Goal: Task Accomplishment & Management: Complete application form

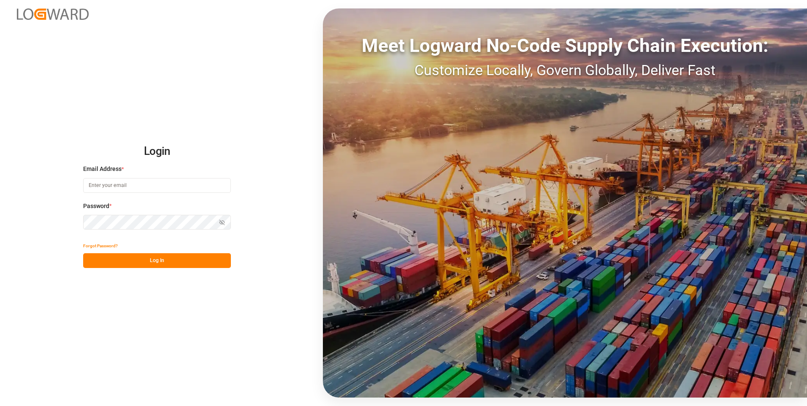
type input "evelyn.aceves@leschaco.com"
click at [221, 227] on div "Show password" at bounding box center [157, 222] width 148 height 15
click at [220, 224] on icon "button" at bounding box center [222, 222] width 6 height 6
click at [153, 262] on button "Log In" at bounding box center [157, 260] width 148 height 15
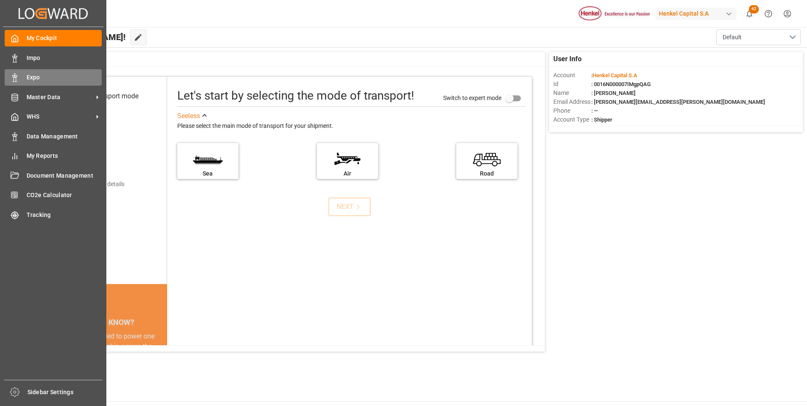
click at [22, 80] on div "Expo Expo" at bounding box center [53, 77] width 97 height 16
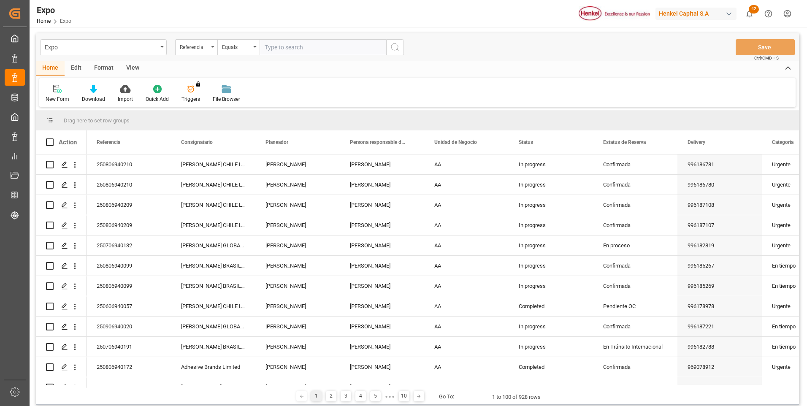
click at [353, 46] on input "text" at bounding box center [322, 47] width 127 height 16
click at [305, 48] on input "text" at bounding box center [322, 47] width 127 height 16
paste input "250606940057"
type input "250606940057"
click at [394, 53] on button "search button" at bounding box center [395, 47] width 18 height 16
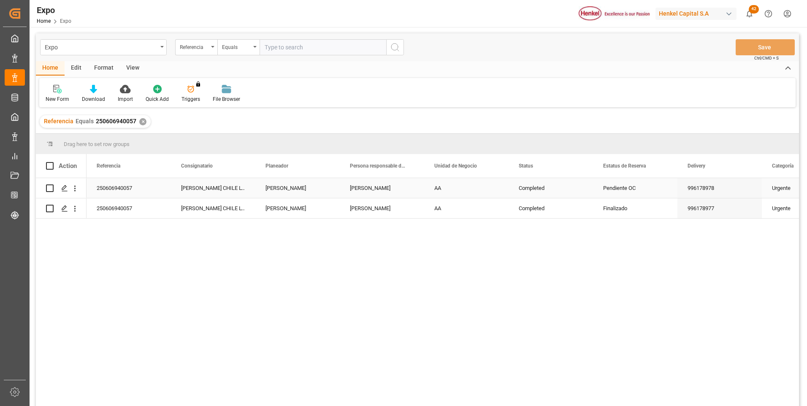
click at [349, 189] on div "[PERSON_NAME]" at bounding box center [382, 188] width 84 height 20
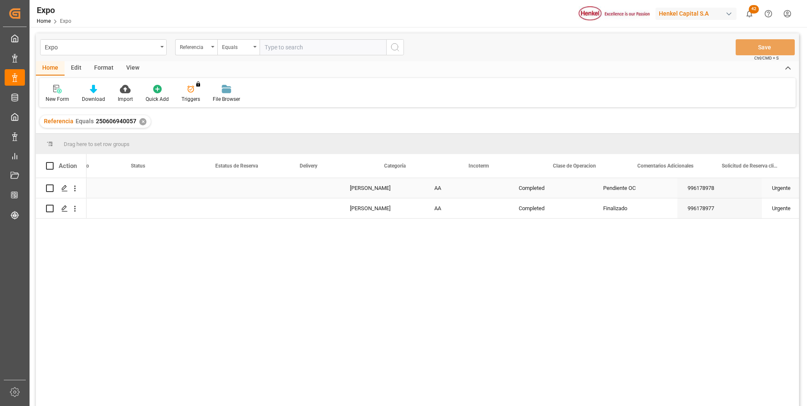
scroll to position [0, 388]
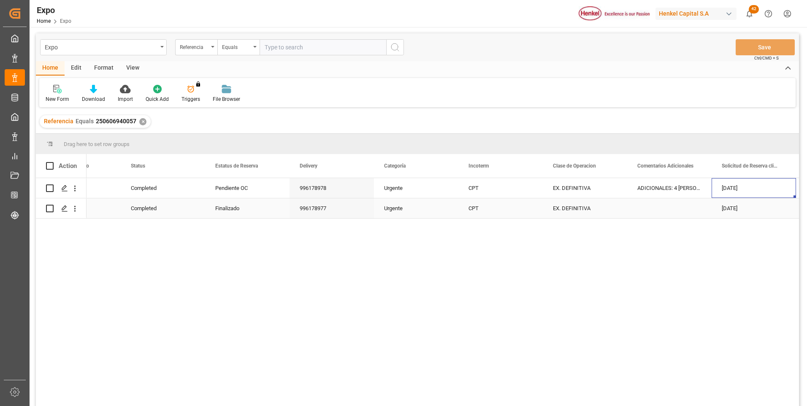
click at [221, 205] on div "Finalizado" at bounding box center [247, 208] width 64 height 19
click at [227, 189] on div "Pendiente OC" at bounding box center [247, 187] width 64 height 19
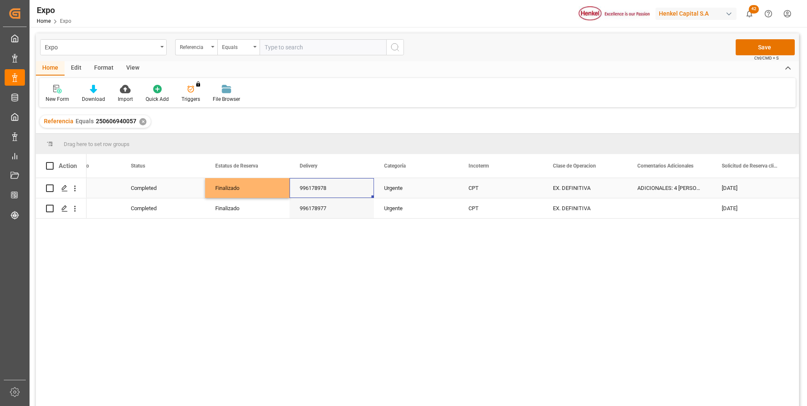
click at [305, 188] on div "996178978" at bounding box center [331, 188] width 84 height 20
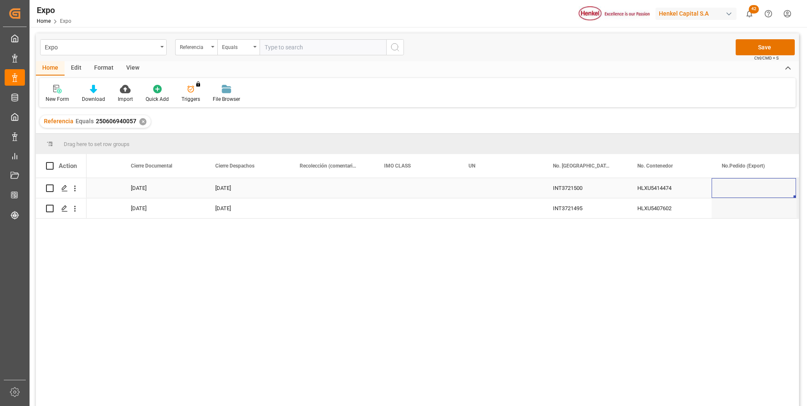
scroll to position [0, 1906]
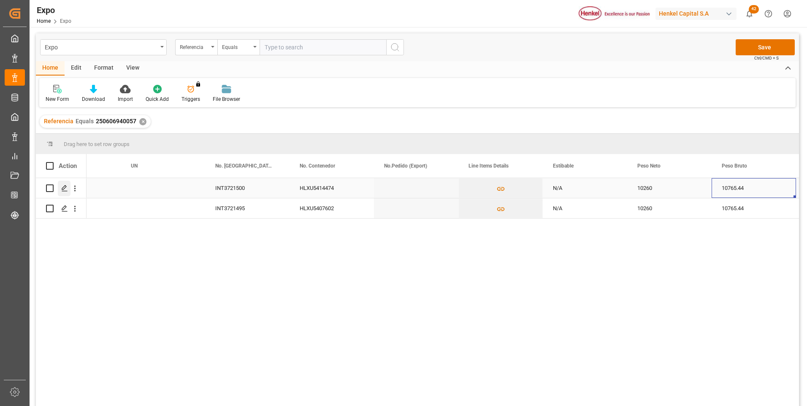
click at [63, 184] on div "Press SPACE to select this row." at bounding box center [64, 189] width 13 height 16
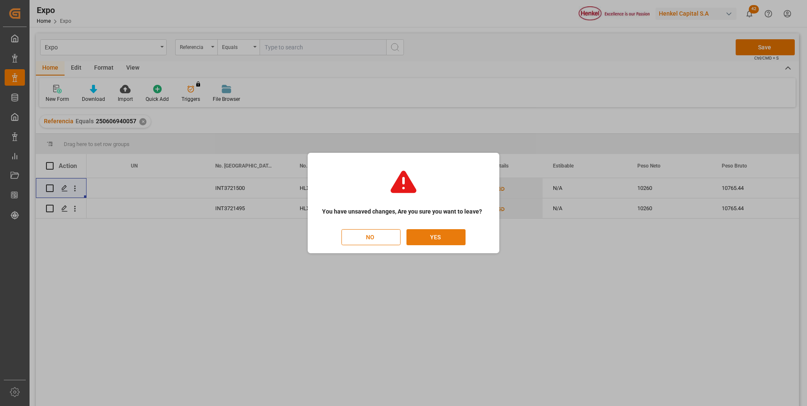
click at [411, 238] on button "YES" at bounding box center [435, 237] width 59 height 16
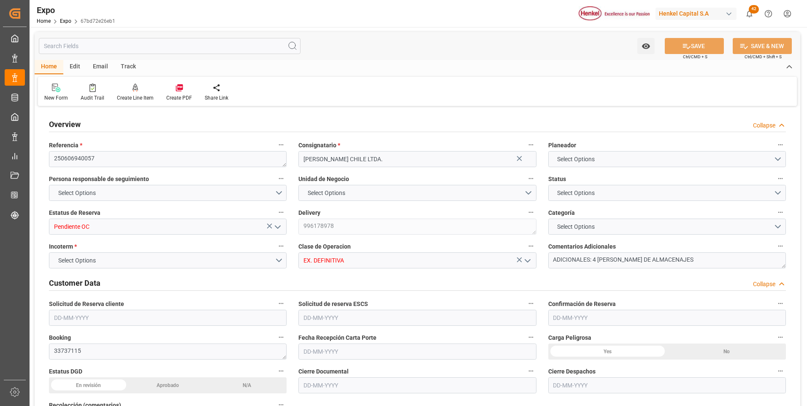
type input "10260"
type input "10765.44"
type input "18"
type input "9946714"
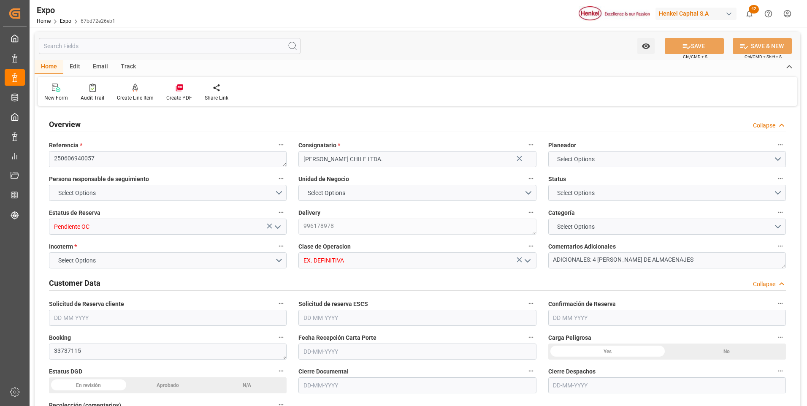
type input "9946714"
type input "MXZLO"
type input "CLSAI"
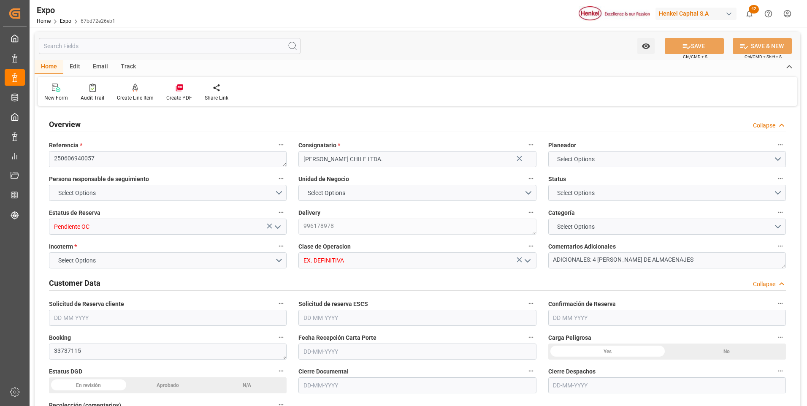
type input "9946714"
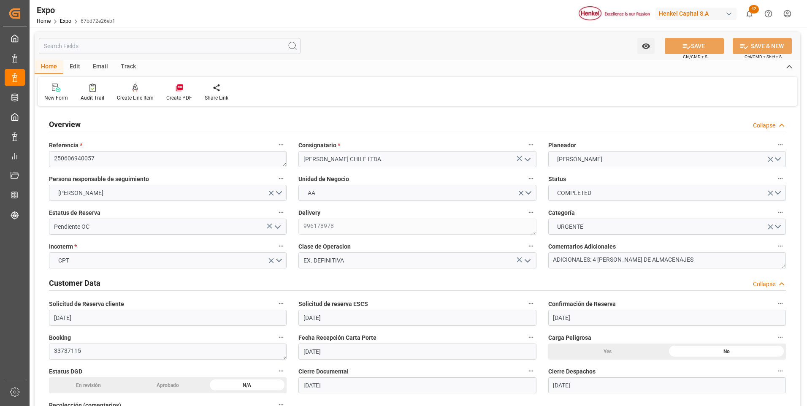
type input "[DATE]"
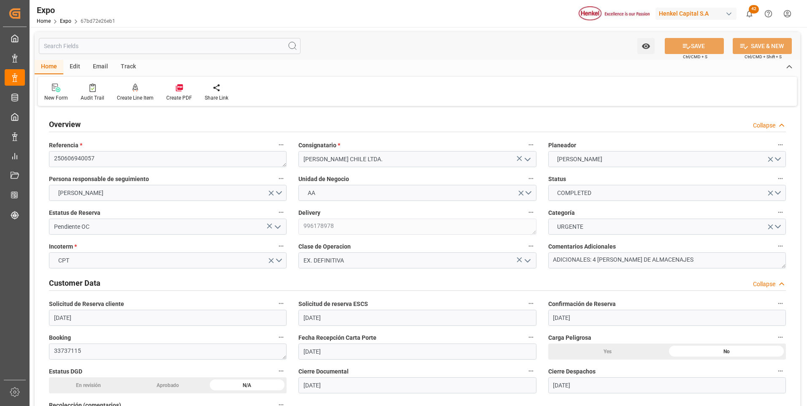
type input "[DATE]"
type input "[DATE] 00:00"
type input "[DATE]"
type input "[DATE] 17:32"
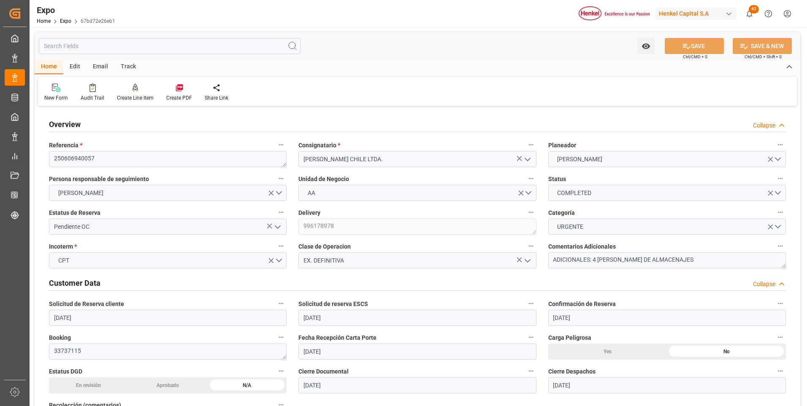
type input "[DATE]"
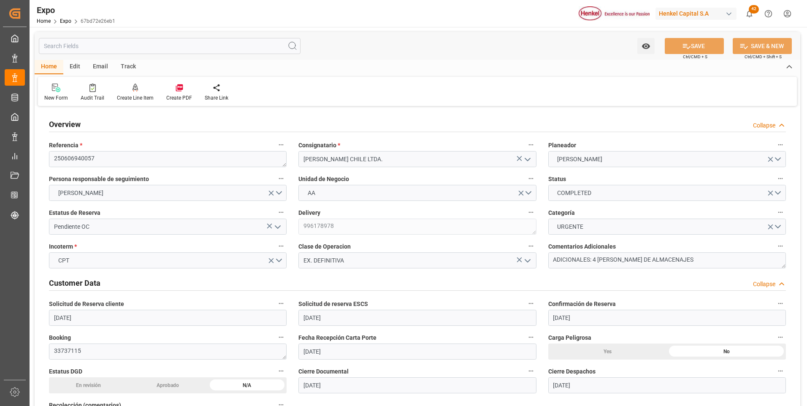
type input "[DATE] 21:00"
type input "[DATE] 00:00"
type input "[DATE]"
type input "[DATE] 03:12"
type input "[DATE] 23:00"
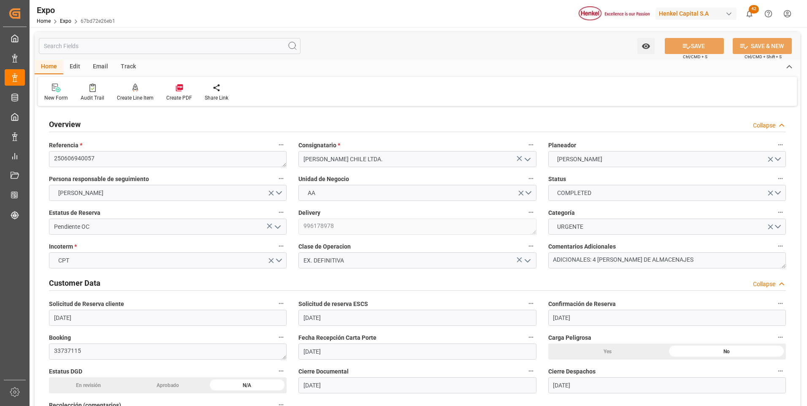
type input "[DATE] 00:00"
type input "[DATE]"
type input "[DATE] 12:54"
type input "26-08-2025 23:49"
type input "[DATE] 17:24"
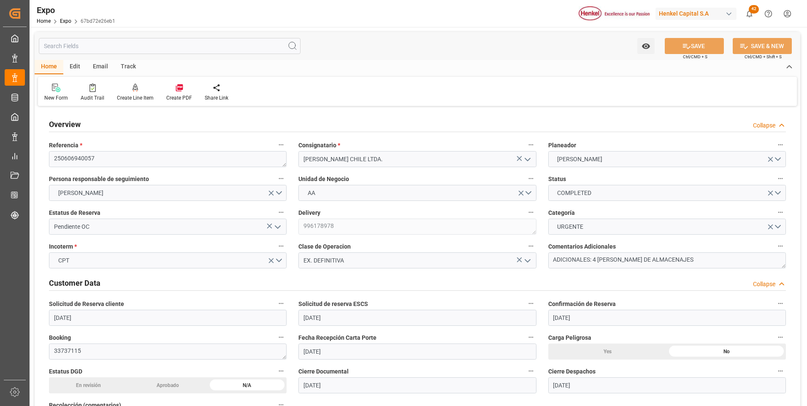
type input "[DATE] 13:16"
type input "[DATE] 22:00"
type input "[DATE] 03:59"
type input "[DATE] 23:00"
type input "24-06-2025 12:53"
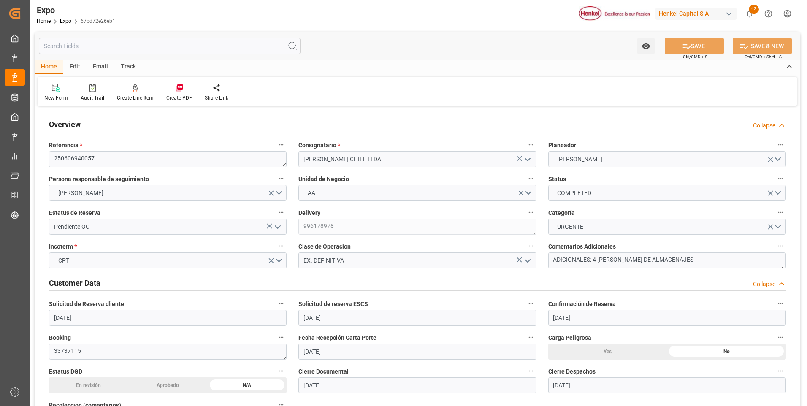
type input "25-06-2025 11:32"
type input "24-06-2025 22:21"
type input "28-06-2025 22:21"
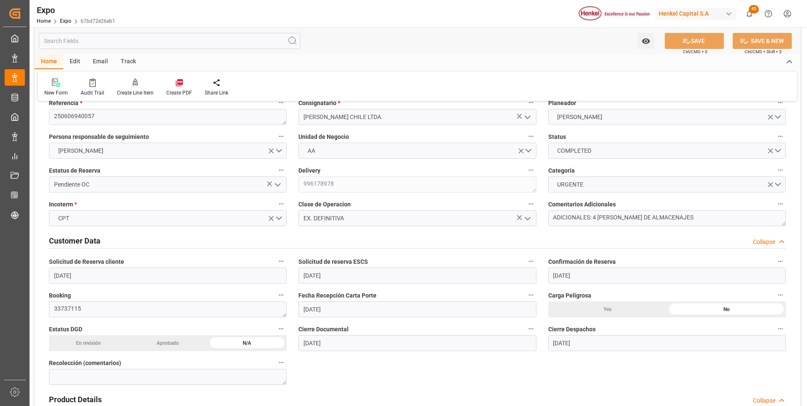
click at [278, 186] on polyline "open menu" at bounding box center [277, 184] width 5 height 3
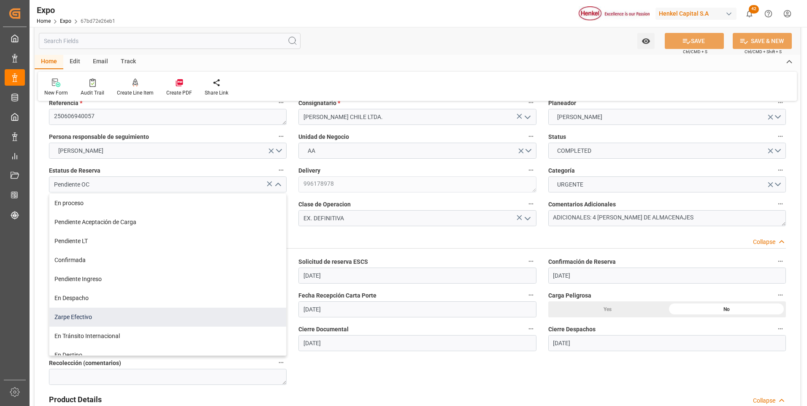
scroll to position [66, 0]
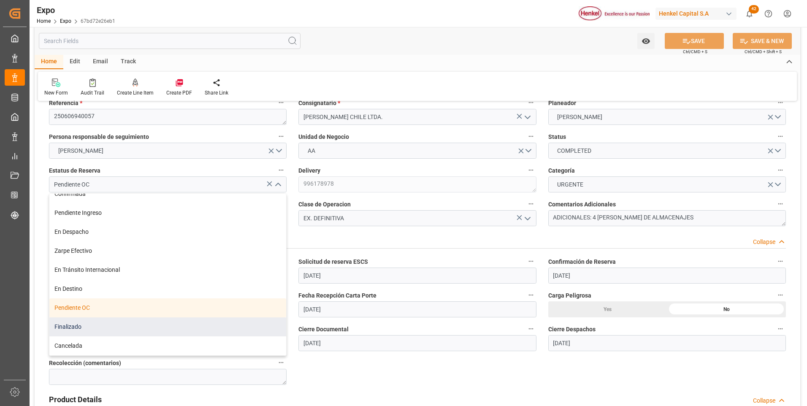
click at [97, 326] on div "Finalizado" at bounding box center [167, 326] width 237 height 19
type input "Finalizado"
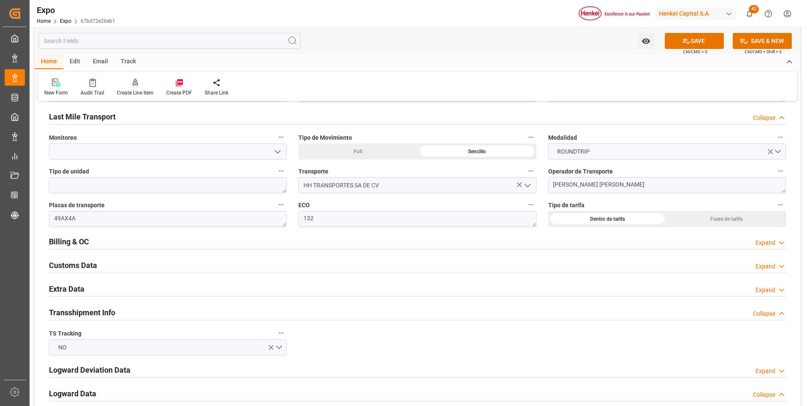
scroll to position [1350, 0]
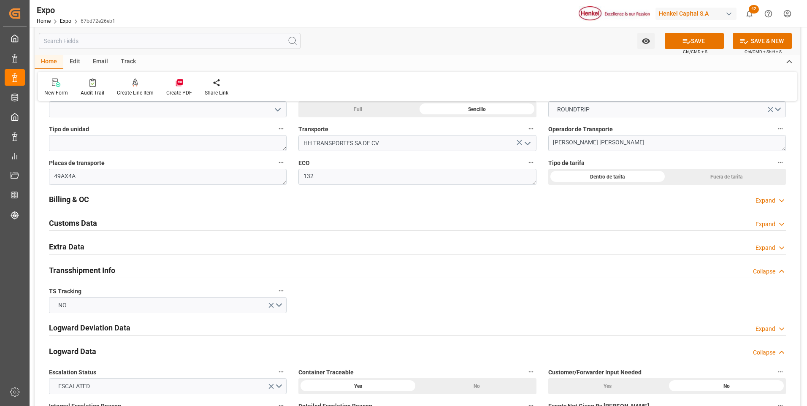
drag, startPoint x: 766, startPoint y: 201, endPoint x: 486, endPoint y: 233, distance: 282.3
click at [766, 201] on div "Expand" at bounding box center [765, 200] width 20 height 9
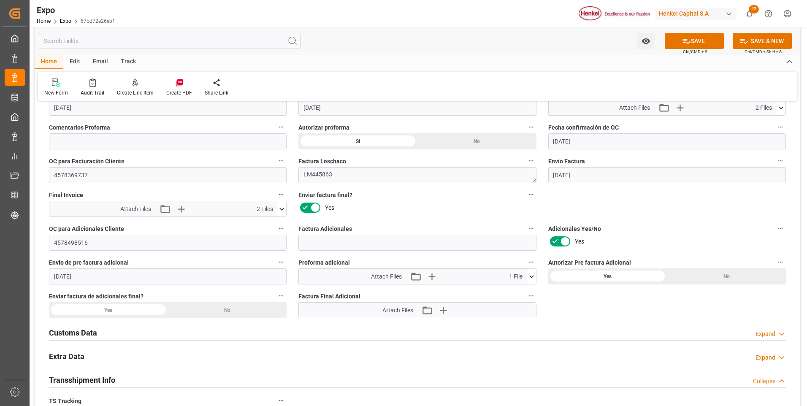
scroll to position [1519, 0]
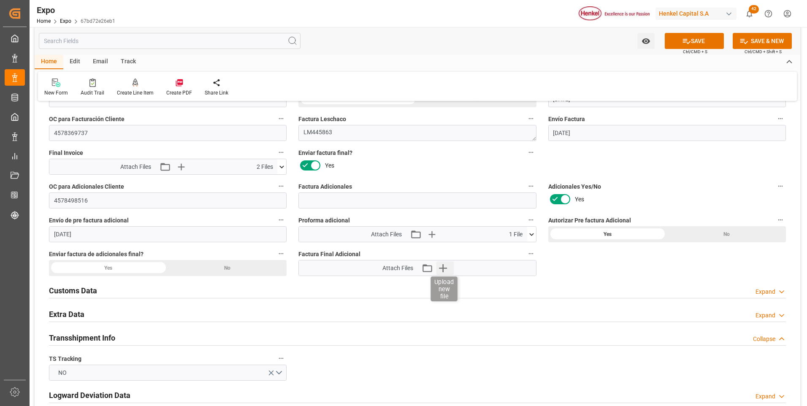
click at [445, 266] on icon "button" at bounding box center [442, 267] width 13 height 13
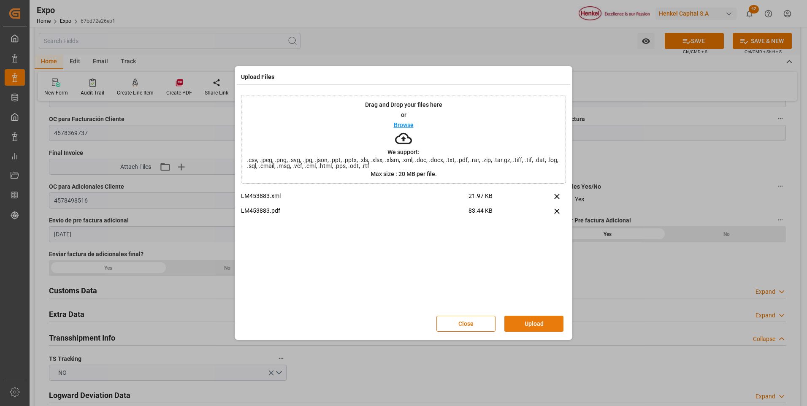
click at [529, 327] on button "Upload" at bounding box center [533, 324] width 59 height 16
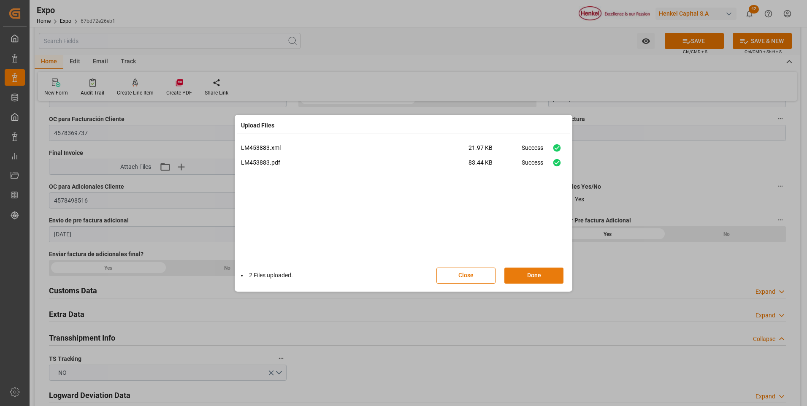
click at [543, 279] on button "Done" at bounding box center [533, 275] width 59 height 16
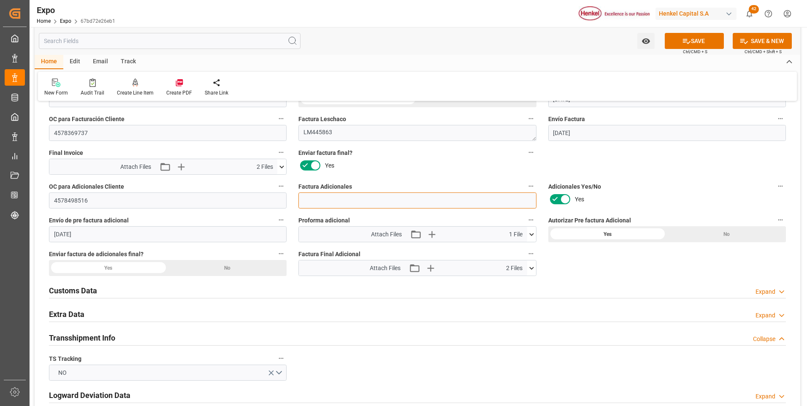
click at [310, 200] on input at bounding box center [416, 200] width 237 height 16
paste input "LM453883"
type input "LM453883"
click at [103, 271] on div "Yes" at bounding box center [108, 268] width 119 height 16
click at [693, 45] on button "SAVE" at bounding box center [693, 41] width 59 height 16
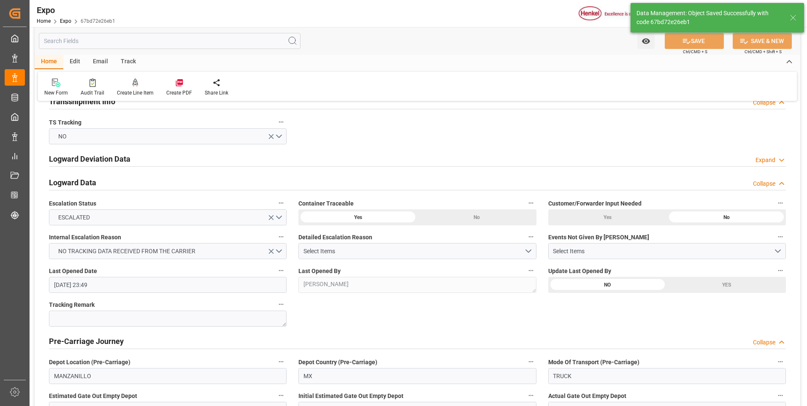
type input "27-08-2025 15:09"
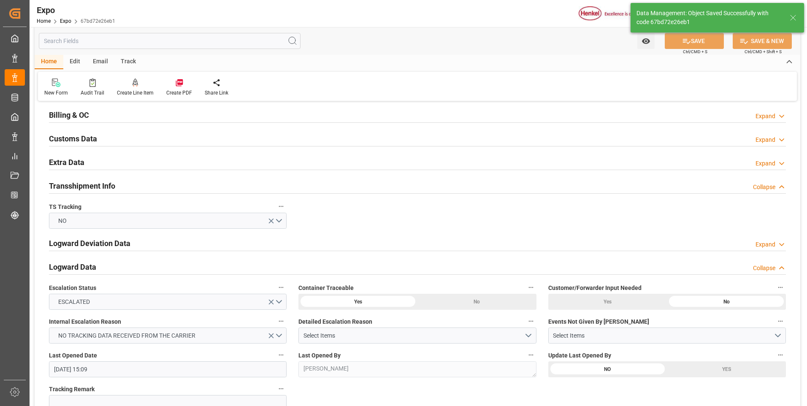
click at [767, 116] on div "Expand" at bounding box center [765, 116] width 20 height 9
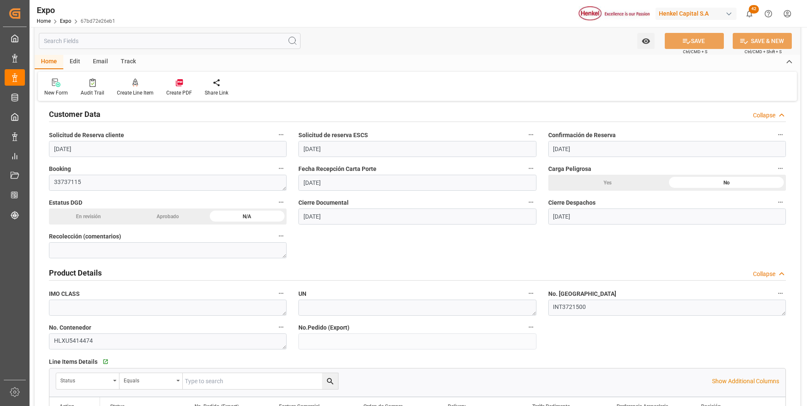
scroll to position [0, 0]
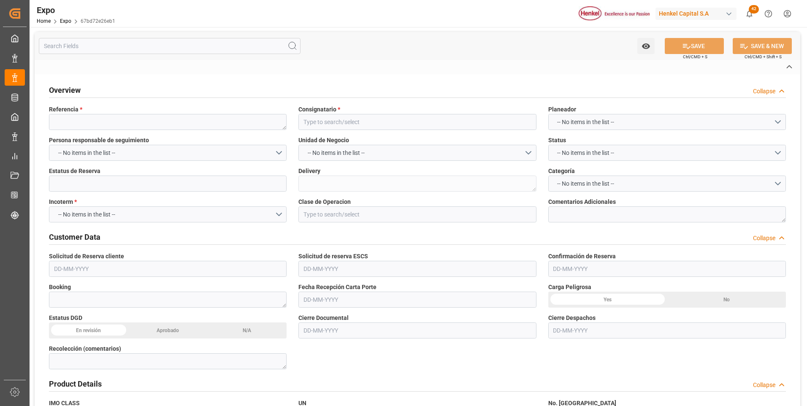
type textarea "250606940057"
type input "HENKEL CHILE LTDA."
type input "Finalizado"
type textarea "996178978"
type input "EX. DEFINITIVA"
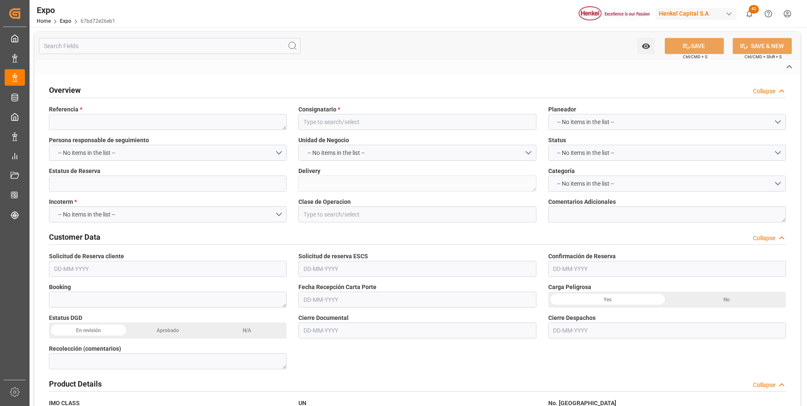
type textarea "ADICIONALES: 4 [PERSON_NAME] DE ALMACENAJES"
type textarea "33737115"
type textarea "INT3721500"
type textarea "HLXU5414474"
type input "[PERSON_NAME]"
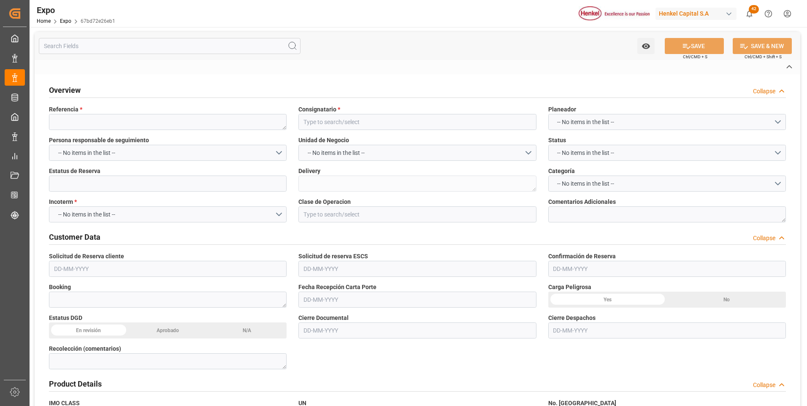
type textarea "25 16 3108 5002190"
type input "MSC CANDIDA"
type textarea "FA516A"
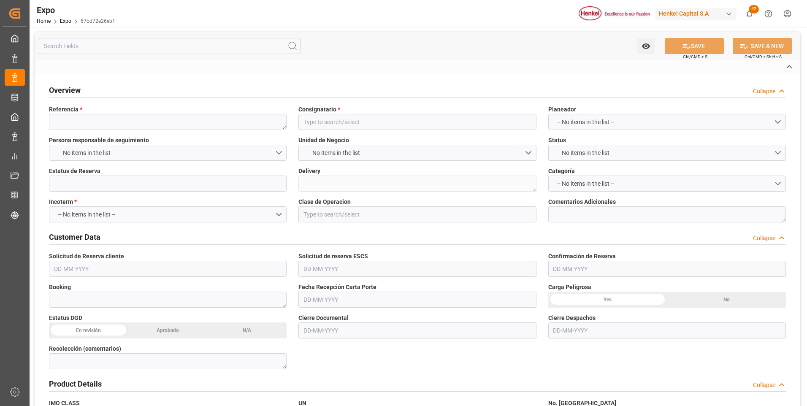
type textarea "FA516A"
type input "HLCU"
type input "Manzanillo"
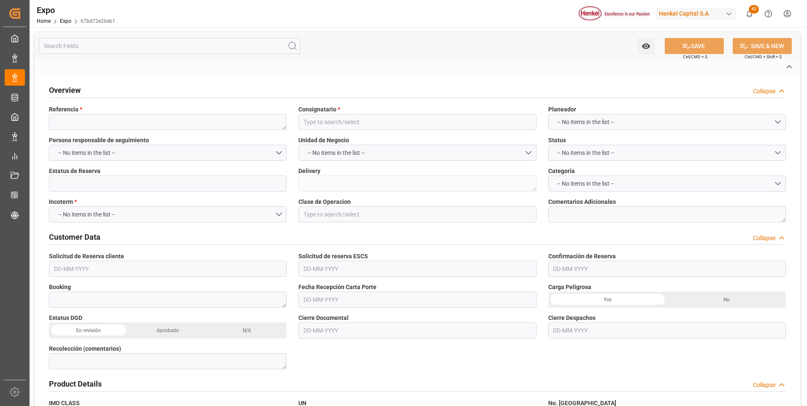
type input "Manzanillo"
type input "San Antonio"
type input "HH TRANSPORTES SA DE CV"
type textarea "[PERSON_NAME] [PERSON_NAME]"
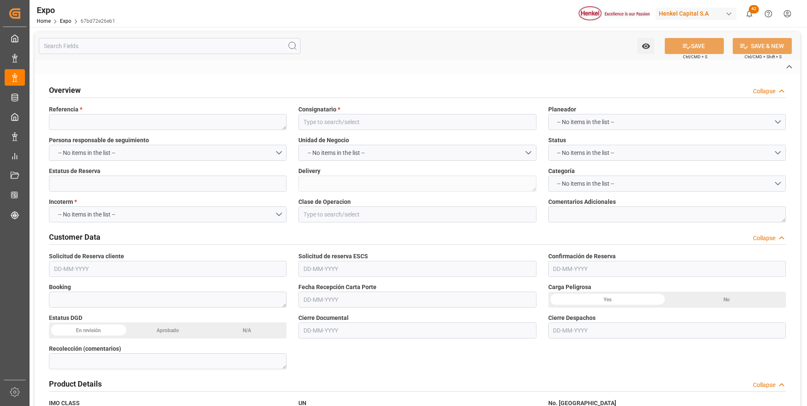
type textarea "49AX4A"
type textarea "132"
type textarea "[PERSON_NAME]"
type input "MANZANILLO"
type input "MX"
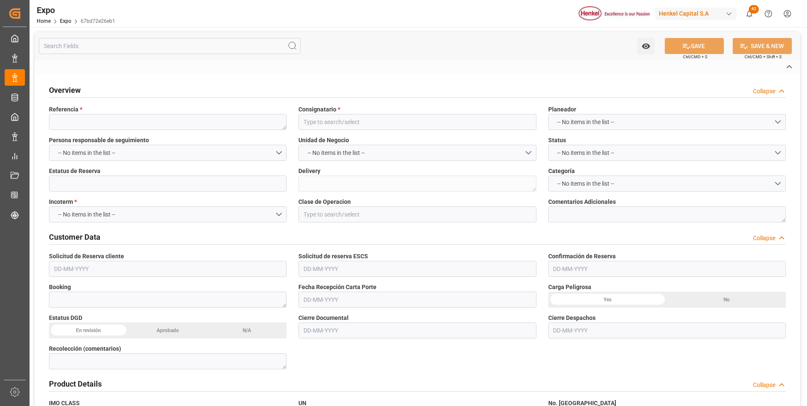
type input "TRUCK"
type input "VESSEL"
type input "MSC CANDIDA"
type input "TRUCK"
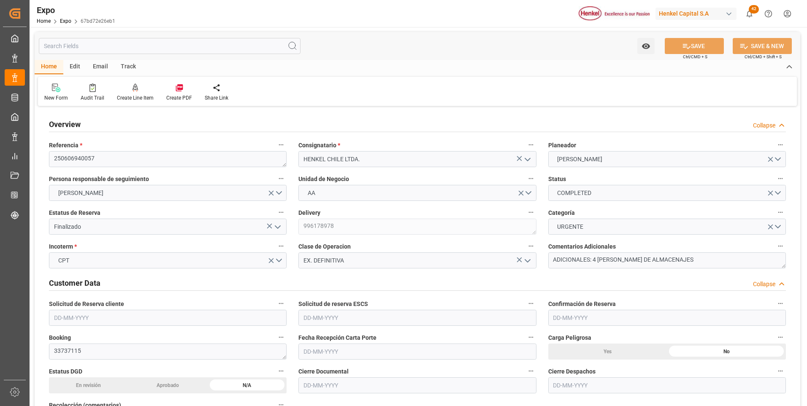
type input "10260"
type input "10765.44"
type input "18"
type input "9946714"
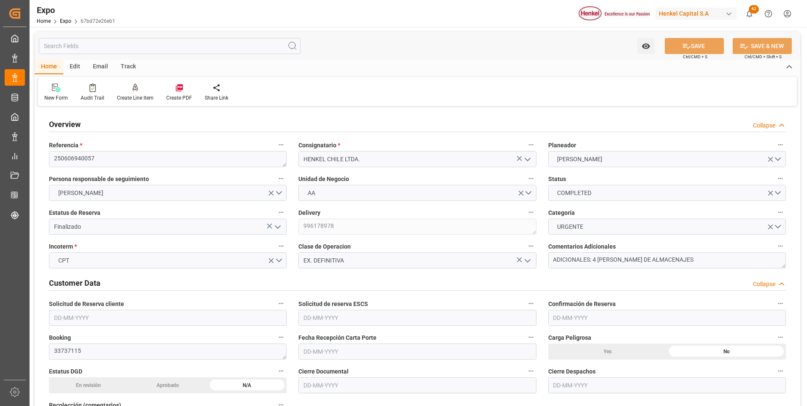
type input "9946714"
type input "MXZLO"
type input "CLSAI"
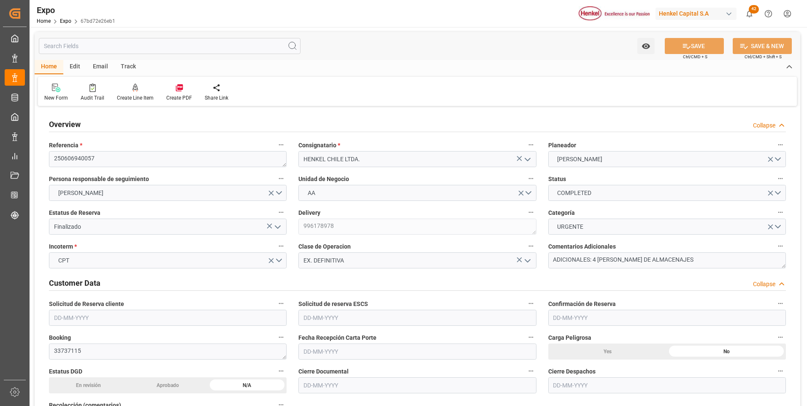
type input "9946714"
type input "[DATE]"
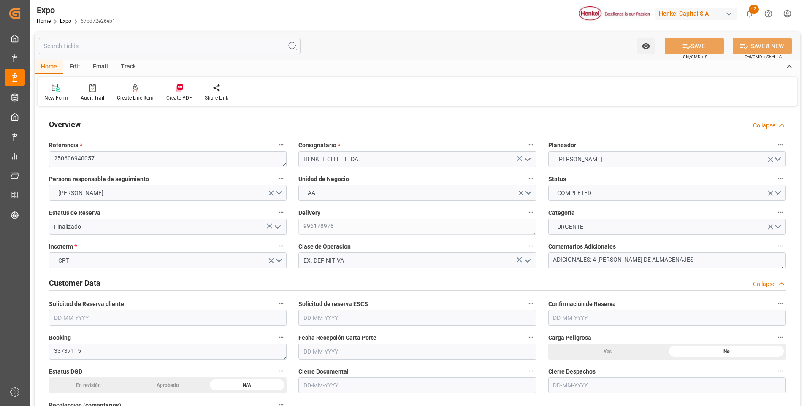
type input "[DATE]"
type input "[DATE] 00:00"
type input "[DATE]"
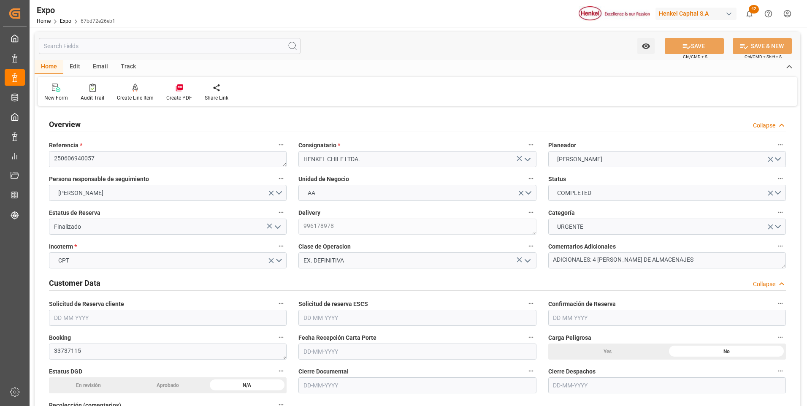
type input "[DATE] 17:32"
type input "[DATE]"
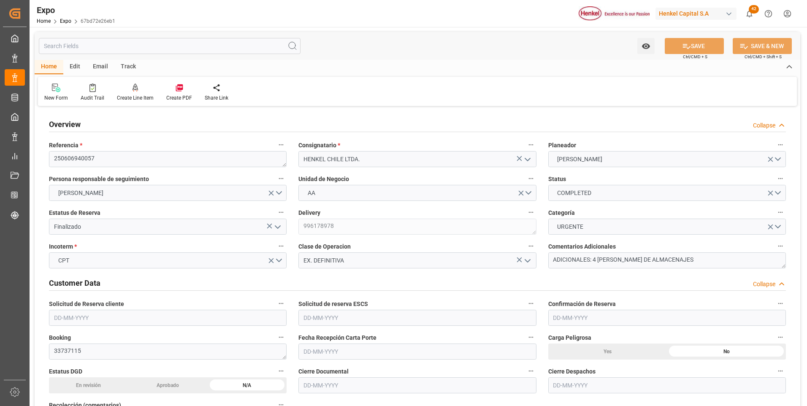
type input "[DATE]"
type input "[DATE] 21:00"
type input "[DATE] 00:00"
type input "[DATE]"
type input "[DATE] 03:12"
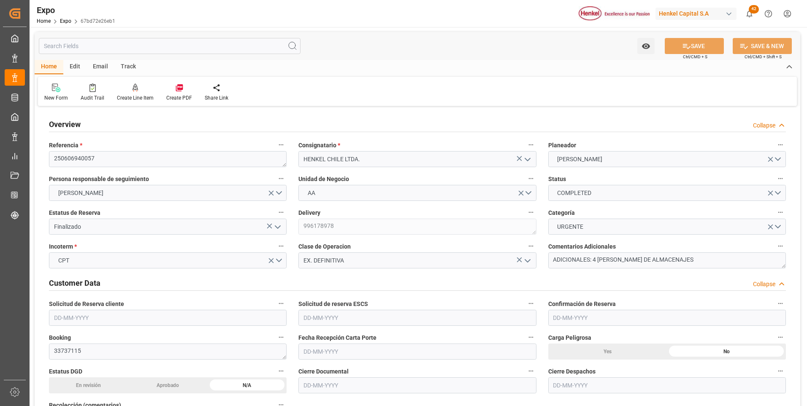
type input "[DATE] 23:00"
type input "[DATE] 00:00"
type input "13-06-2025"
type input "24-06-2025 12:54"
type input "27-08-2025 15:09"
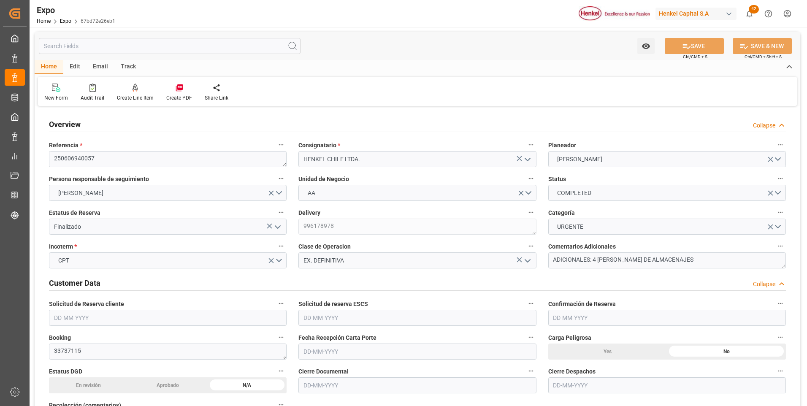
type input "15-05-2025 17:24"
type input "07-06-2025 13:16"
type input "07-06-2025 22:00"
type input "08-06-2025 03:59"
type input "22-06-2025 23:00"
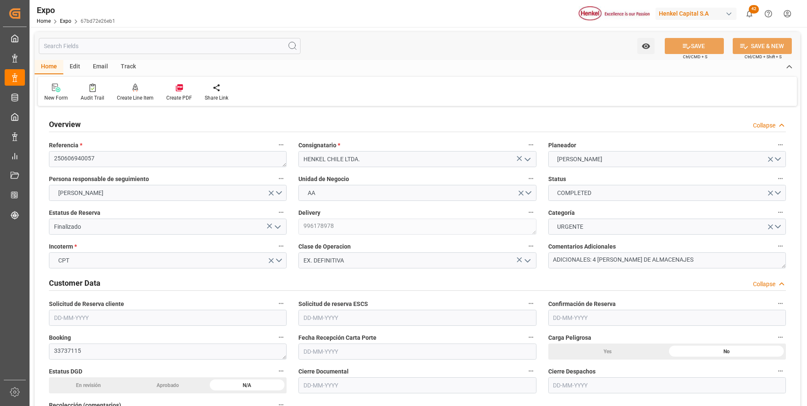
type input "24-06-2025 12:53"
type input "25-06-2025 11:32"
type input "24-06-2025 22:21"
type input "28-06-2025 22:21"
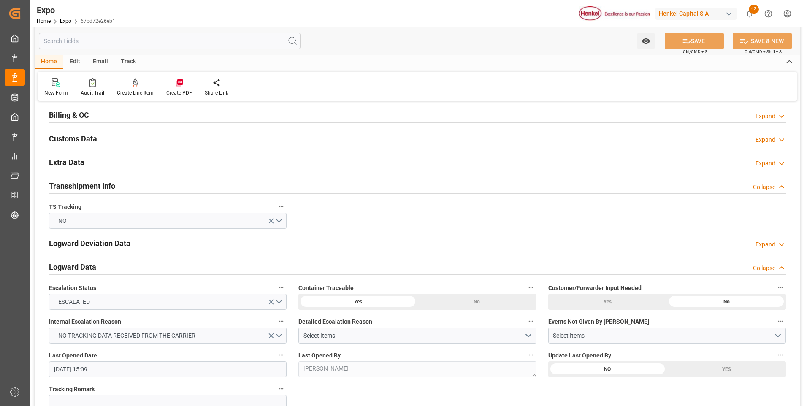
scroll to position [1350, 0]
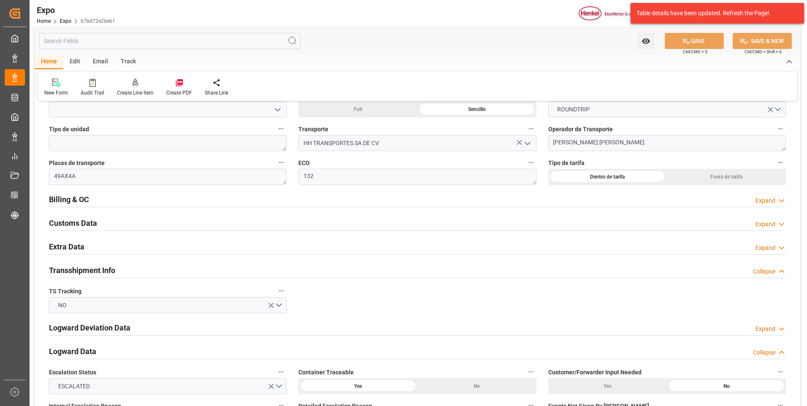
drag, startPoint x: 762, startPoint y: 200, endPoint x: 758, endPoint y: 205, distance: 6.9
click at [761, 202] on div "Expand" at bounding box center [765, 200] width 20 height 9
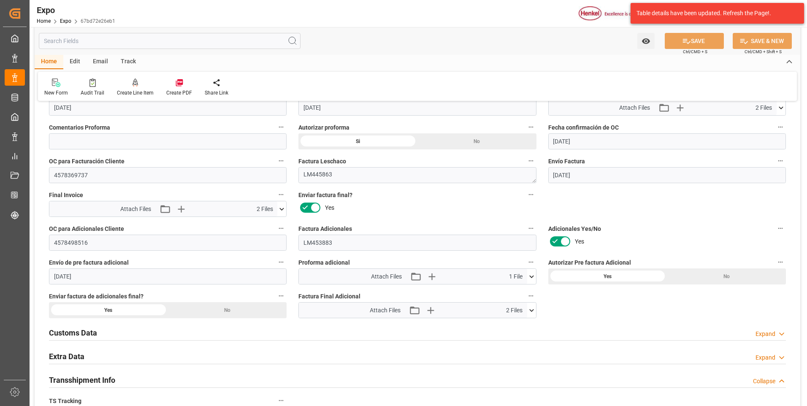
scroll to position [1519, 0]
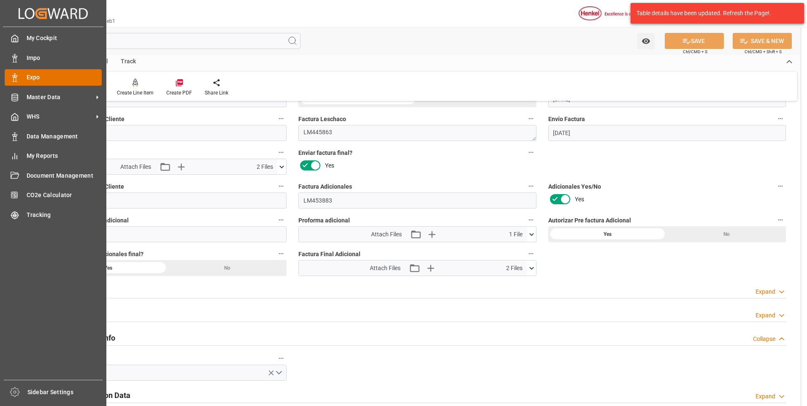
click at [14, 81] on icon at bounding box center [15, 77] width 8 height 8
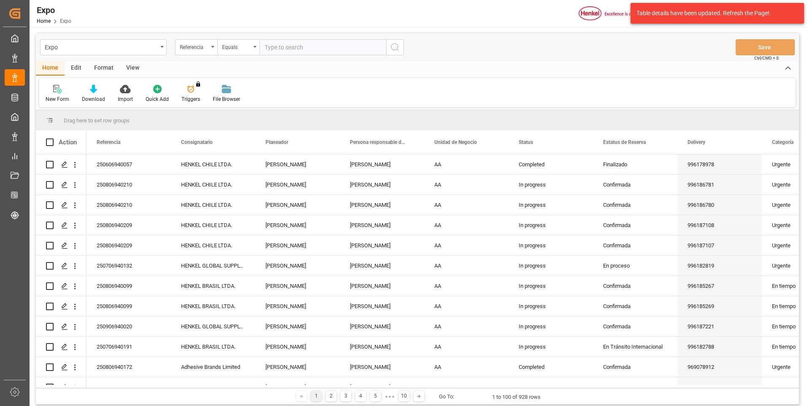
click at [301, 41] on input "text" at bounding box center [322, 47] width 127 height 16
paste input "250706940165"
type input "250706940165"
click at [389, 48] on button "search button" at bounding box center [395, 47] width 18 height 16
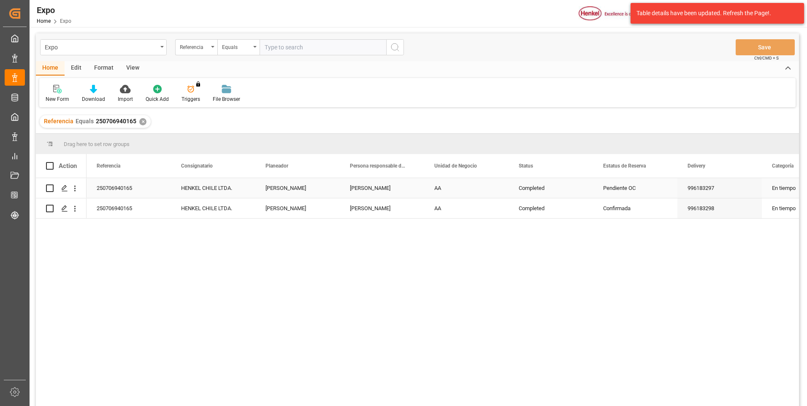
click at [477, 186] on div "AA" at bounding box center [466, 188] width 84 height 20
click at [65, 187] on icon "Press SPACE to select this row." at bounding box center [64, 188] width 7 height 7
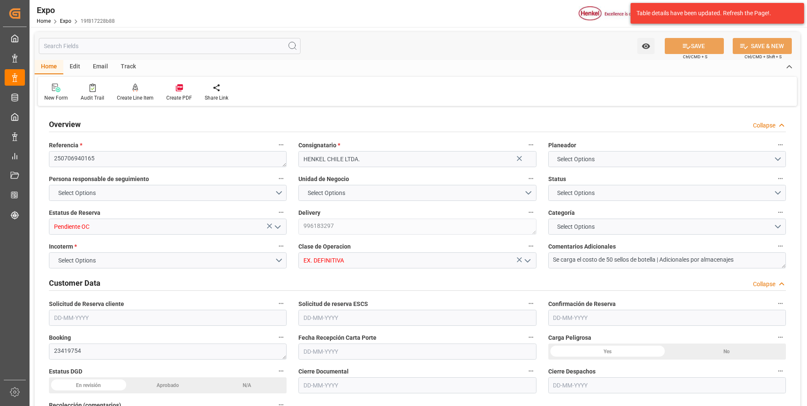
type input "15200"
type input "15953.6"
type input "20"
type input "9857171"
type input "9947110"
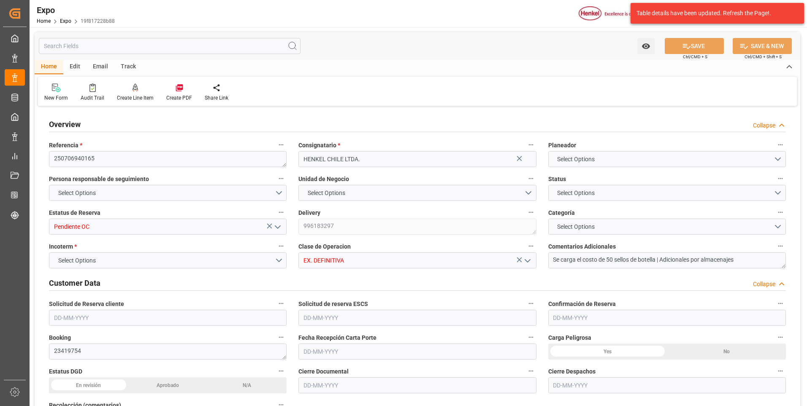
type input "9857171"
type input "MXZLO"
type input "CLSAI"
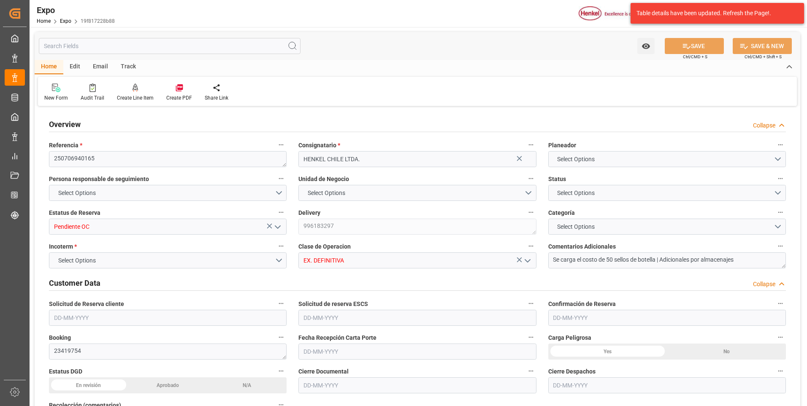
type input "9857171"
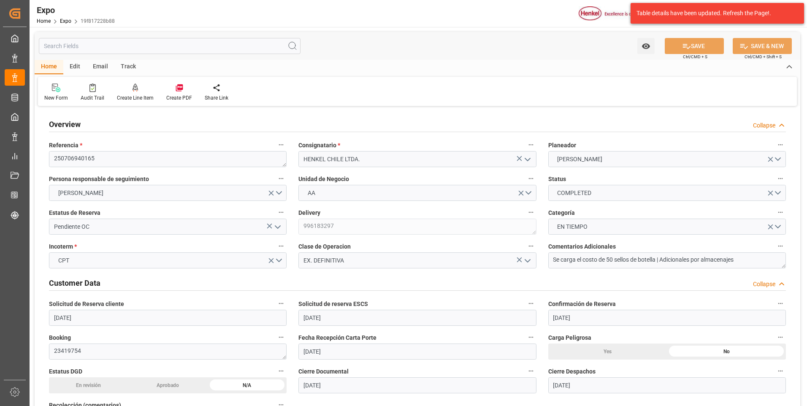
type input "19-06-2025"
type input "20-06-2025"
type input "27-06-2025"
type input "09-07-2025"
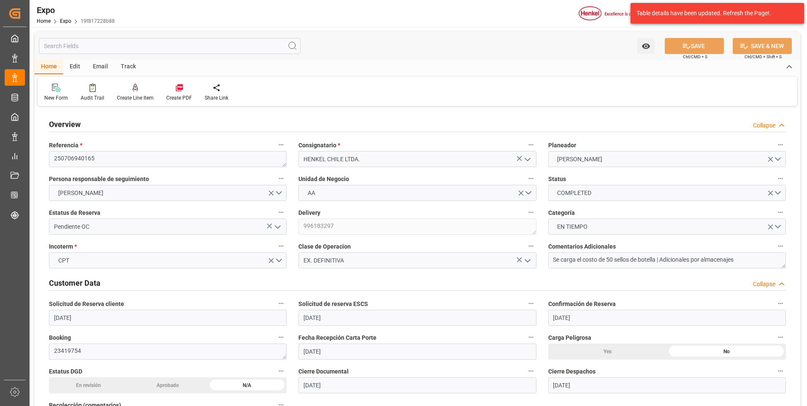
type input "07-07-2025"
type input "08-07-2025 00:00"
type input "10-07-2025"
type input "11-07-2025 01:56"
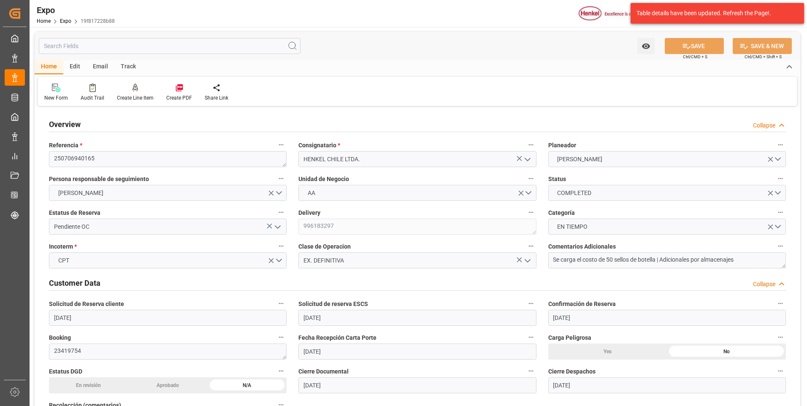
type input "11-07-2025"
type input "04-08-2025"
type input "11-07-2025"
type input "12-07-2025"
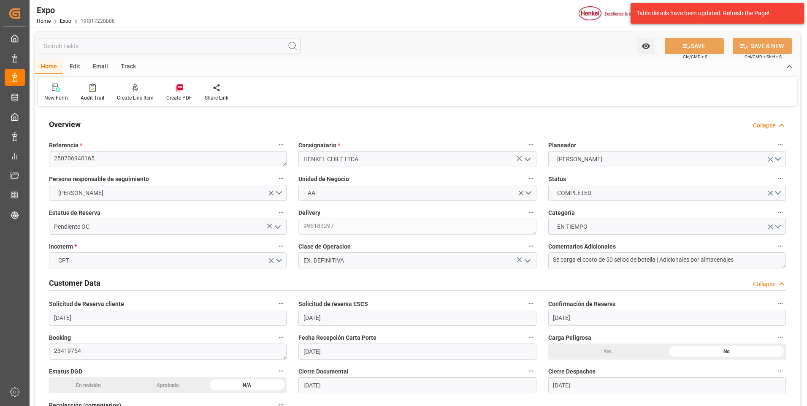
type input "30-07-2025 23:01"
type input "14-07-2025 00:00"
type input "31-07-2025 04:54"
type input "14-08-2025 08:00"
type input "31-07-2025 00:00"
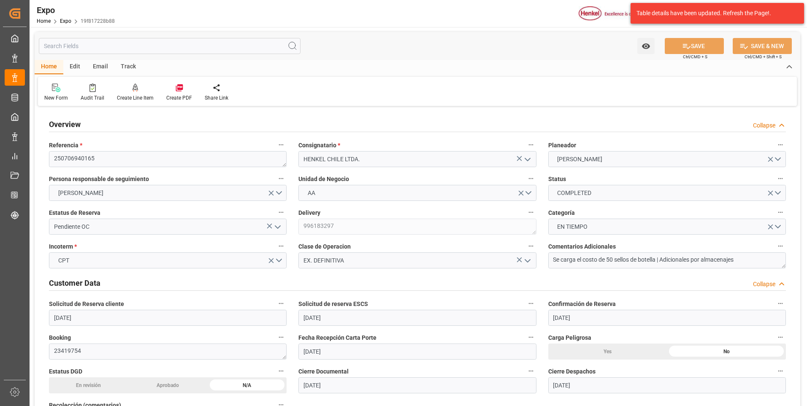
type input "17-08-2025 16:00"
type input "20-08-2025 20:31"
type input "05-07-2025 09:59"
type input "30-07-2025 19:08"
type input "31-07-2025 00:01"
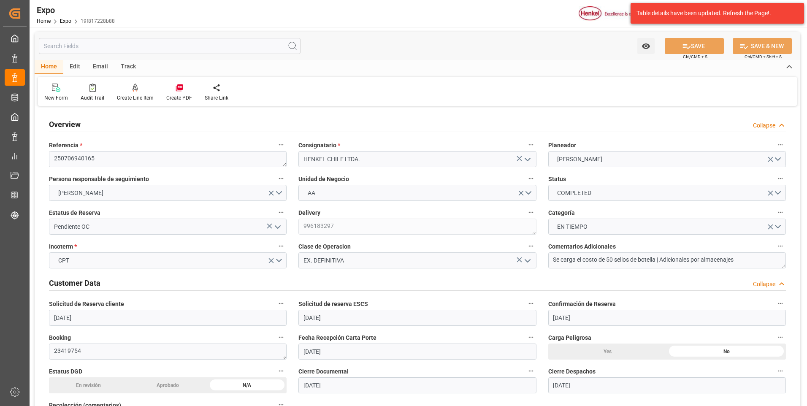
type input "31-07-2025 04:19"
type input "14-08-2025 08:00"
type input "17-08-2025 15:59"
type input "18-08-2025 12:17"
type input "17-08-2025 16:00"
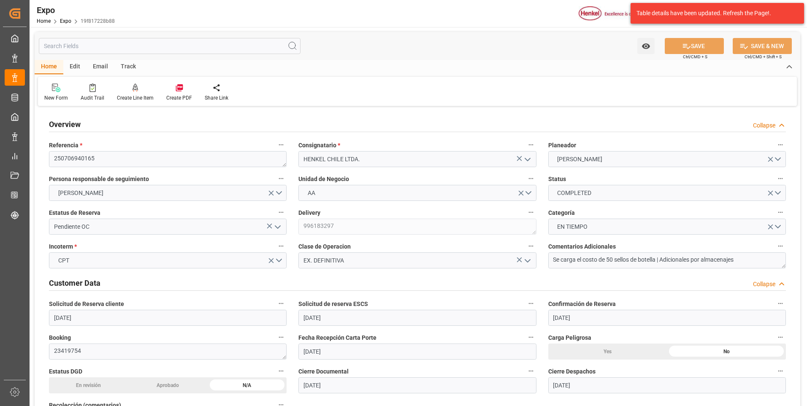
type input "17-08-2025 16:00"
type input "18-08-2025 01:48"
type input "22-08-2025 01:48"
click at [278, 227] on icon "open menu" at bounding box center [278, 227] width 10 height 10
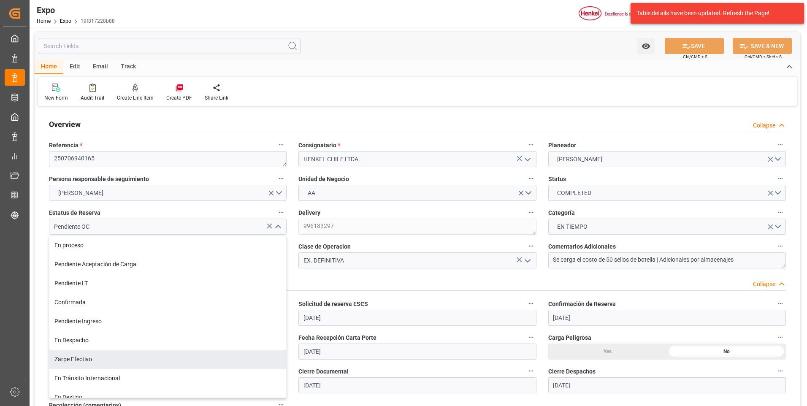
scroll to position [66, 0]
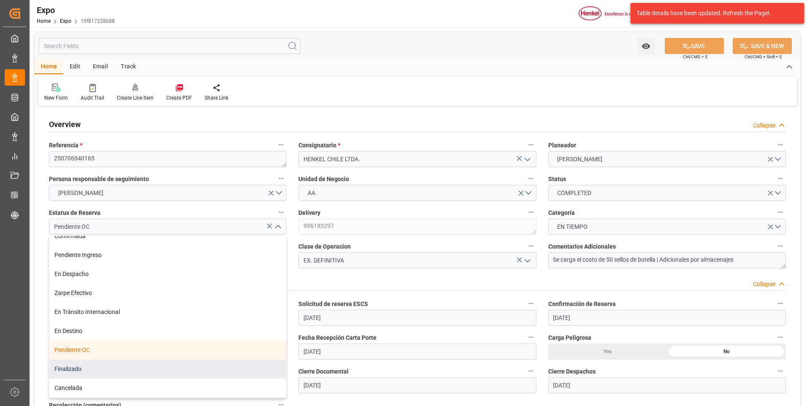
click at [122, 363] on div "Finalizado" at bounding box center [167, 368] width 237 height 19
type input "Finalizado"
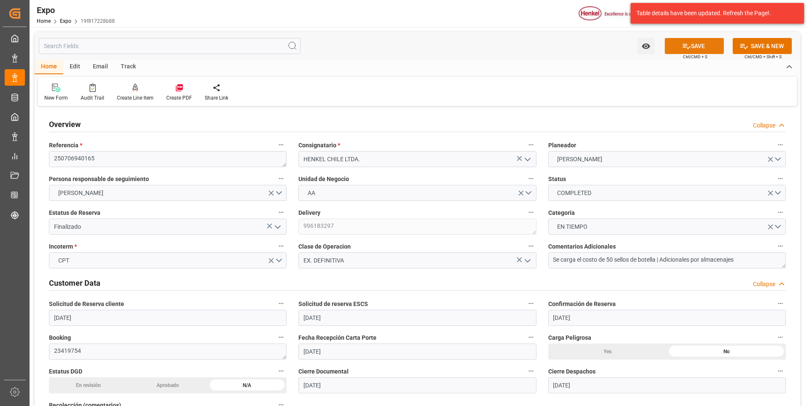
click at [710, 43] on button "SAVE" at bounding box center [693, 46] width 59 height 16
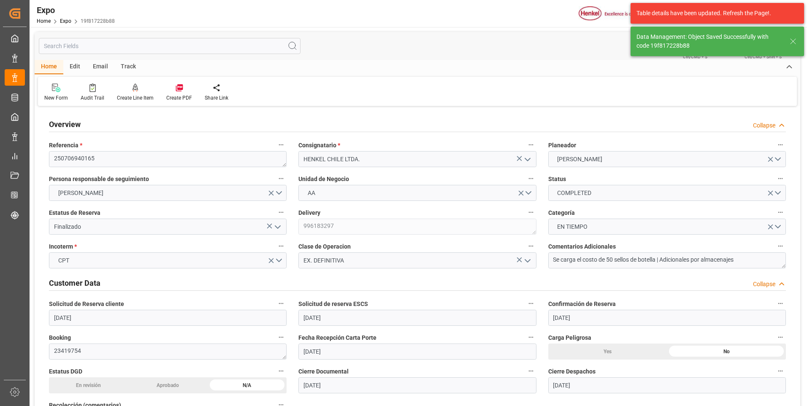
type textarea "[PERSON_NAME]"
type input "27-08-2025 15:15"
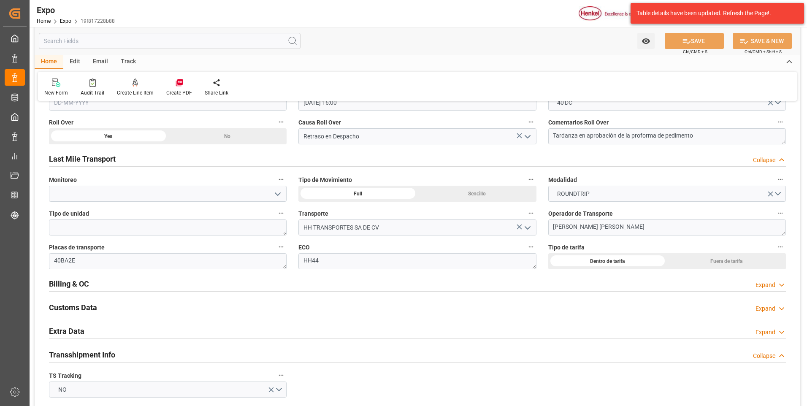
scroll to position [1308, 0]
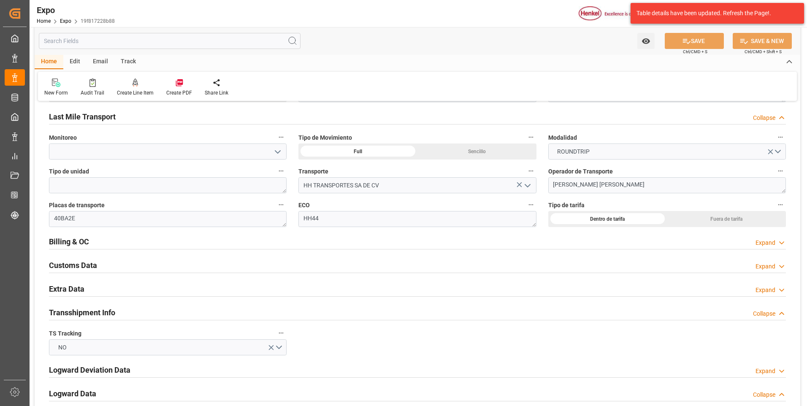
click at [780, 245] on icon at bounding box center [781, 242] width 8 height 9
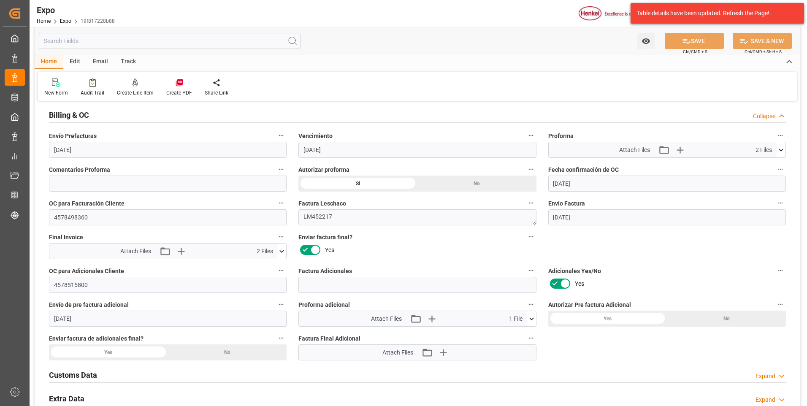
scroll to position [1476, 0]
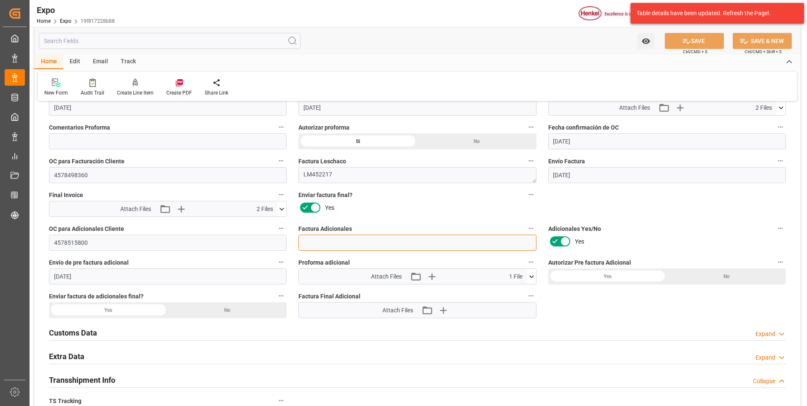
click at [324, 241] on input at bounding box center [416, 243] width 237 height 16
paste input "LM453887"
type input "LM453887"
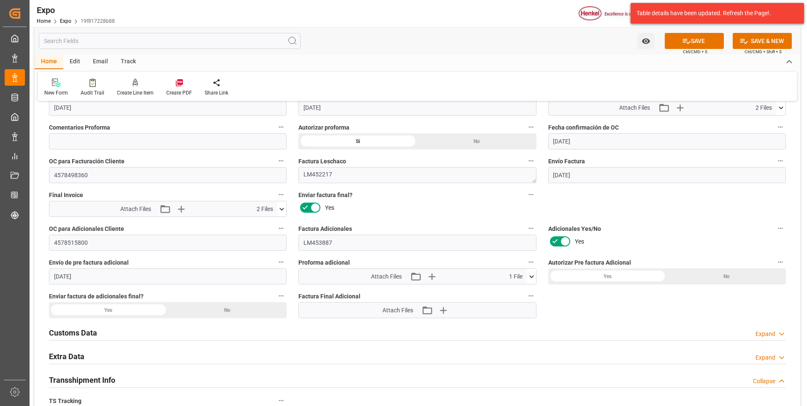
click at [569, 281] on div "Yes" at bounding box center [607, 276] width 119 height 16
click at [445, 310] on icon "button" at bounding box center [443, 310] width 8 height 8
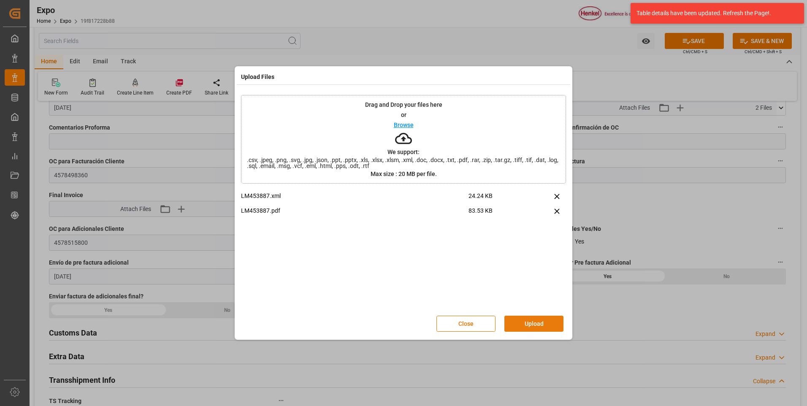
click at [524, 322] on button "Upload" at bounding box center [533, 324] width 59 height 16
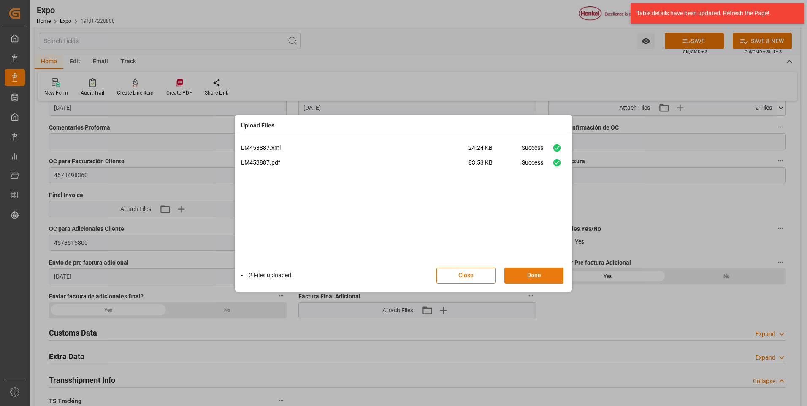
click at [534, 270] on button "Done" at bounding box center [533, 275] width 59 height 16
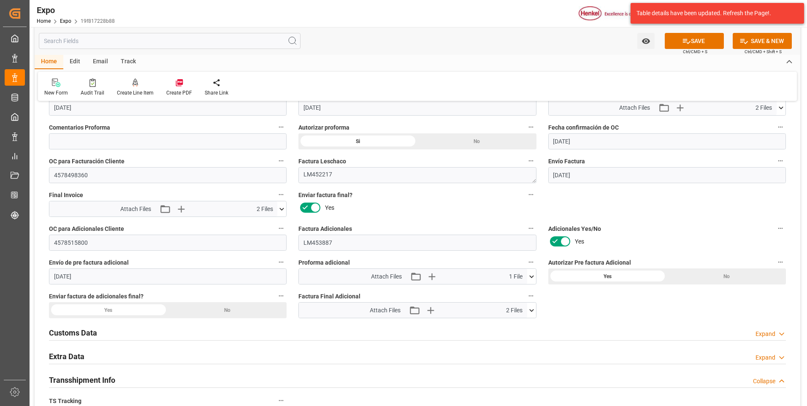
click at [138, 308] on div "Yes" at bounding box center [108, 310] width 119 height 16
click at [714, 46] on button "SAVE" at bounding box center [693, 41] width 59 height 16
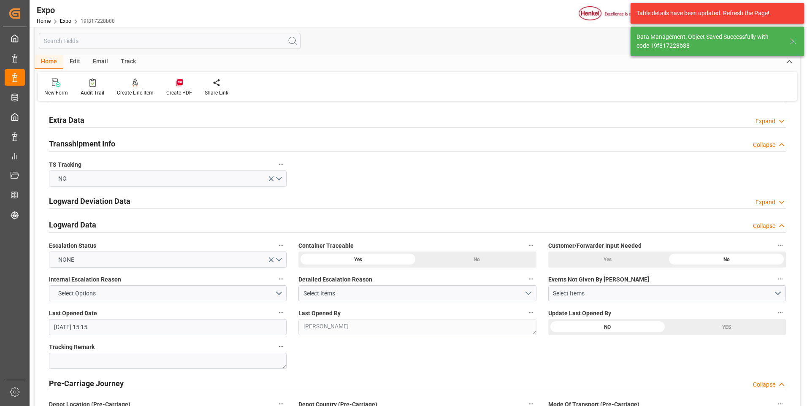
type input "27-08-2025 15:17"
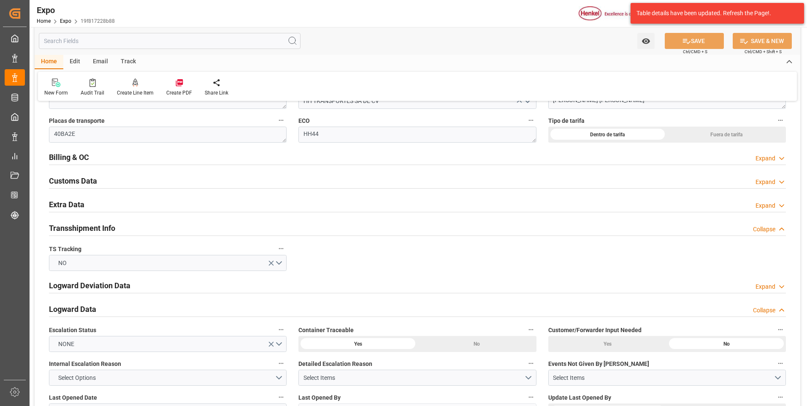
click at [778, 162] on icon at bounding box center [781, 158] width 8 height 9
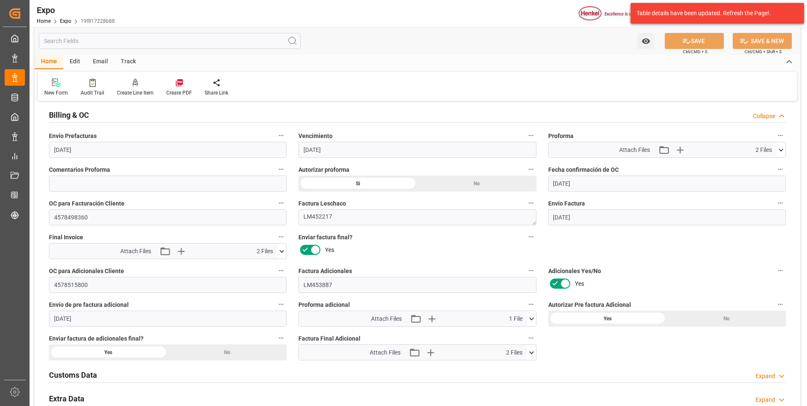
scroll to position [1476, 0]
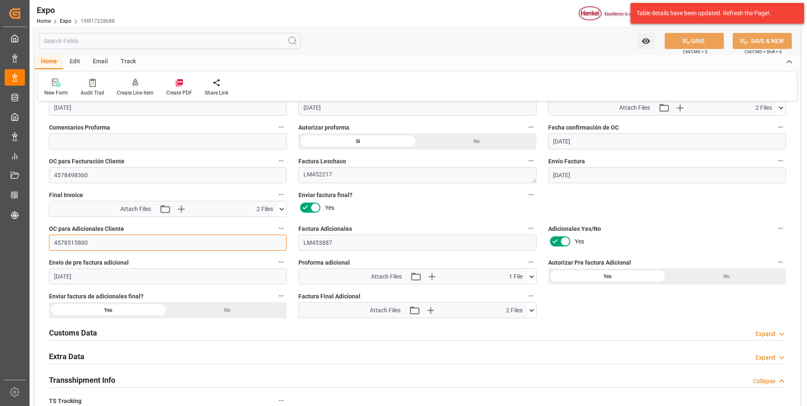
click at [74, 245] on input "4578515800" at bounding box center [167, 243] width 237 height 16
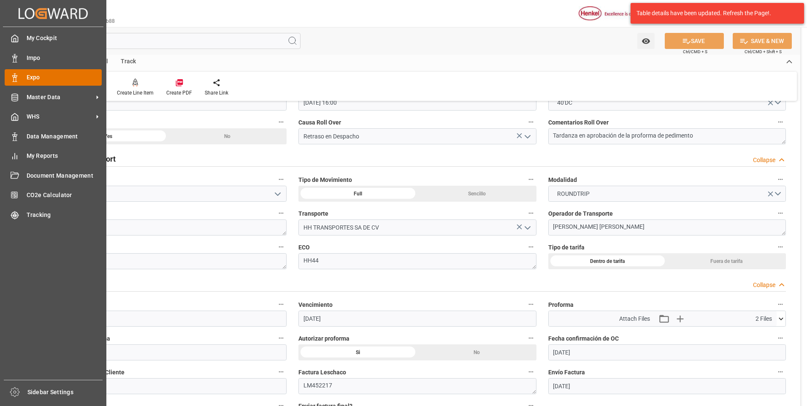
click at [9, 78] on div at bounding box center [12, 77] width 14 height 9
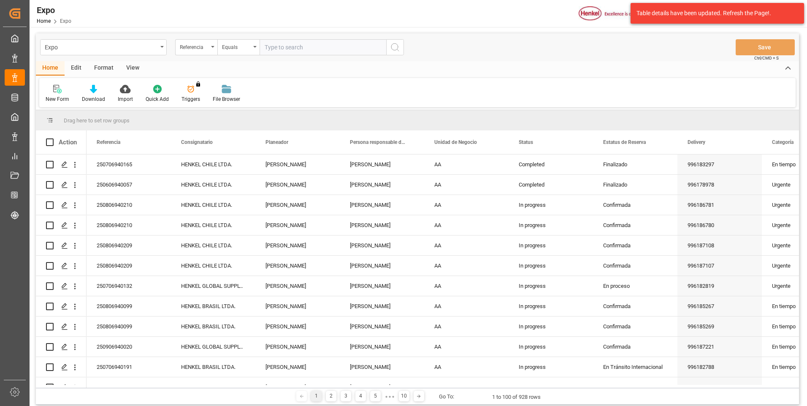
paste input "250706940165"
type input "250706940165"
click at [394, 45] on icon "search button" at bounding box center [395, 47] width 10 height 10
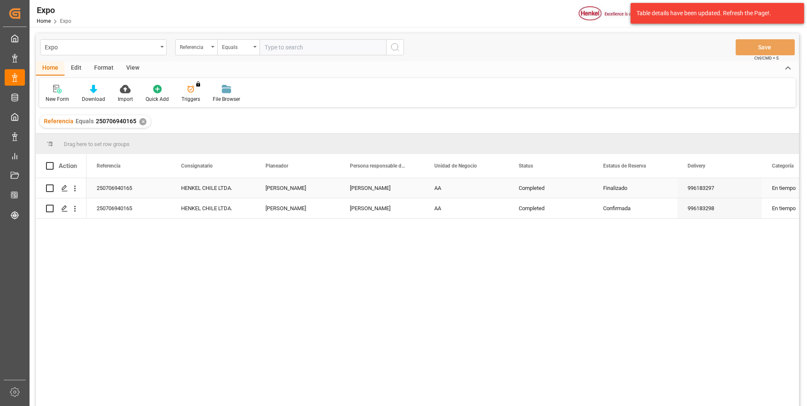
click at [639, 193] on div "Finalizado" at bounding box center [635, 187] width 64 height 19
click at [625, 211] on div "Confirmada" at bounding box center [635, 208] width 64 height 19
click at [623, 235] on div "250706940165 HENKEL CHILE LTDA. Laura Martínez Evelyn Aceves AA Completed Final…" at bounding box center [442, 294] width 712 height 233
click at [749, 51] on button "Save" at bounding box center [764, 47] width 59 height 16
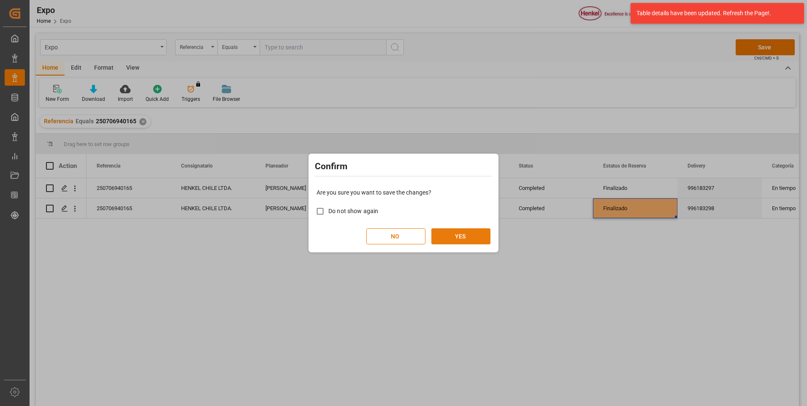
click at [468, 229] on button "YES" at bounding box center [460, 236] width 59 height 16
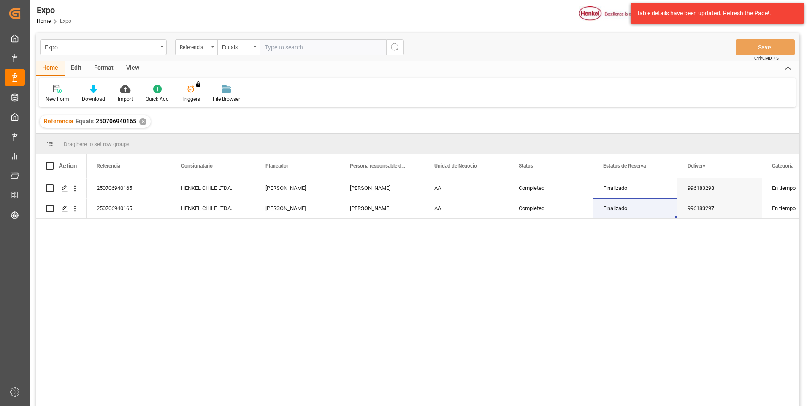
click at [141, 121] on div "✕" at bounding box center [142, 121] width 7 height 7
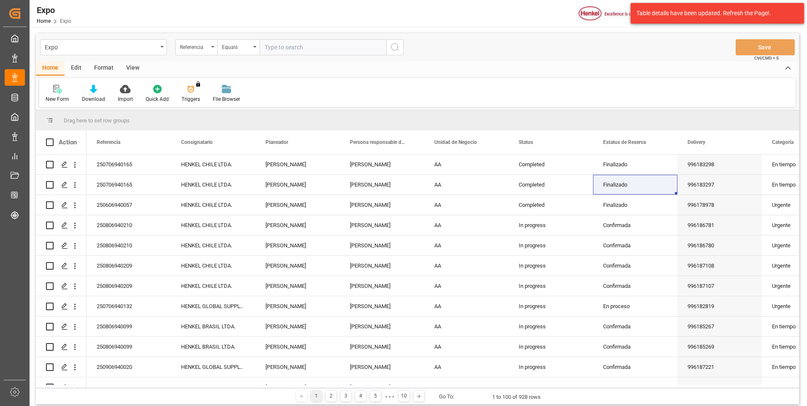
click at [280, 47] on input "text" at bounding box center [322, 47] width 127 height 16
paste input "250806940078"
type input "250806940078"
click at [393, 48] on icon "search button" at bounding box center [395, 47] width 10 height 10
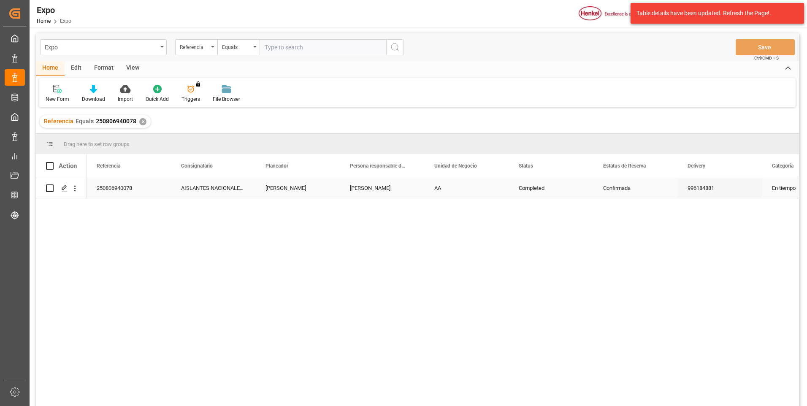
click at [612, 189] on div "Confirmada" at bounding box center [635, 187] width 64 height 19
click at [650, 191] on div "Confirmada" at bounding box center [635, 187] width 64 height 19
click at [665, 192] on icon "open menu" at bounding box center [661, 193] width 10 height 10
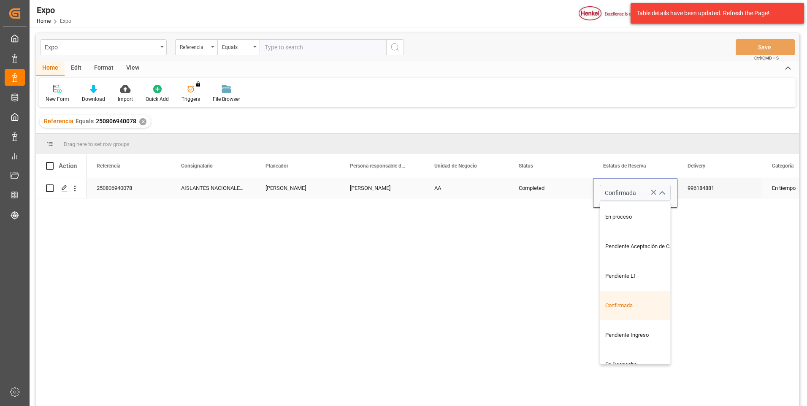
scroll to position [169, 0]
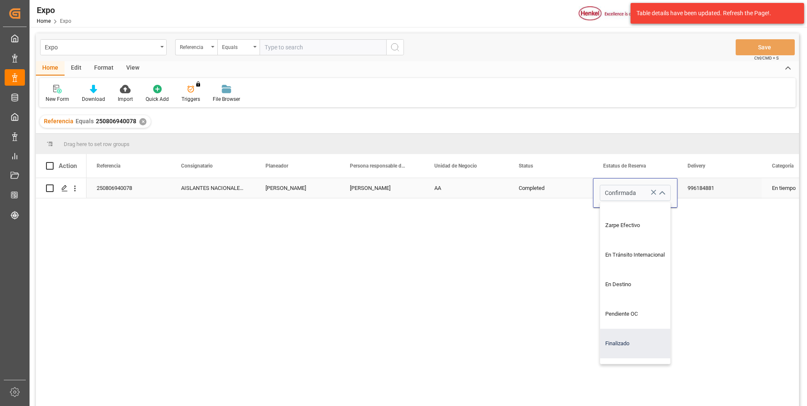
click at [628, 347] on div "Finalizado" at bounding box center [642, 344] width 85 height 30
type input "Finalizado"
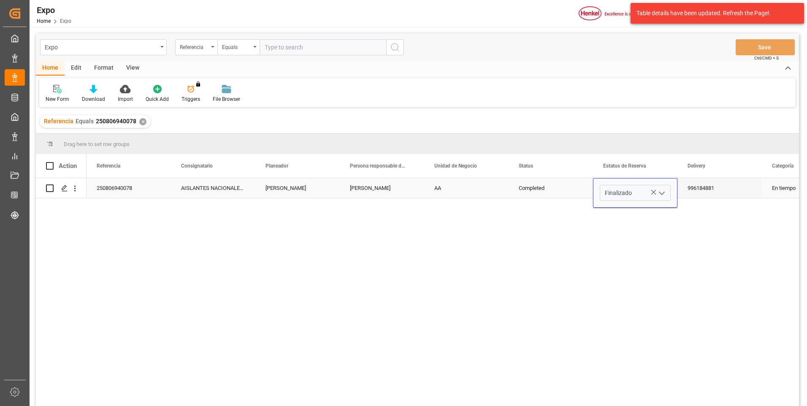
click at [696, 191] on div "996184881" at bounding box center [719, 188] width 84 height 20
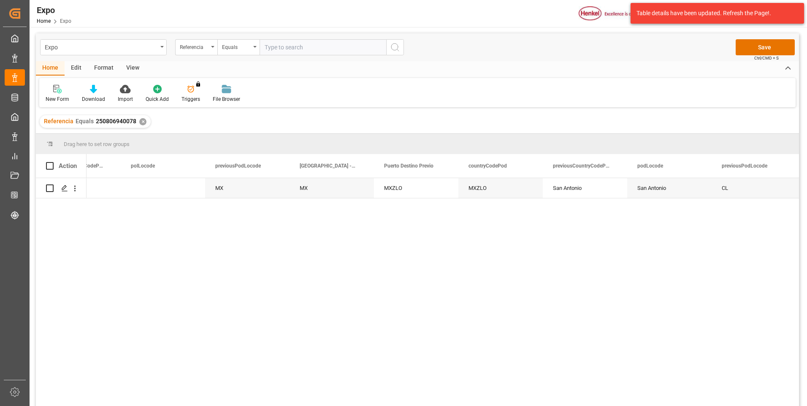
scroll to position [0, 6125]
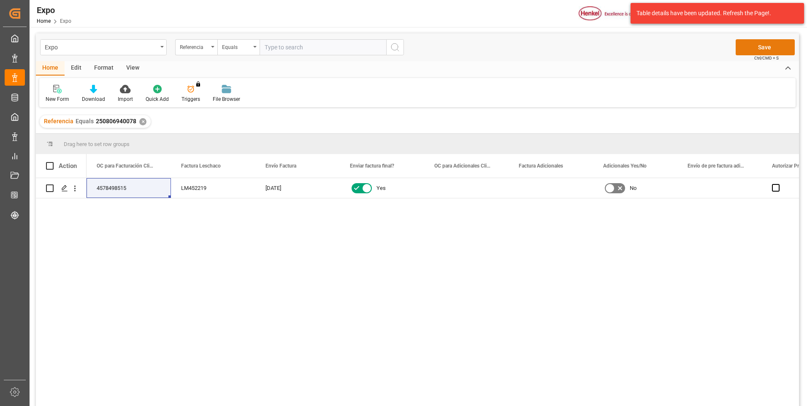
click at [742, 51] on button "Save" at bounding box center [764, 47] width 59 height 16
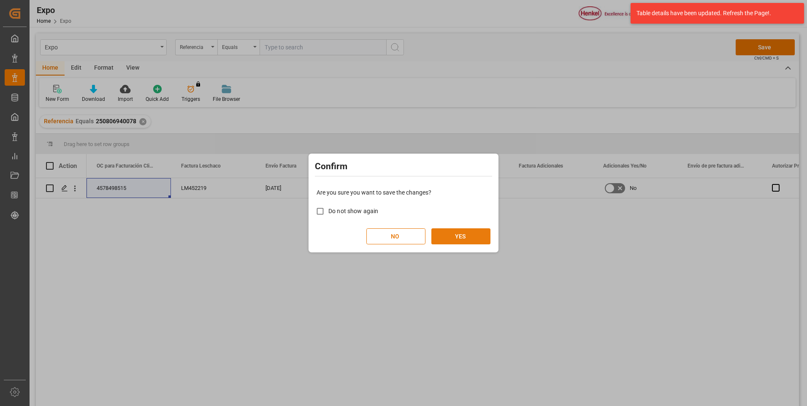
click at [449, 236] on button "YES" at bounding box center [460, 236] width 59 height 16
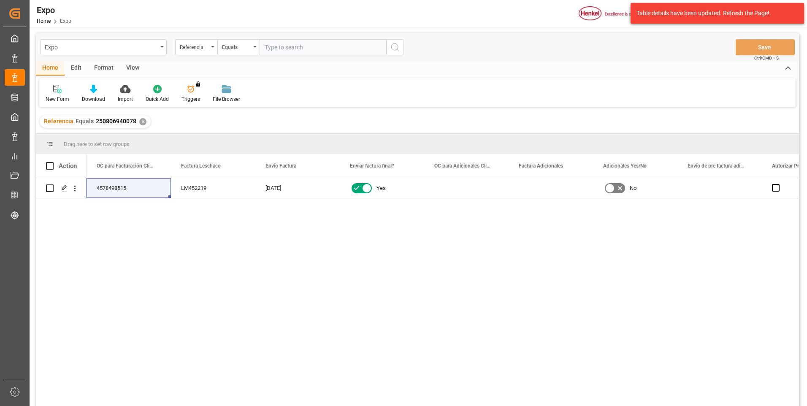
click at [143, 122] on div "✕" at bounding box center [142, 121] width 7 height 7
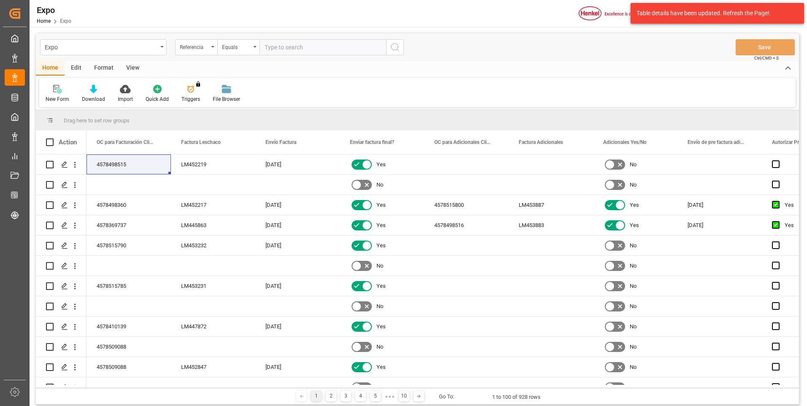
click at [305, 49] on input "text" at bounding box center [322, 47] width 127 height 16
paste input "250806940120"
type input "250806940120"
click at [392, 46] on icon "search button" at bounding box center [395, 47] width 10 height 10
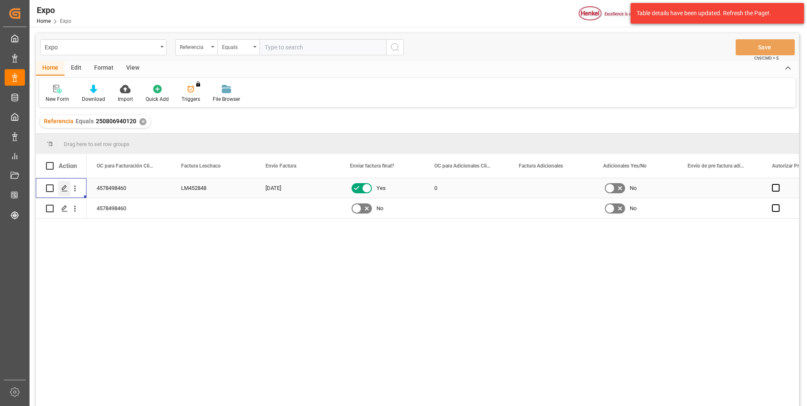
click at [65, 189] on icon "Press SPACE to select this row." at bounding box center [64, 188] width 7 height 7
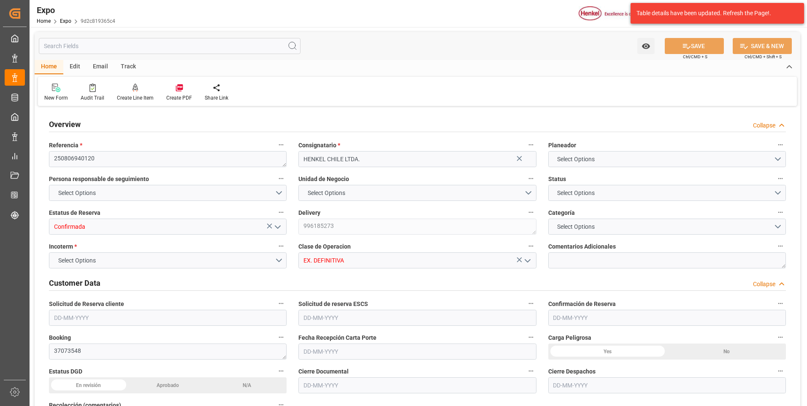
type input "15200"
type input "15953.6"
type input "20"
type input "9946893"
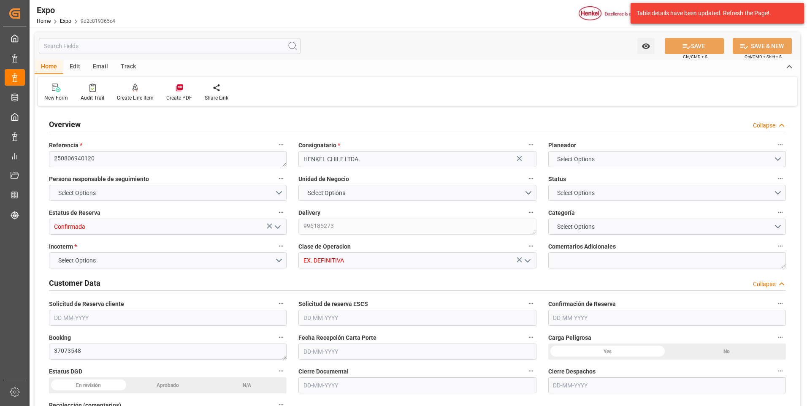
type input "9946893"
type input "MXZLO"
type input "CLSAI"
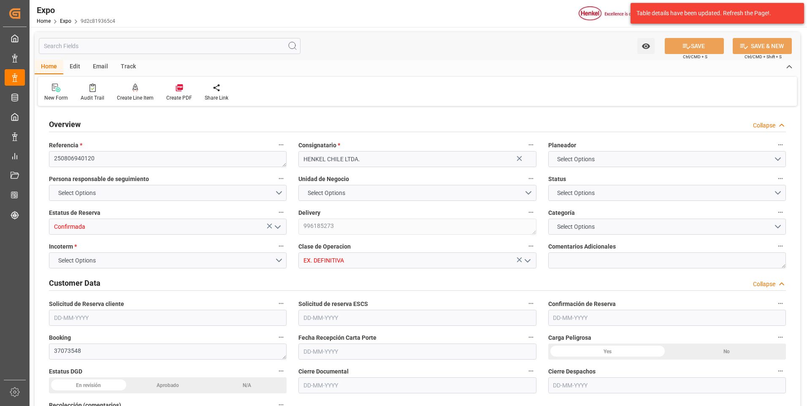
type input "9946893"
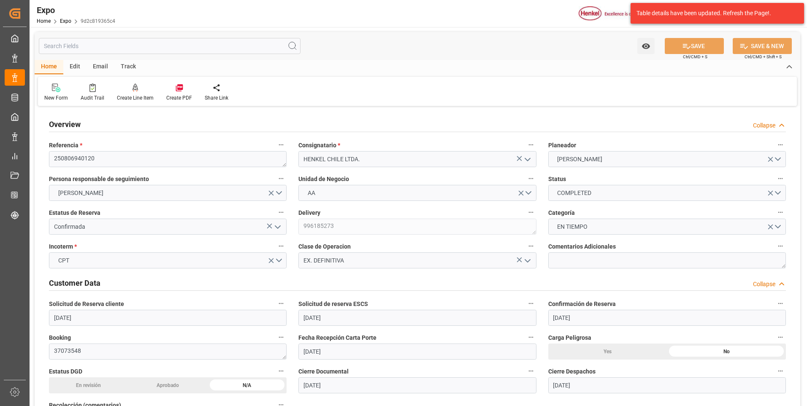
type input "15-07-2025"
type input "17-07-2025"
type input "23-07-2025"
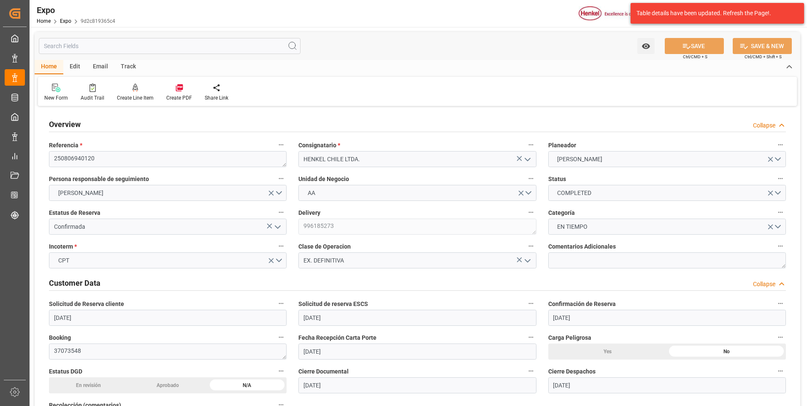
type input "26-07-2025"
type input "22-07-2025"
type input "22-07-2025 00:00"
type input "23-07-2025"
type input "24-07-2025 23:15"
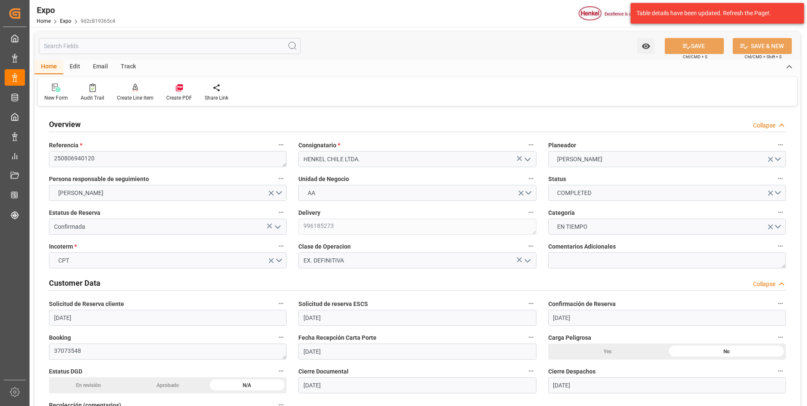
type input "24-07-2025"
type input "04-08-2025"
type input "25-07-2025"
type input "26-07-2025"
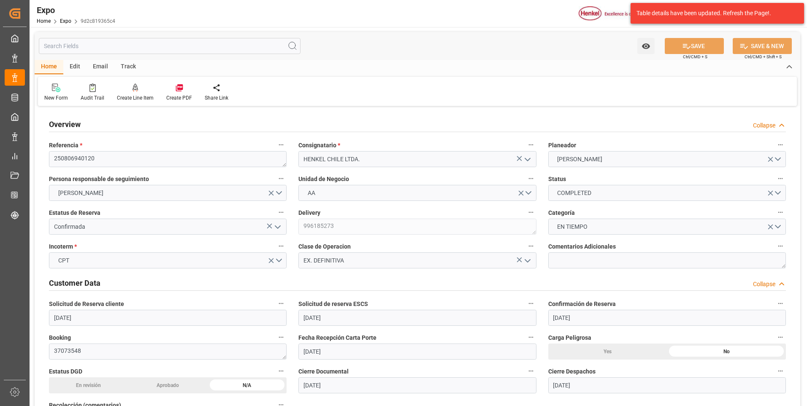
type input "02-08-2025 12:00"
type input "29-07-2025 00:00"
type input "02-08-2025 20:12"
type input "25-08-2025 07:48"
type input "14-08-2025 00:00"
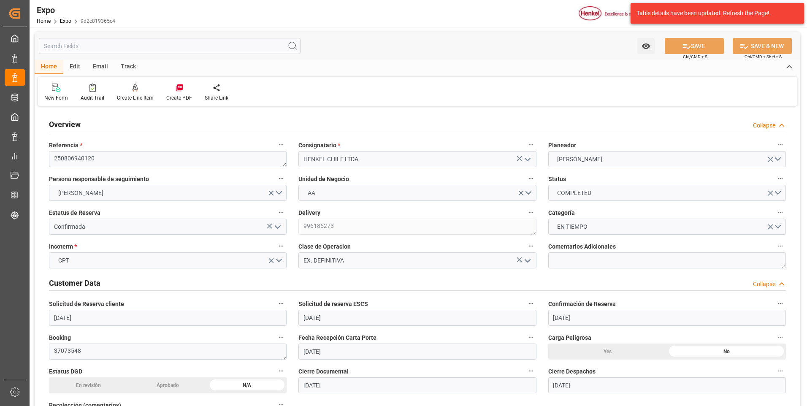
type input "25-08-2025 09:07"
type input "26-08-2025 15:36"
type input "21-07-2025 11:31"
type input "02-08-2025 04:21"
type input "02-08-2025 13:00"
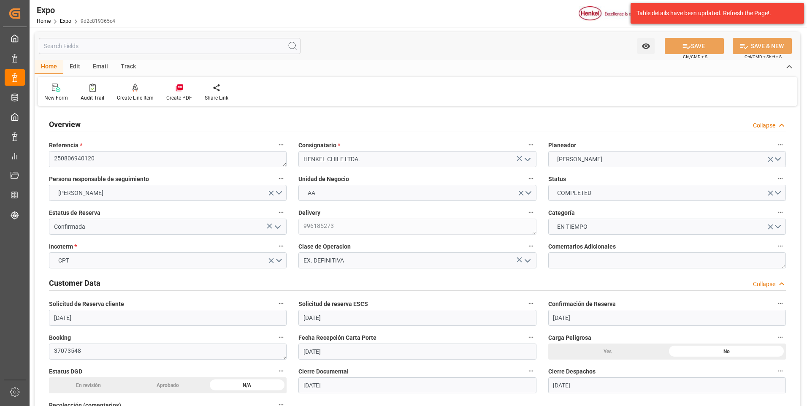
type input "02-08-2025 20:52"
type input "21-08-2025 02:00"
type input "25-08-2025 07:02"
type input "26-08-2025 04:59"
type input "25-08-2025 07:48"
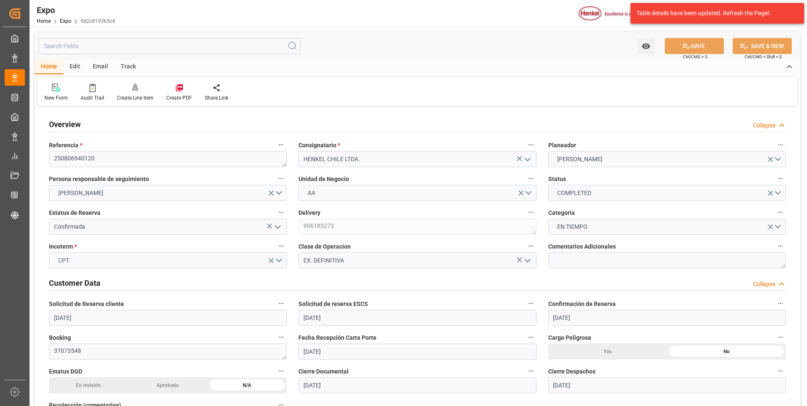
type input "25-08-2025 07:48"
type input "29-08-2025 07:48"
click at [277, 227] on icon "open menu" at bounding box center [278, 227] width 10 height 10
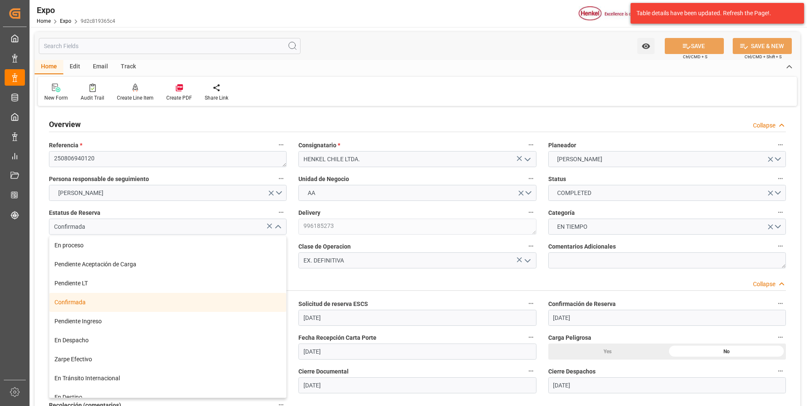
scroll to position [66, 0]
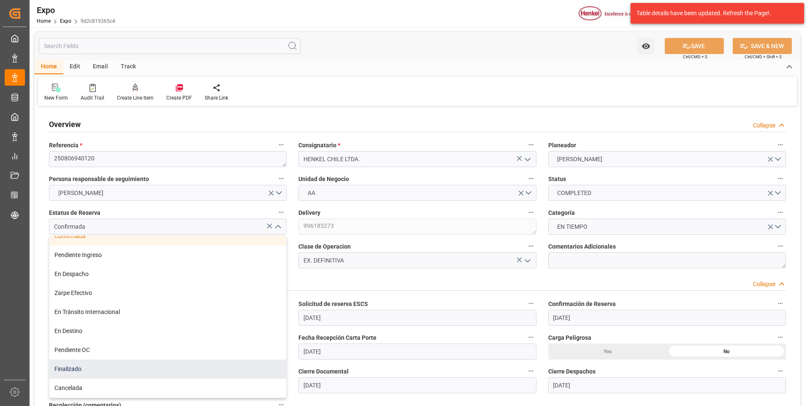
drag, startPoint x: 108, startPoint y: 365, endPoint x: 144, endPoint y: 307, distance: 68.6
click at [107, 366] on div "Finalizado" at bounding box center [167, 368] width 237 height 19
type input "Finalizado"
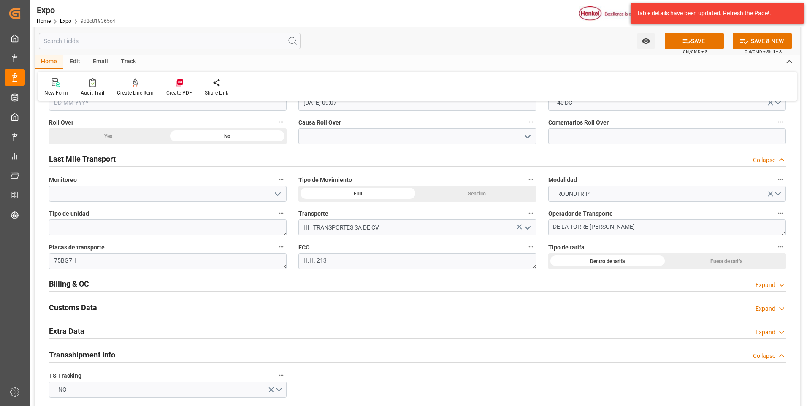
scroll to position [1308, 0]
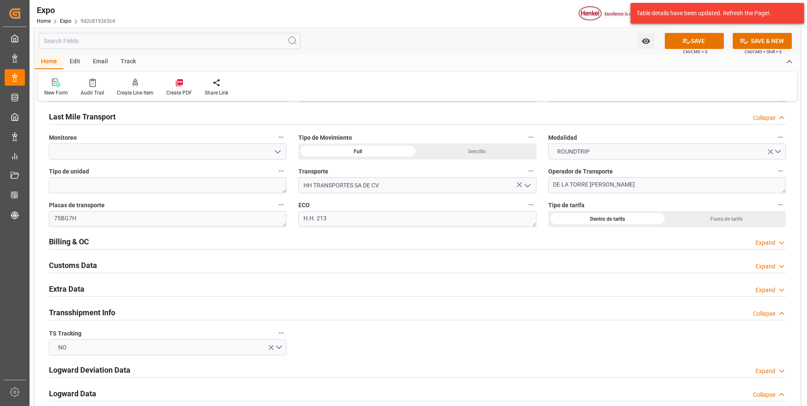
click at [771, 246] on div "Expand" at bounding box center [765, 242] width 20 height 9
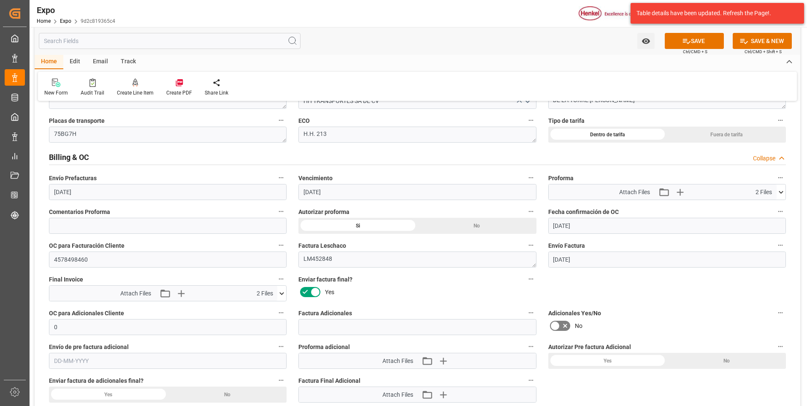
scroll to position [1476, 0]
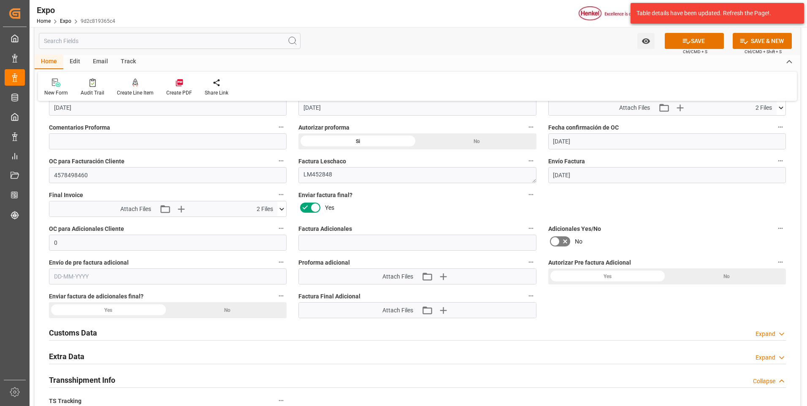
drag, startPoint x: 698, startPoint y: 45, endPoint x: 686, endPoint y: 65, distance: 23.7
click at [696, 46] on button "SAVE" at bounding box center [693, 41] width 59 height 16
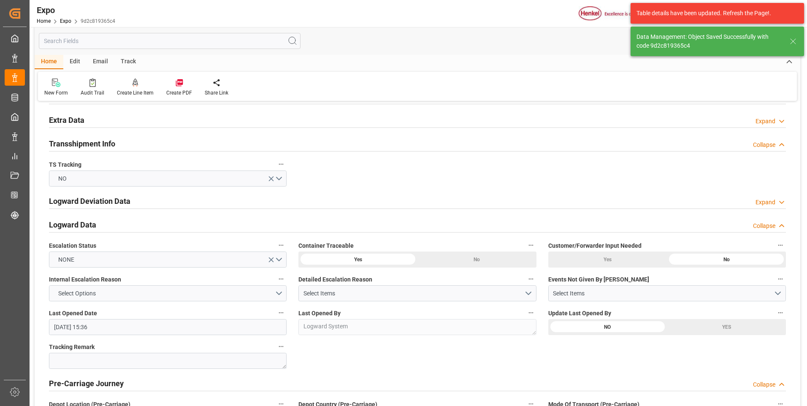
type textarea "[PERSON_NAME]"
type input "27-08-2025 15:32"
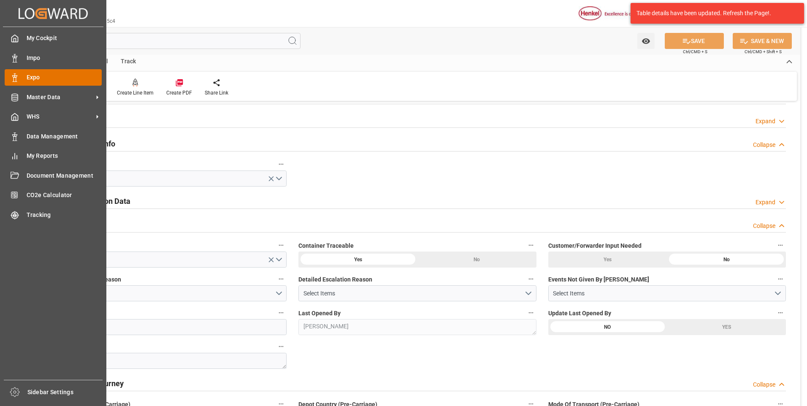
click at [12, 77] on icon at bounding box center [15, 77] width 8 height 8
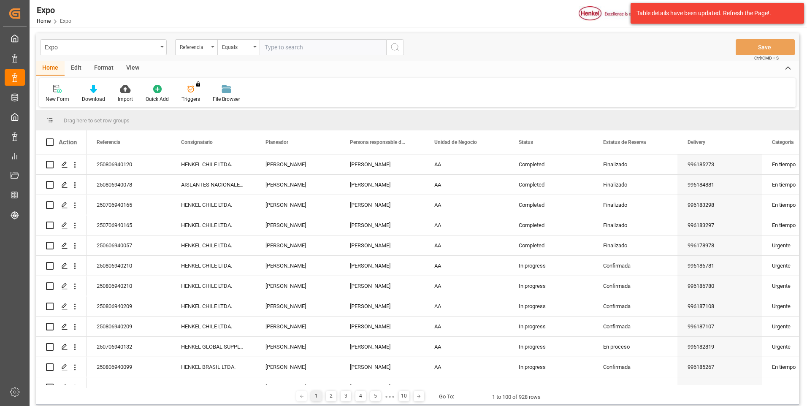
click at [291, 51] on input "text" at bounding box center [322, 47] width 127 height 16
paste input "250806960042"
type input "250806960042"
click at [392, 52] on icon "search button" at bounding box center [395, 47] width 10 height 10
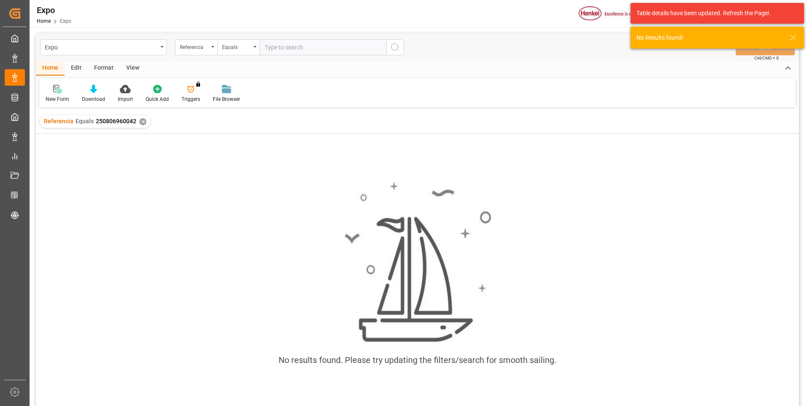
click at [57, 88] on icon at bounding box center [56, 89] width 6 height 8
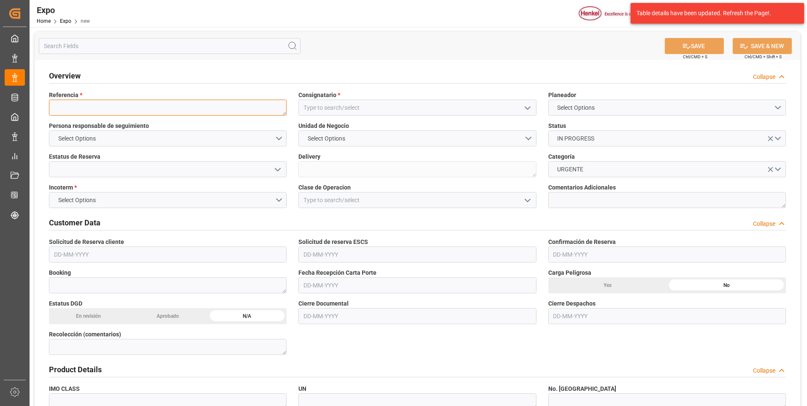
click at [115, 108] on textarea at bounding box center [167, 108] width 237 height 16
paste textarea "250806960042"
type textarea "250806960042"
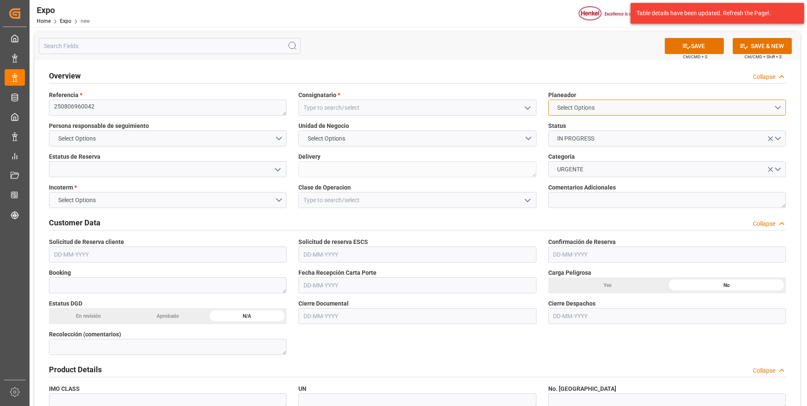
click at [599, 110] on span "Select Options" at bounding box center [576, 107] width 46 height 9
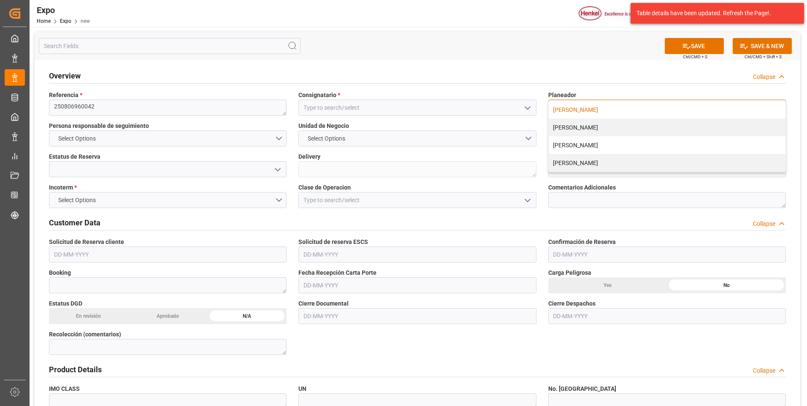
click at [583, 107] on div "[PERSON_NAME]" at bounding box center [666, 110] width 237 height 18
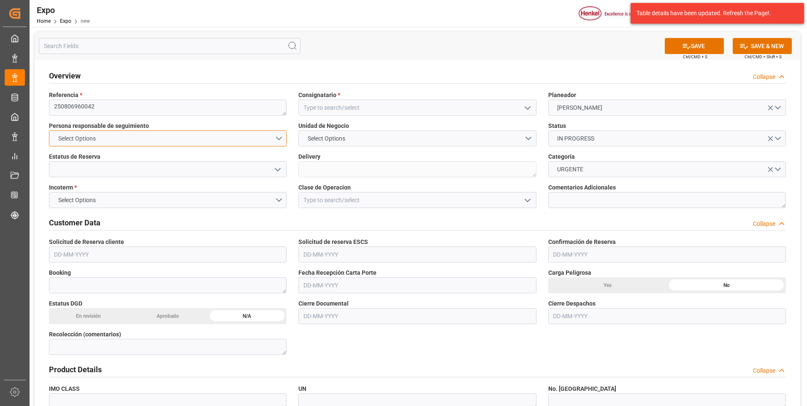
click at [279, 137] on button "Select Options" at bounding box center [167, 138] width 237 height 16
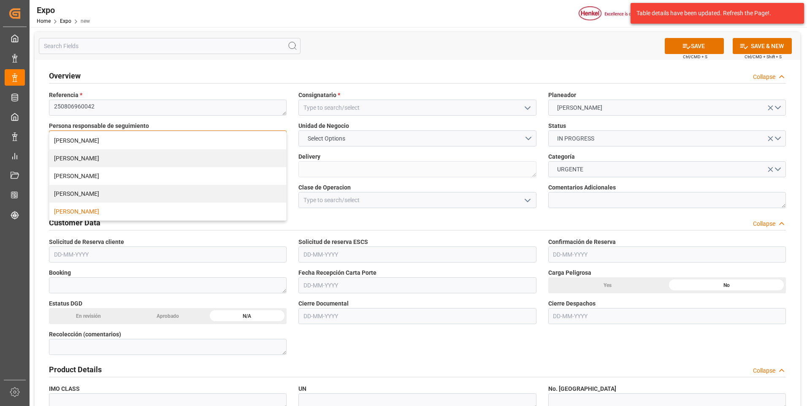
click at [126, 214] on div "[PERSON_NAME]" at bounding box center [167, 211] width 237 height 18
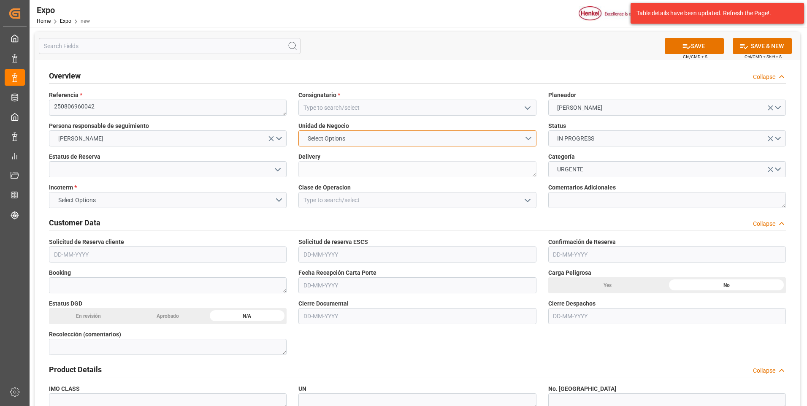
click at [464, 141] on button "Select Options" at bounding box center [416, 138] width 237 height 16
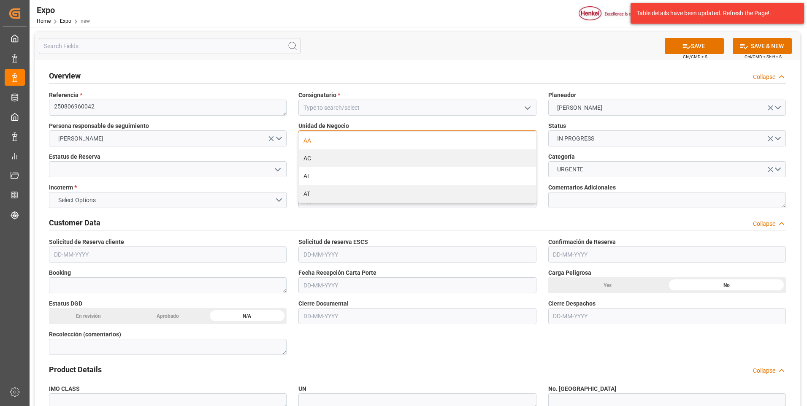
click at [431, 144] on div "AA" at bounding box center [417, 141] width 237 height 18
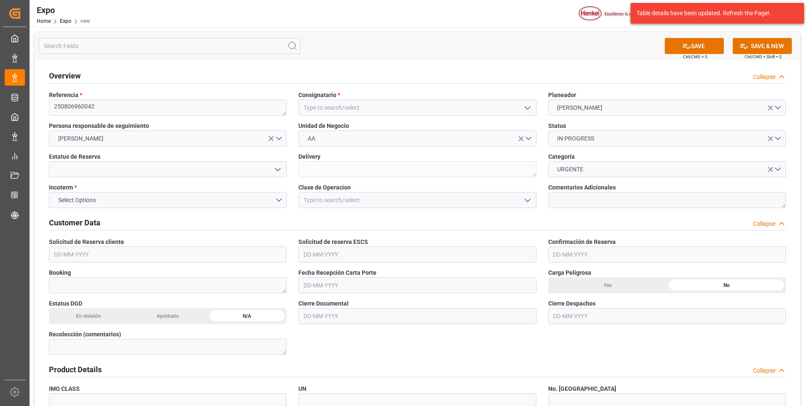
click at [277, 169] on polyline "open menu" at bounding box center [277, 169] width 5 height 3
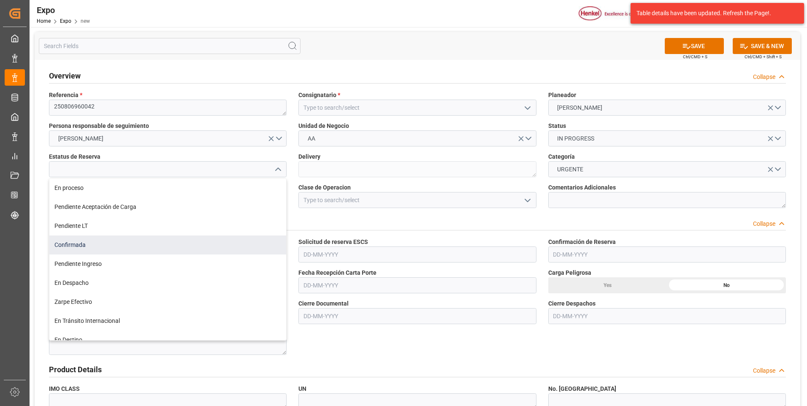
click at [131, 247] on div "Confirmada" at bounding box center [167, 244] width 237 height 19
type input "Confirmada"
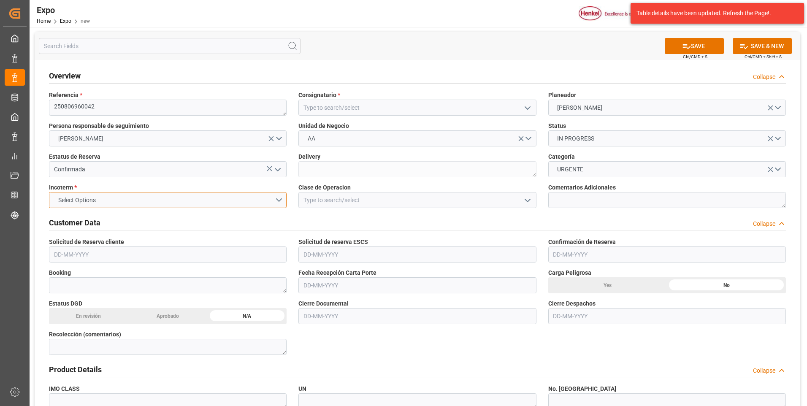
click at [274, 199] on button "Select Options" at bounding box center [167, 200] width 237 height 16
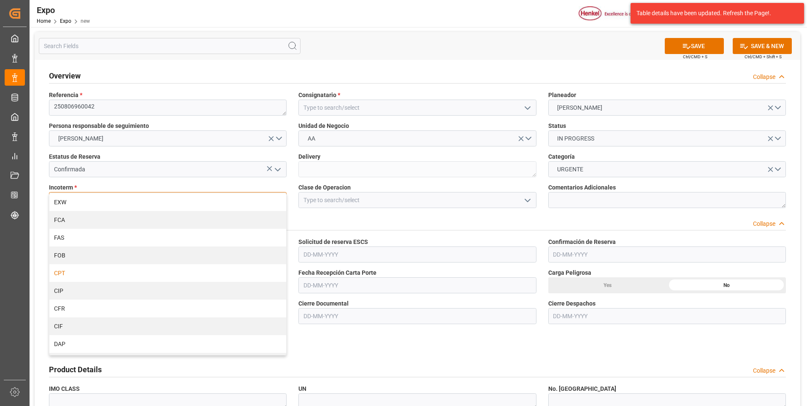
click at [111, 272] on div "CPT" at bounding box center [167, 273] width 237 height 18
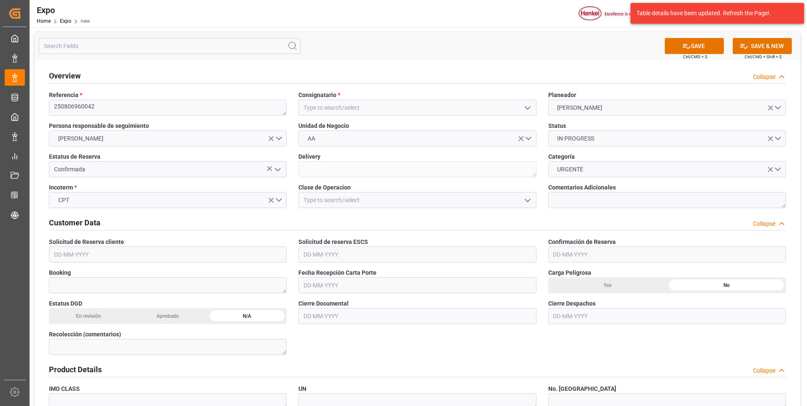
click at [527, 204] on icon "open menu" at bounding box center [527, 200] width 10 height 10
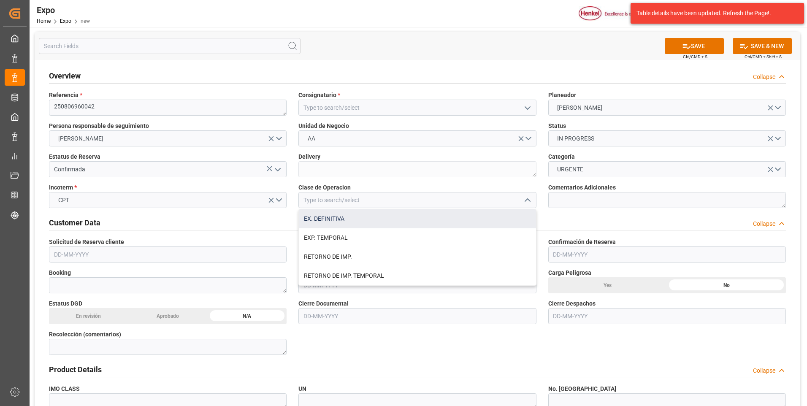
click at [383, 225] on div "EX. DEFINITIVA" at bounding box center [417, 218] width 237 height 19
type input "EX. DEFINITIVA"
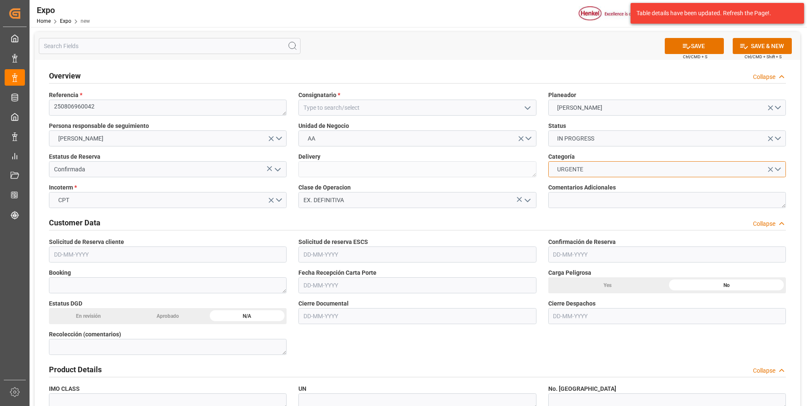
click at [778, 167] on button "URGENTE" at bounding box center [666, 169] width 237 height 16
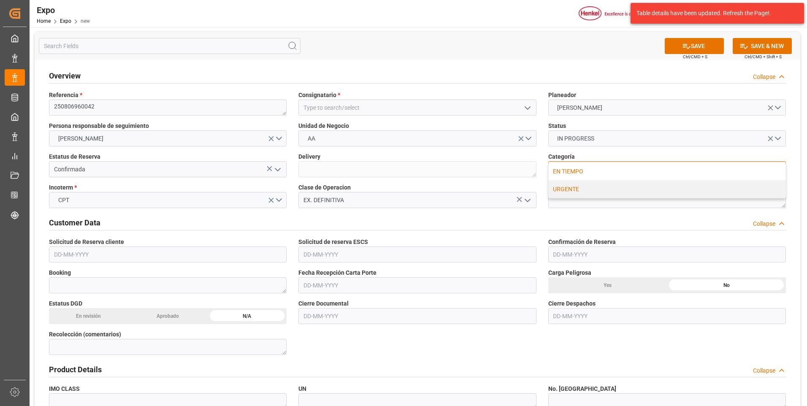
click at [602, 174] on div "EN TIEMPO" at bounding box center [666, 171] width 237 height 18
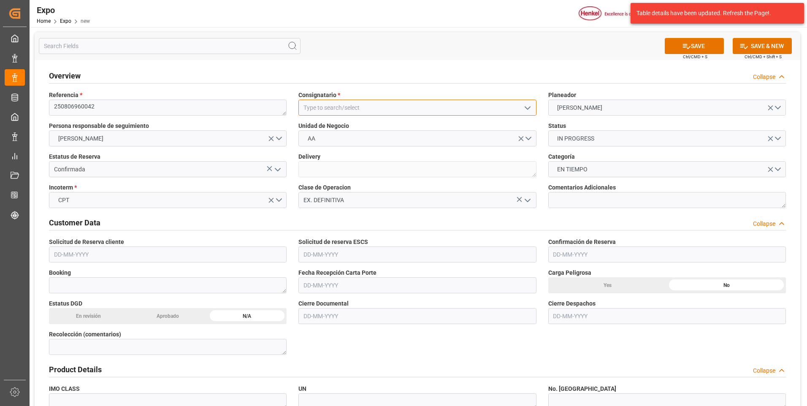
click at [363, 105] on input at bounding box center [416, 108] width 237 height 16
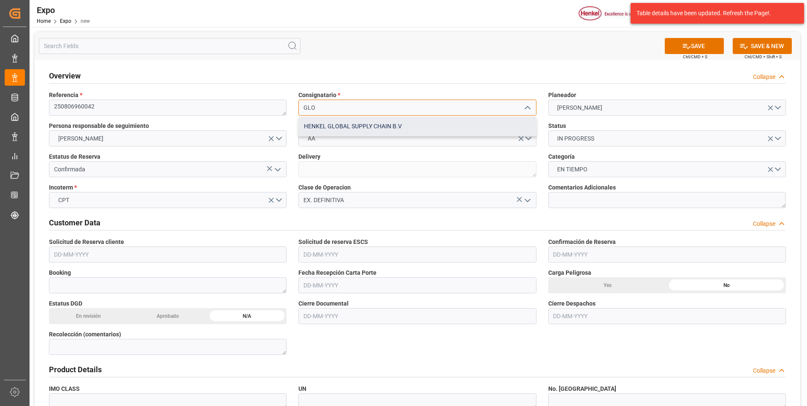
click at [375, 131] on div "HENKEL GLOBAL SUPPLY CHAIN B.V" at bounding box center [417, 126] width 237 height 19
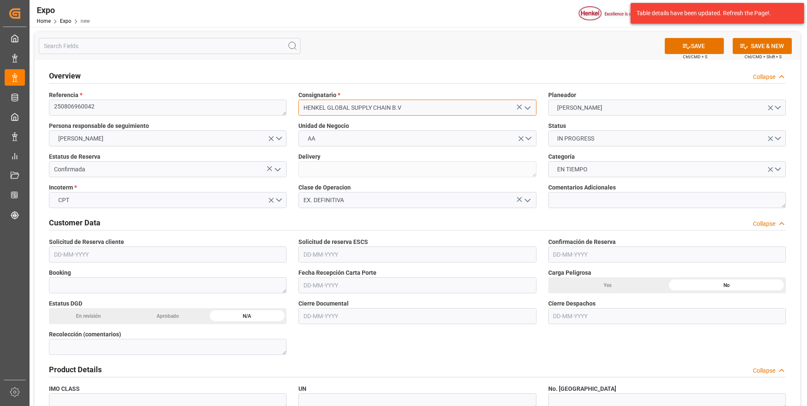
scroll to position [42, 0]
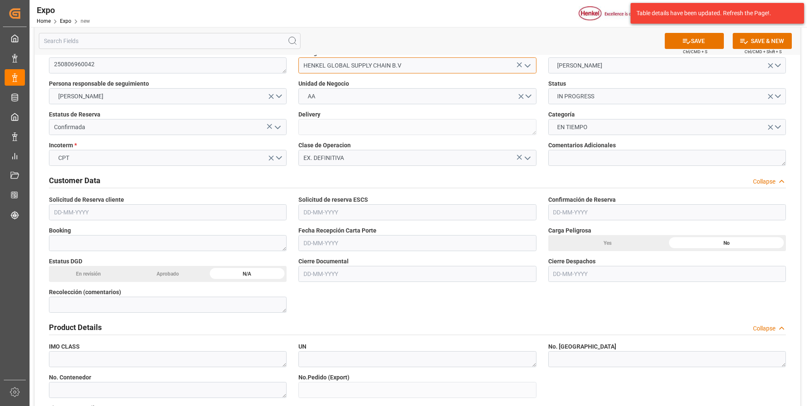
type input "HENKEL GLOBAL SUPPLY CHAIN B.V"
click at [55, 209] on input "text" at bounding box center [167, 212] width 237 height 16
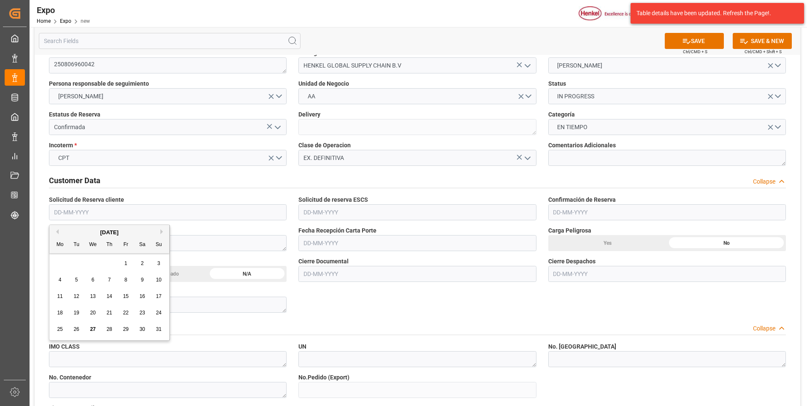
click at [124, 262] on span "1" at bounding box center [125, 263] width 3 height 6
type input "[DATE]"
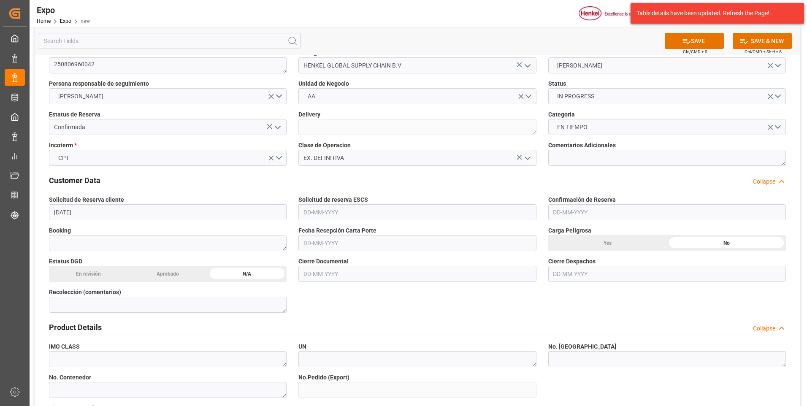
click at [312, 214] on input "text" at bounding box center [416, 212] width 237 height 16
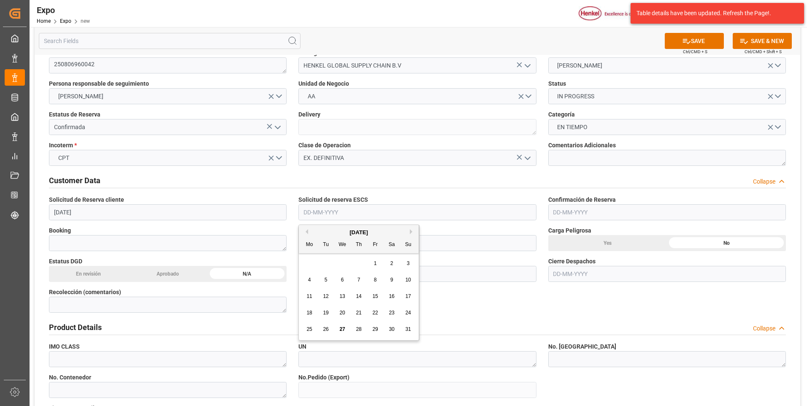
click at [376, 263] on span "1" at bounding box center [375, 263] width 3 height 6
type input "[DATE]"
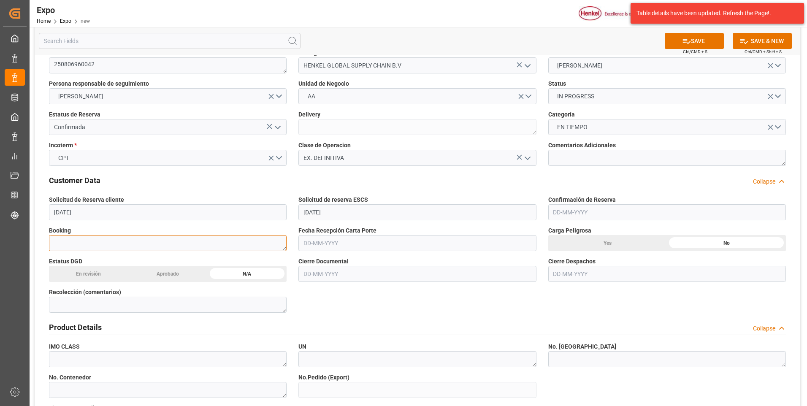
click at [198, 244] on textarea at bounding box center [167, 243] width 237 height 16
paste textarea "EXITATMLEH869844"
type textarea "EXITATMLEH869844"
click at [583, 212] on input "text" at bounding box center [666, 212] width 237 height 16
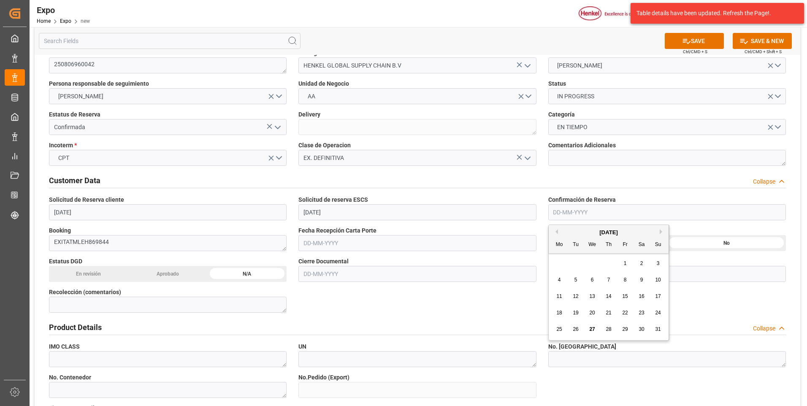
click at [577, 279] on span "5" at bounding box center [575, 280] width 3 height 6
type input "[DATE]"
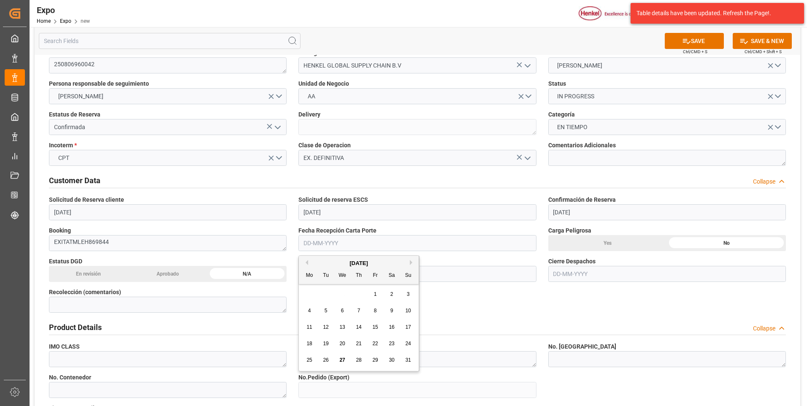
click at [312, 243] on input "text" at bounding box center [416, 243] width 237 height 16
click at [325, 312] on span "5" at bounding box center [325, 311] width 3 height 6
type input "[DATE]"
click at [315, 273] on input "text" at bounding box center [416, 274] width 237 height 16
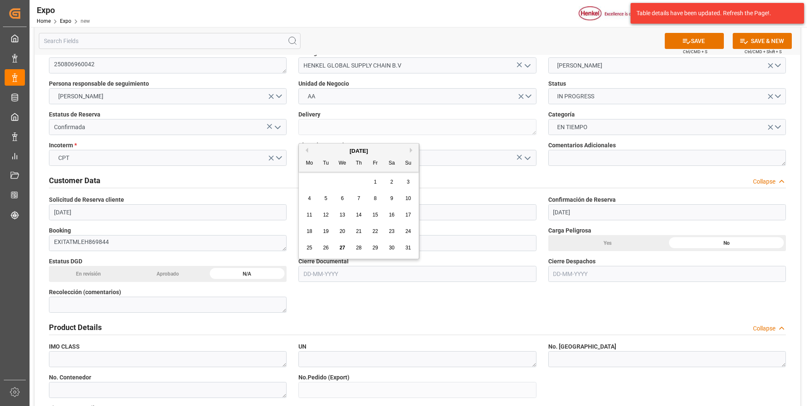
click at [309, 216] on span "11" at bounding box center [308, 215] width 5 height 6
type input "[DATE]"
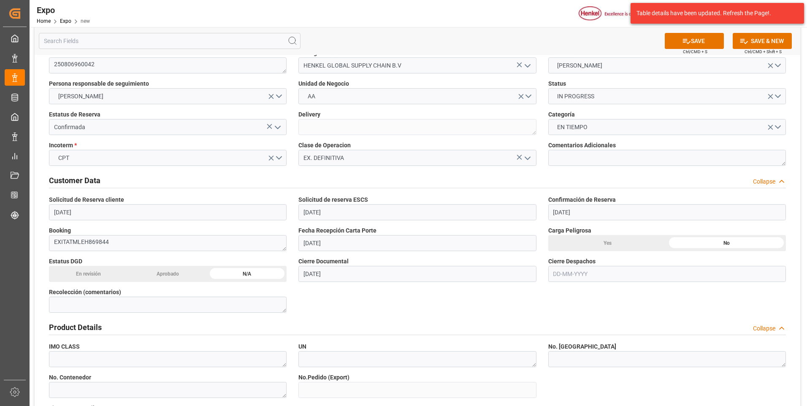
click at [557, 275] on input "text" at bounding box center [666, 274] width 237 height 16
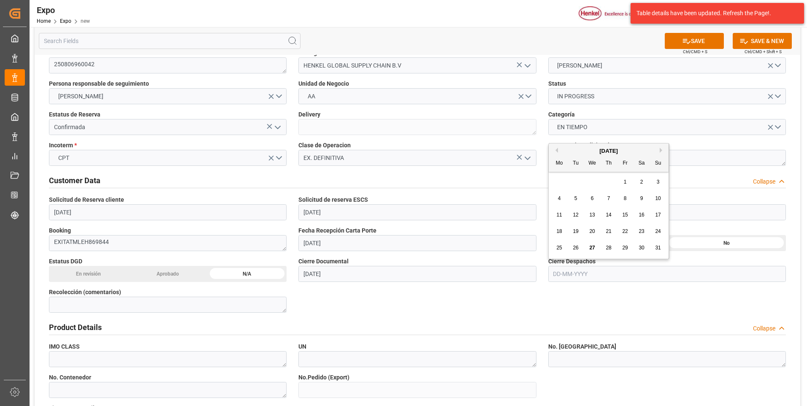
click at [611, 213] on span "14" at bounding box center [607, 215] width 5 height 6
type input "[DATE]"
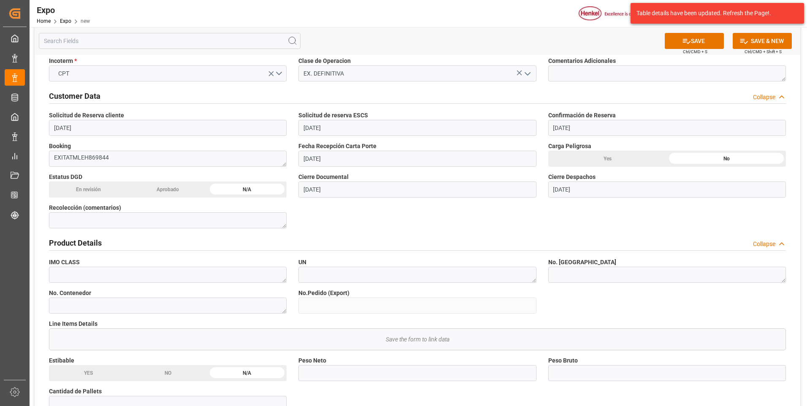
scroll to position [169, 0]
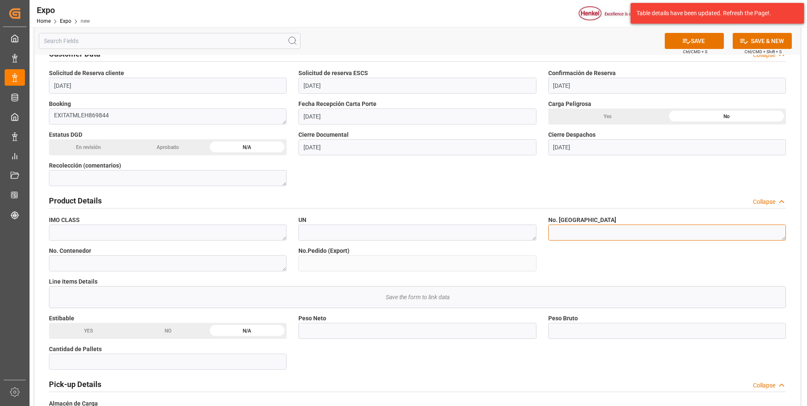
click at [583, 233] on textarea at bounding box center [666, 232] width 237 height 16
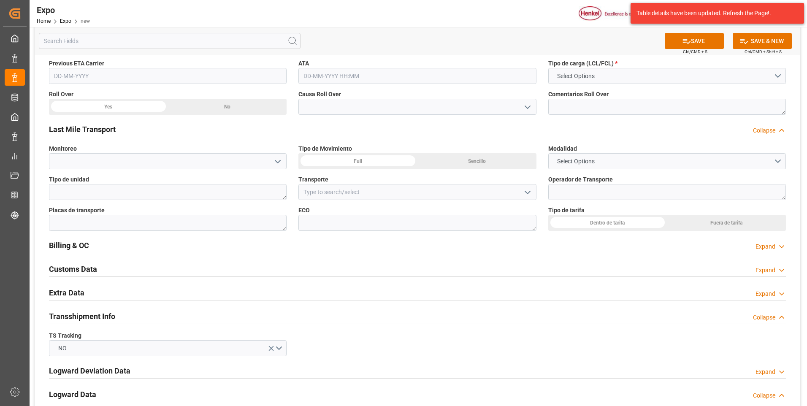
scroll to position [928, 0]
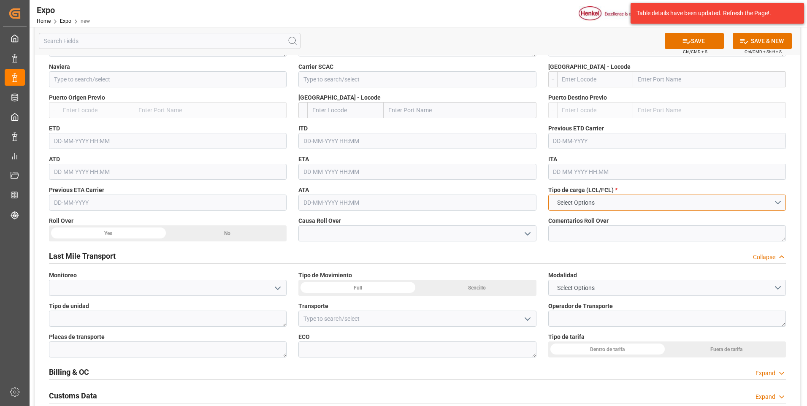
click at [621, 204] on button "Select Options" at bounding box center [666, 202] width 237 height 16
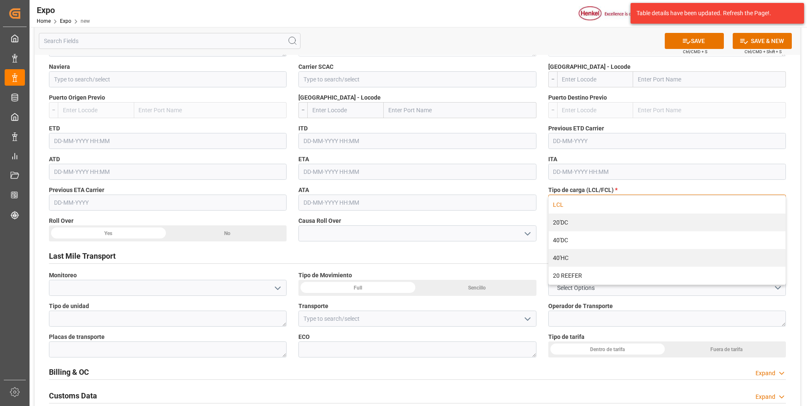
click at [568, 202] on div "LCL" at bounding box center [666, 205] width 237 height 18
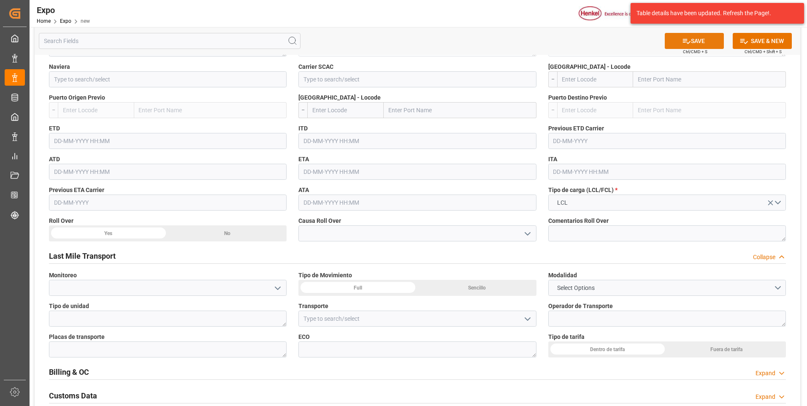
click at [685, 43] on icon at bounding box center [686, 41] width 9 height 9
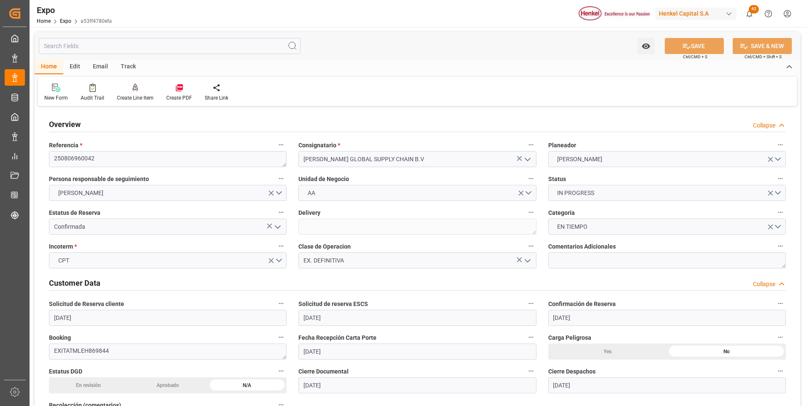
type input "[DATE]"
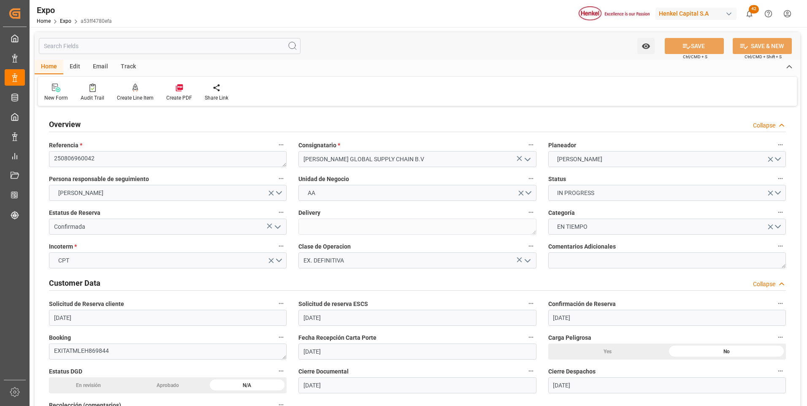
type input "[DATE]"
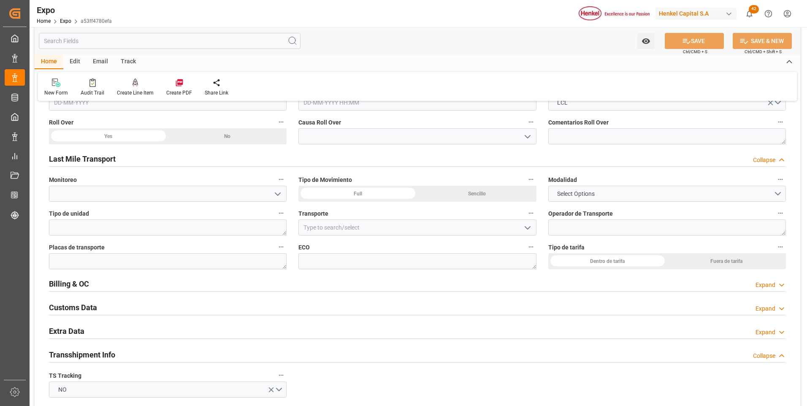
scroll to position [1434, 0]
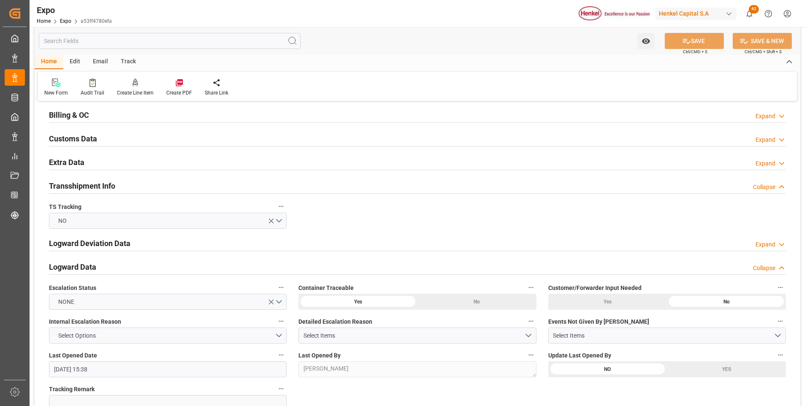
click at [768, 162] on div "Expand" at bounding box center [765, 163] width 20 height 9
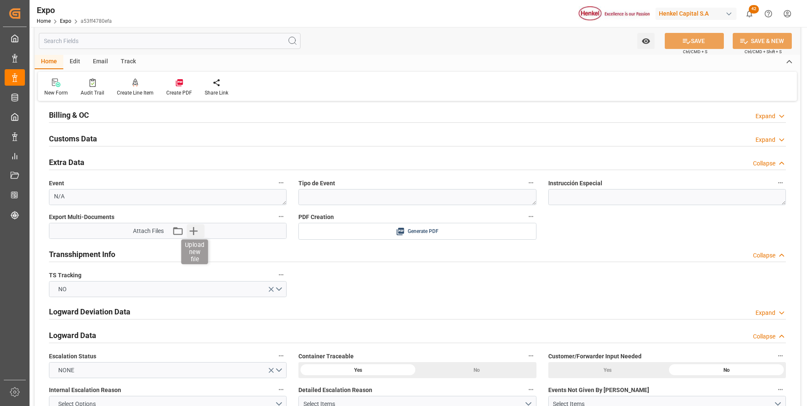
click at [195, 230] on icon "button" at bounding box center [192, 230] width 13 height 13
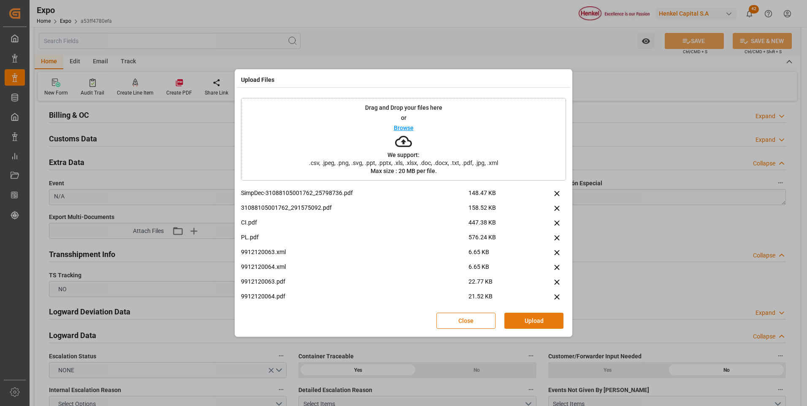
click at [550, 322] on button "Upload" at bounding box center [533, 321] width 59 height 16
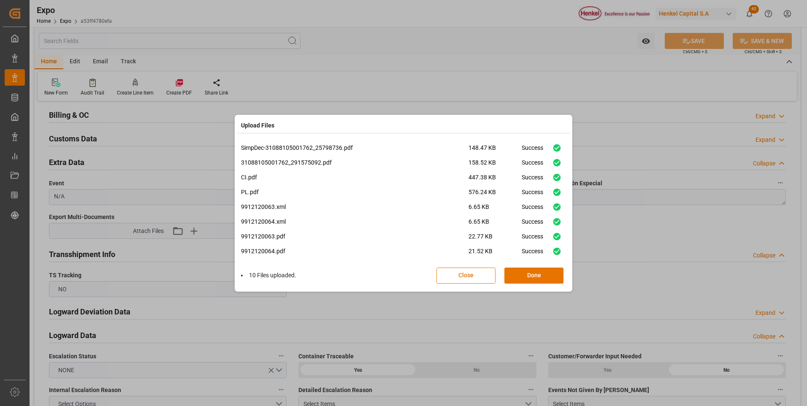
scroll to position [35, 0]
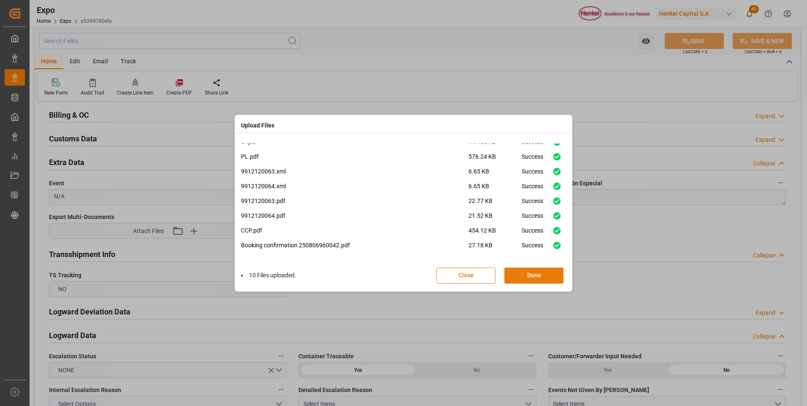
click at [517, 275] on button "Done" at bounding box center [533, 275] width 59 height 16
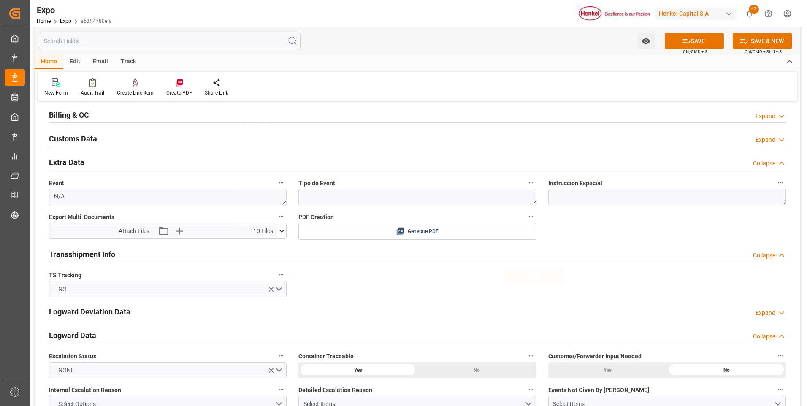
scroll to position [0, 0]
click at [671, 45] on button "SAVE" at bounding box center [693, 41] width 59 height 16
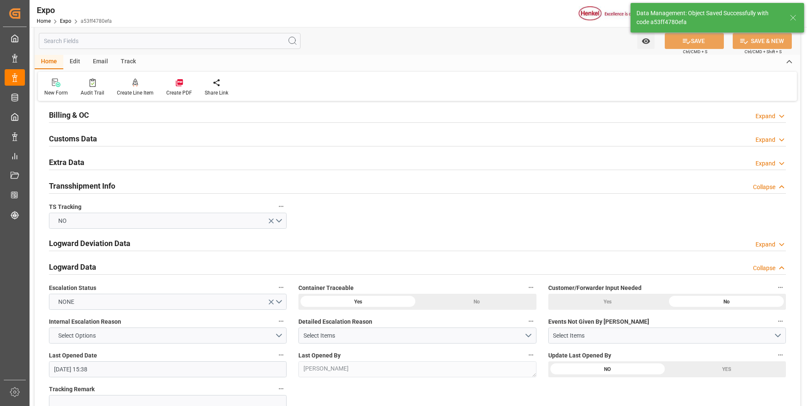
type input "[DATE] 15:40"
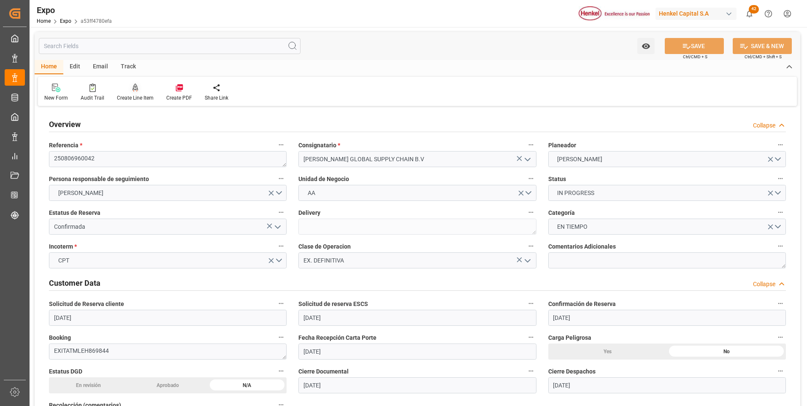
click at [136, 88] on icon at bounding box center [135, 88] width 6 height 8
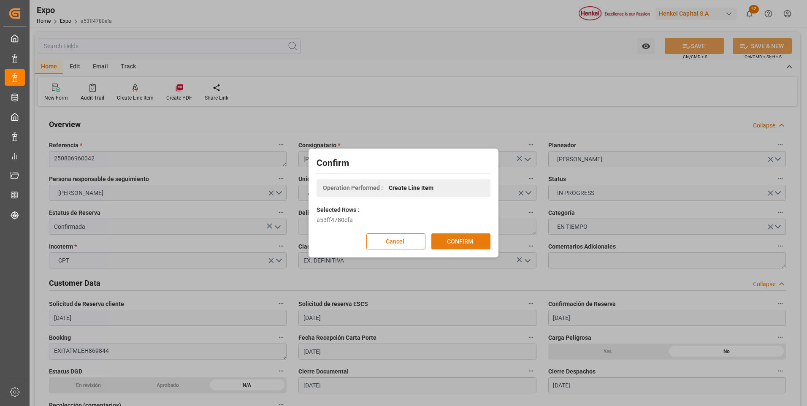
click at [453, 245] on button "CONFIRM" at bounding box center [460, 241] width 59 height 16
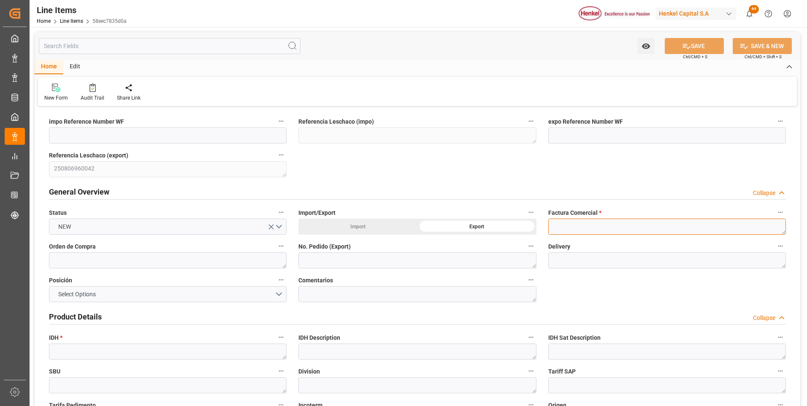
click at [559, 226] on textarea at bounding box center [666, 227] width 237 height 16
paste textarea "9912120063"
type textarea "9912120063"
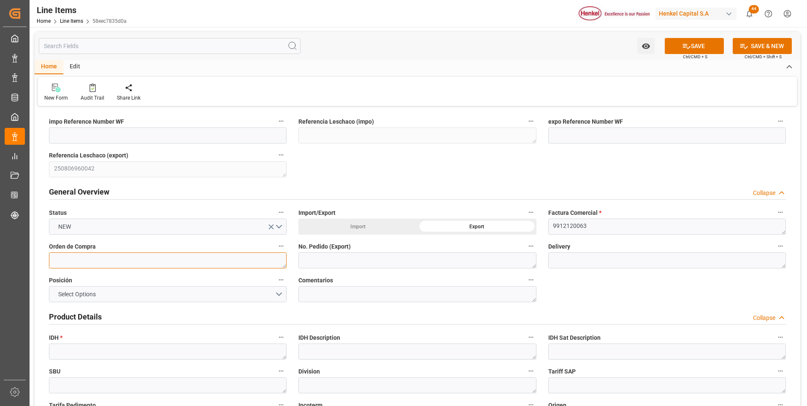
click at [112, 259] on textarea at bounding box center [167, 260] width 237 height 16
paste textarea "4578318654"
type textarea "4578318654"
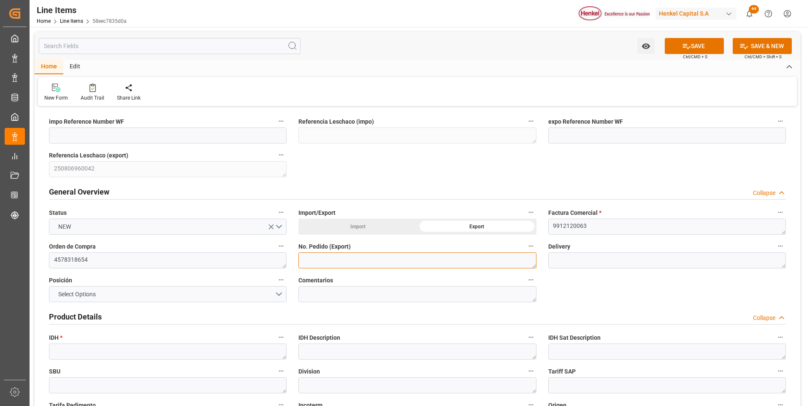
click at [327, 262] on textarea at bounding box center [416, 260] width 237 height 16
paste textarea "4578318654"
type textarea "4578318654"
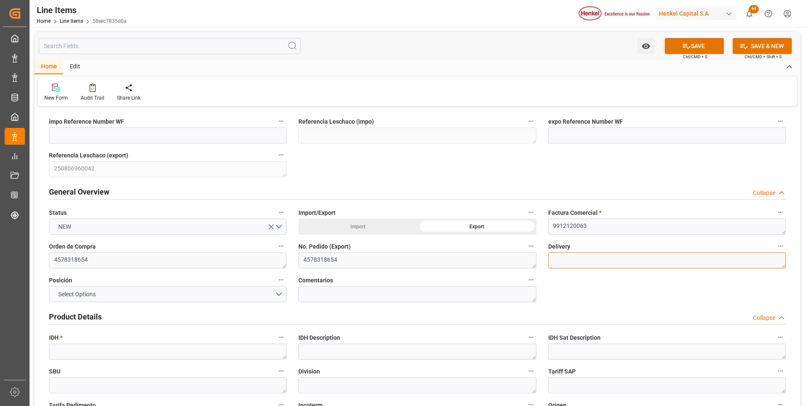
click at [571, 263] on textarea at bounding box center [666, 260] width 237 height 16
paste textarea "996187416"
type textarea "996187416"
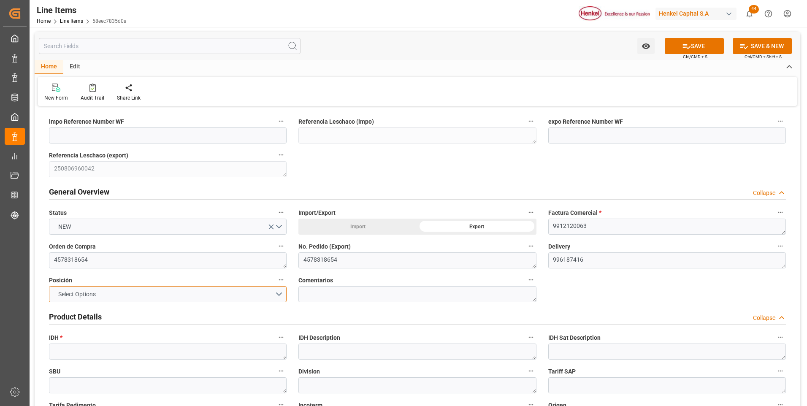
click at [278, 299] on button "Select Options" at bounding box center [167, 294] width 237 height 16
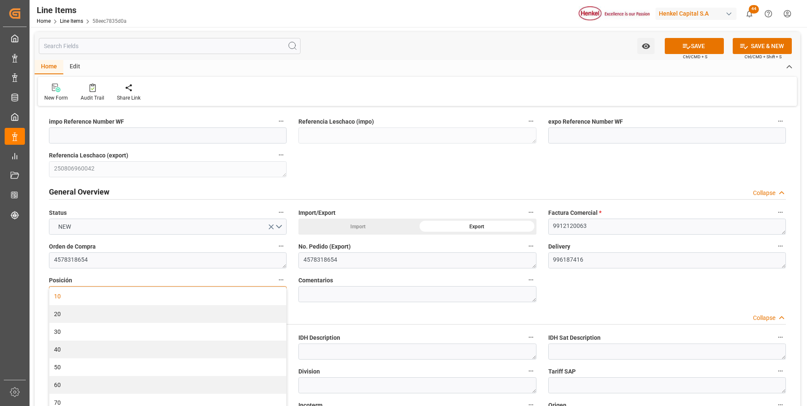
click at [198, 297] on div "10" at bounding box center [167, 296] width 237 height 18
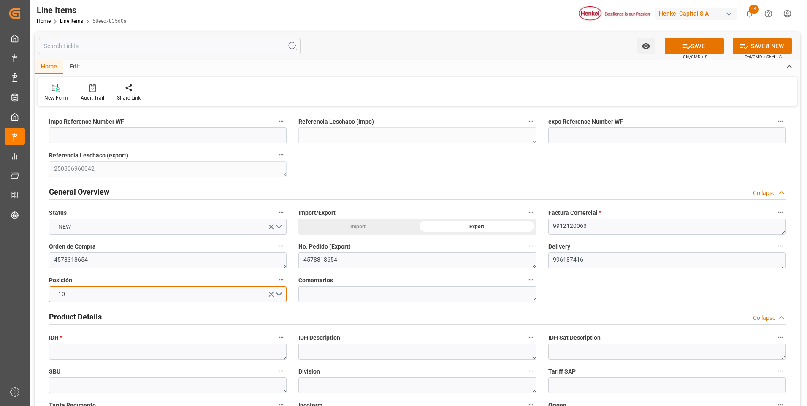
scroll to position [84, 0]
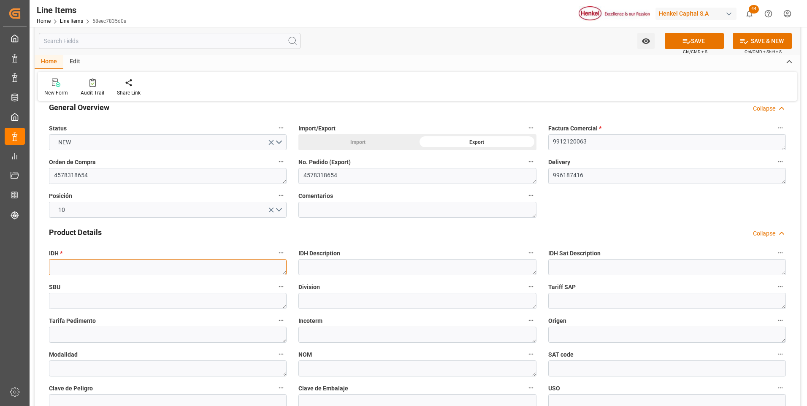
click at [74, 267] on textarea at bounding box center [167, 267] width 237 height 16
paste textarea "3052240"
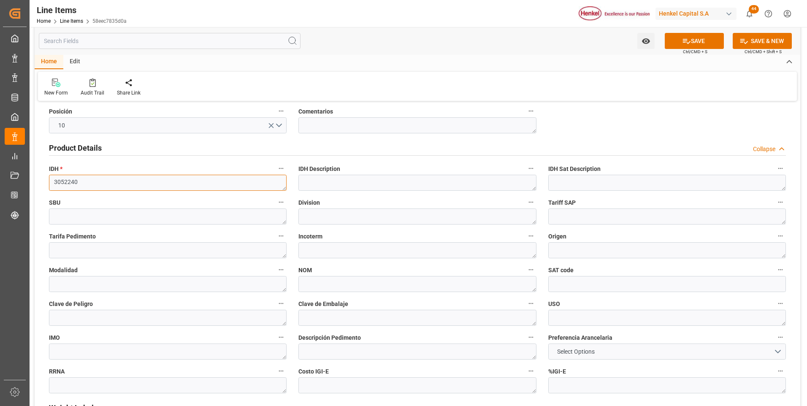
scroll to position [253, 0]
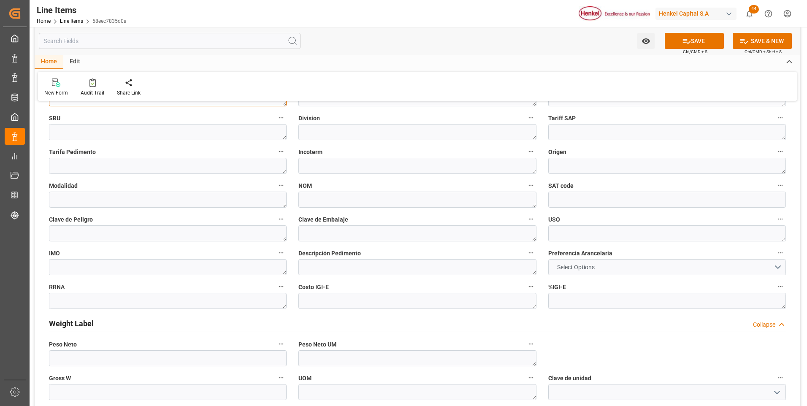
type textarea "3052240"
click at [580, 267] on span "Select Options" at bounding box center [576, 267] width 46 height 9
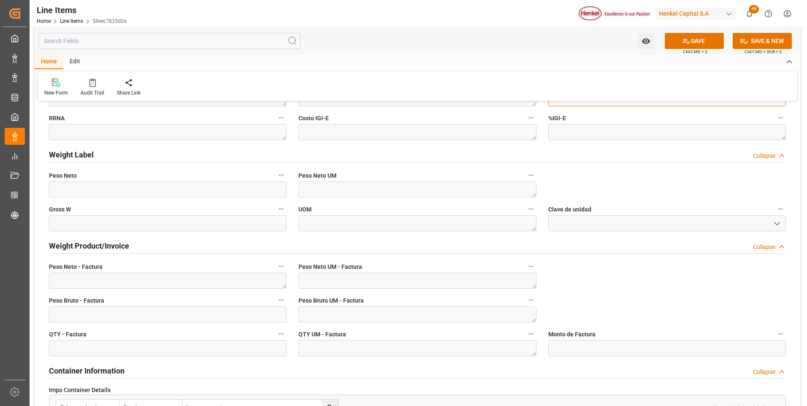
scroll to position [464, 0]
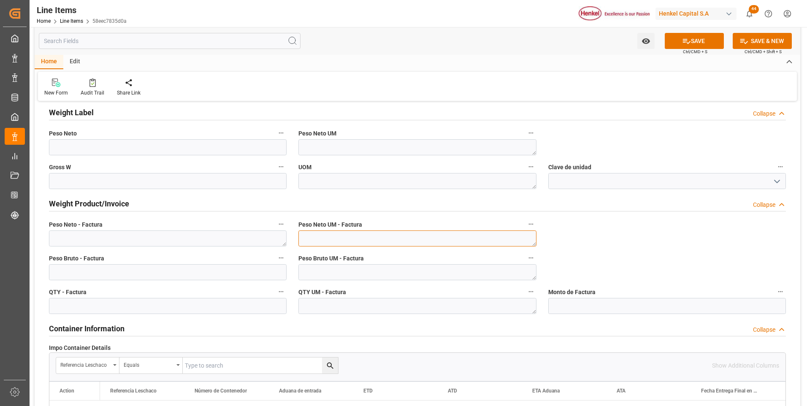
click at [458, 238] on textarea at bounding box center [416, 238] width 237 height 16
type textarea "KG"
click at [446, 273] on textarea at bounding box center [416, 272] width 237 height 16
type textarea "KG"
click at [441, 301] on textarea at bounding box center [416, 306] width 237 height 16
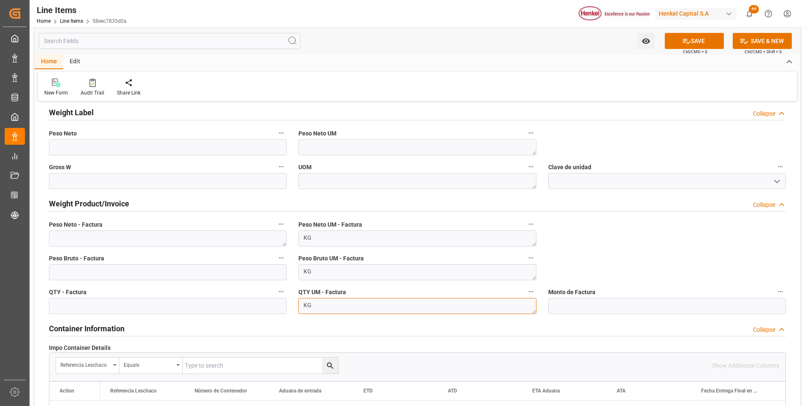
type textarea "KG"
click at [103, 242] on textarea at bounding box center [167, 238] width 237 height 16
paste textarea "1.468,000"
type textarea "1.468,000"
click at [101, 270] on input "text" at bounding box center [167, 272] width 237 height 16
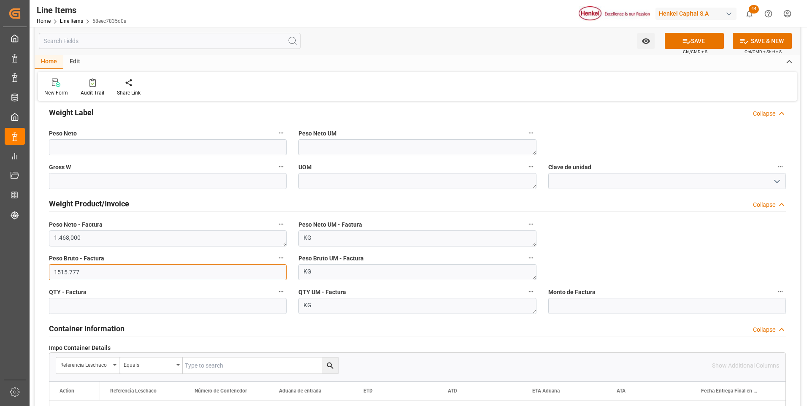
type input "1515.777"
click at [107, 309] on input "text" at bounding box center [167, 306] width 237 height 16
type input "1468"
click at [70, 240] on textarea "1.468,000" at bounding box center [167, 238] width 237 height 16
type textarea "1468.000"
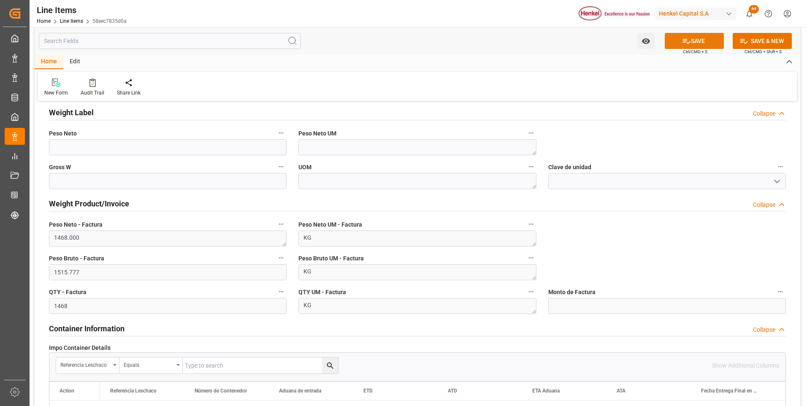
click at [702, 45] on button "SAVE" at bounding box center [693, 41] width 59 height 16
click at [577, 304] on input "text" at bounding box center [666, 306] width 237 height 16
type input "6917.80"
click at [680, 40] on button "SAVE" at bounding box center [693, 41] width 59 height 16
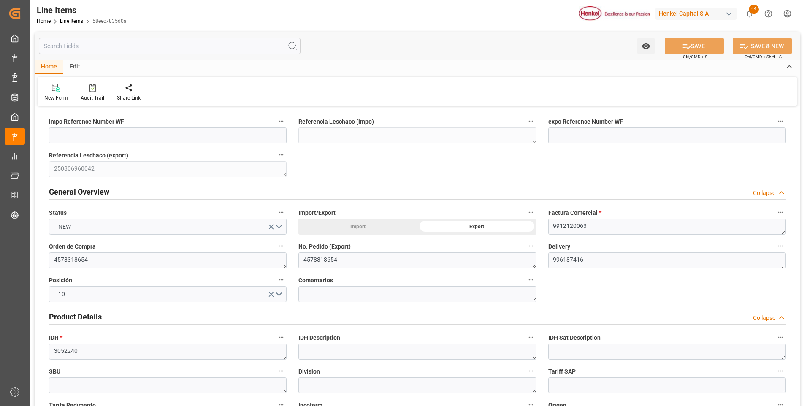
scroll to position [127, 0]
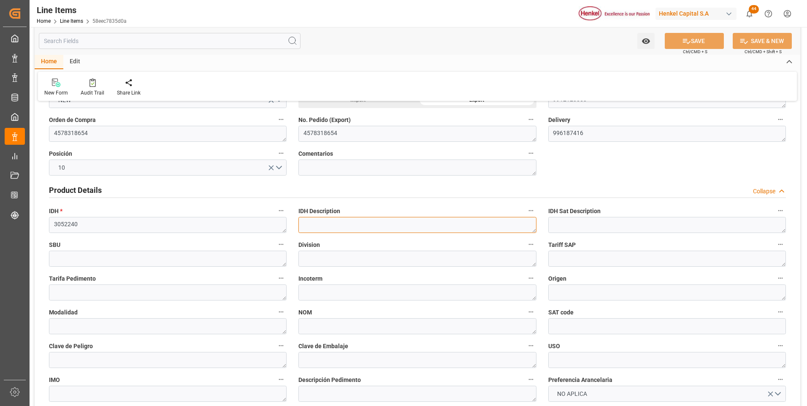
click at [454, 225] on textarea at bounding box center [416, 225] width 237 height 16
paste textarea "TECHNOMELT PS 1573 BX-EMM 1KG"
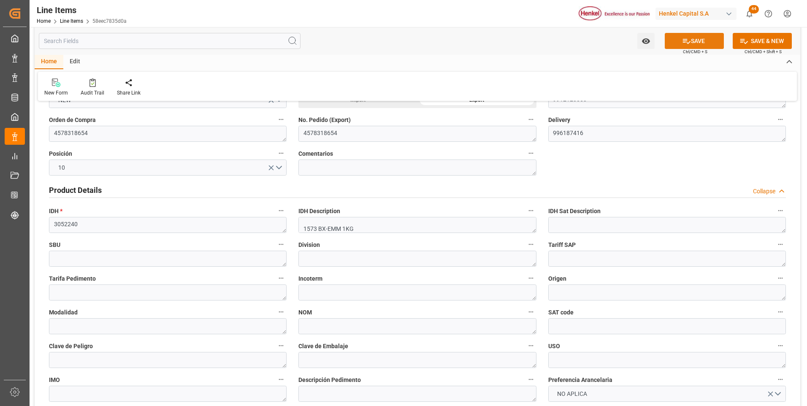
click at [701, 43] on button "SAVE" at bounding box center [693, 41] width 59 height 16
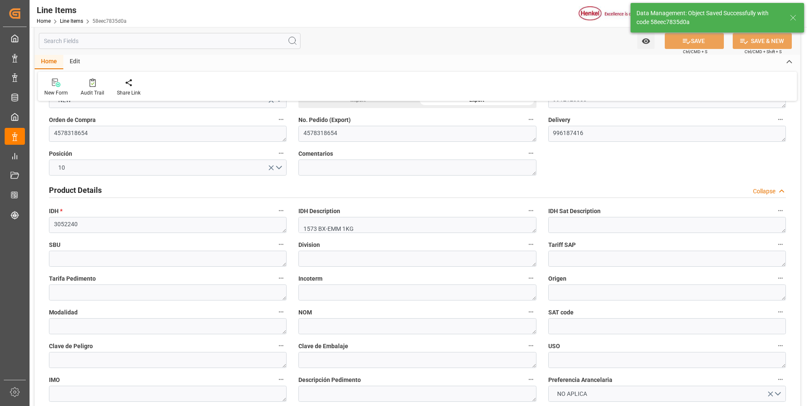
type textarea "TECHNOMELT PS 1573 BX-EMM 1KG"
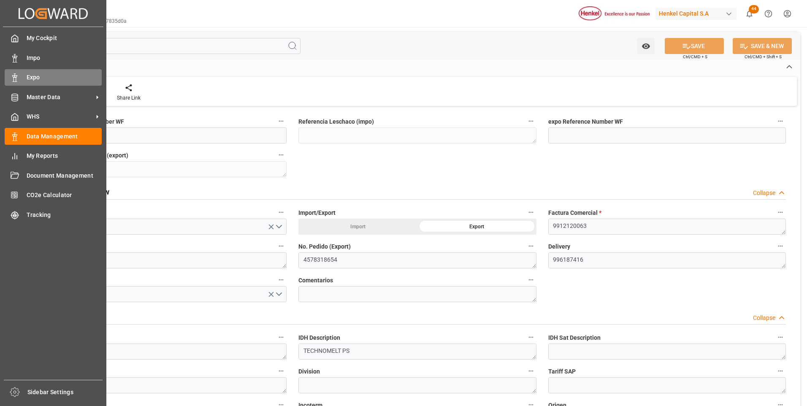
click at [19, 81] on div "Expo Expo" at bounding box center [53, 77] width 97 height 16
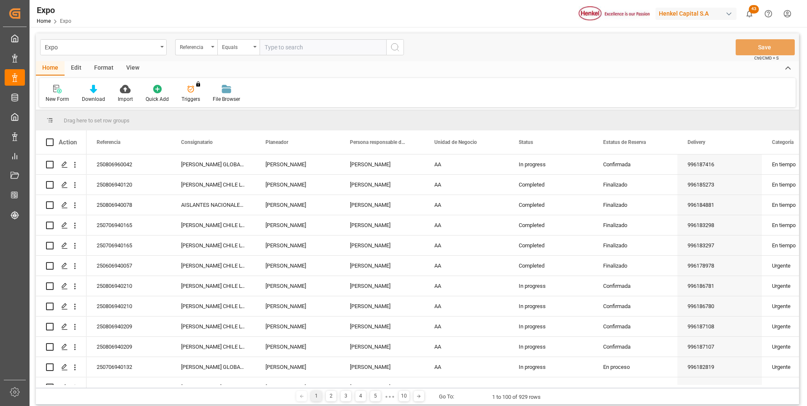
click at [316, 46] on input "text" at bounding box center [322, 47] width 127 height 16
paste input "250806960042"
type input "250806960042"
click at [394, 46] on icon "search button" at bounding box center [395, 47] width 10 height 10
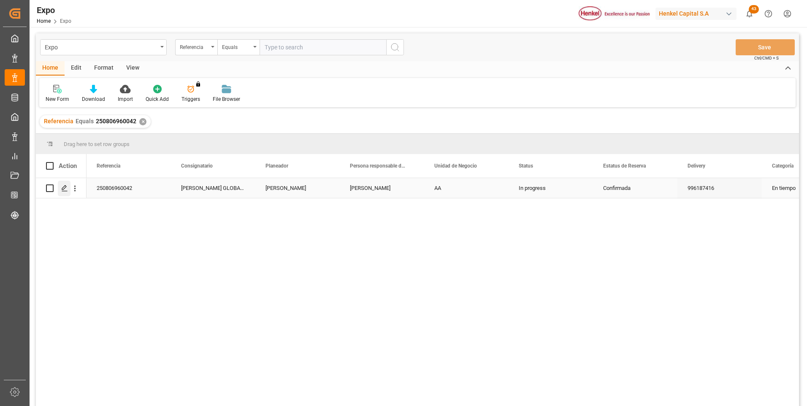
click at [60, 186] on div "Press SPACE to select this row." at bounding box center [64, 189] width 13 height 16
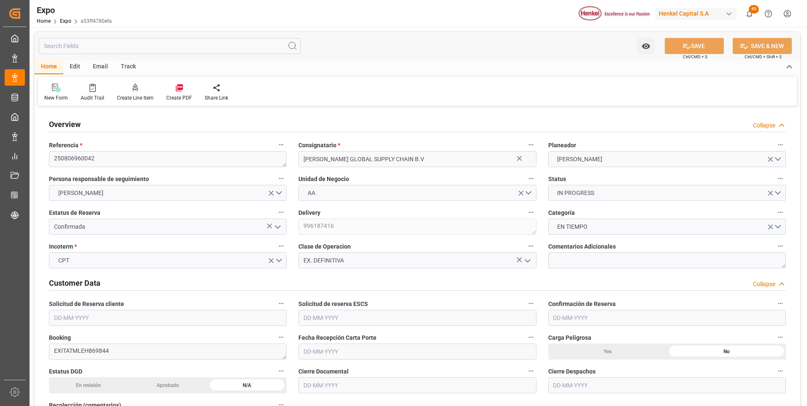
type input "[DATE]"
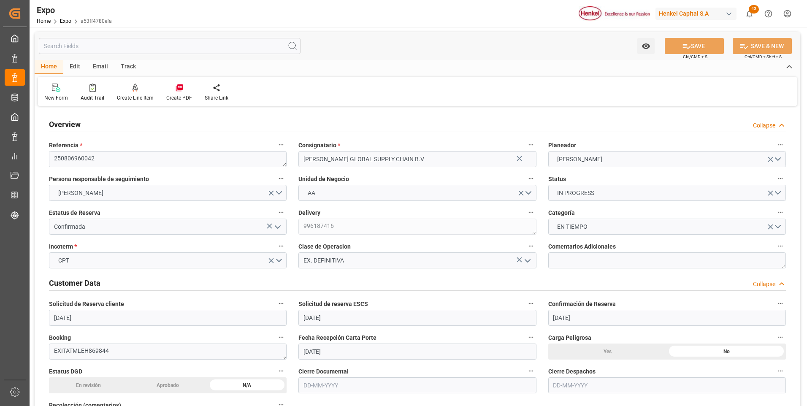
type input "[DATE]"
type input "27-08-2025 15:40"
click at [132, 93] on div "Create Line Item" at bounding box center [135, 92] width 49 height 19
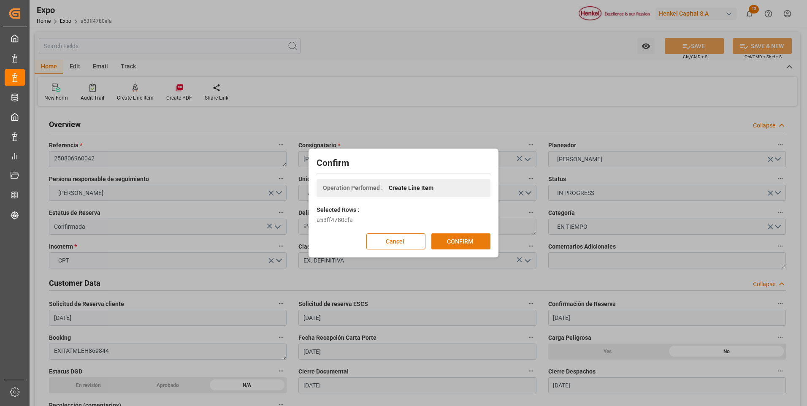
click at [445, 236] on button "CONFIRM" at bounding box center [460, 241] width 59 height 16
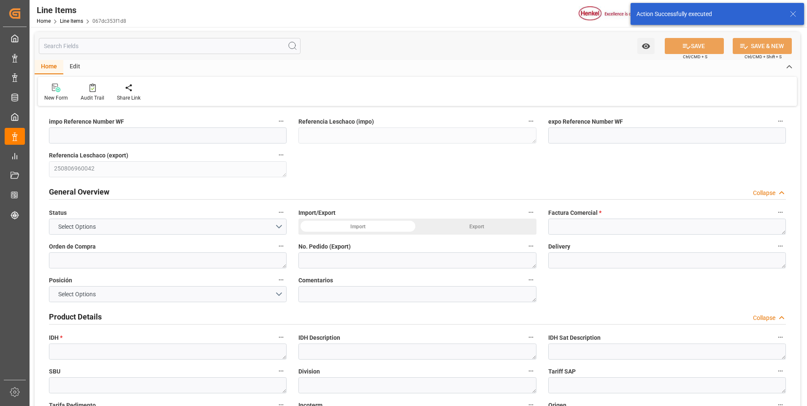
type input "[DATE] 15:44"
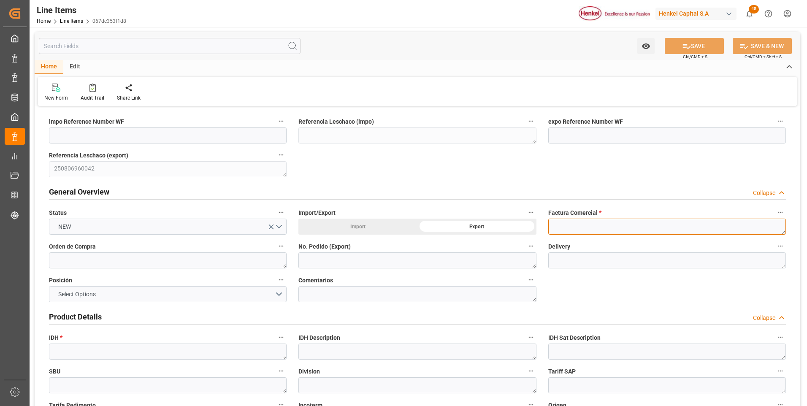
click at [574, 228] on textarea at bounding box center [666, 227] width 237 height 16
paste textarea "9912120064"
type textarea "9912120064"
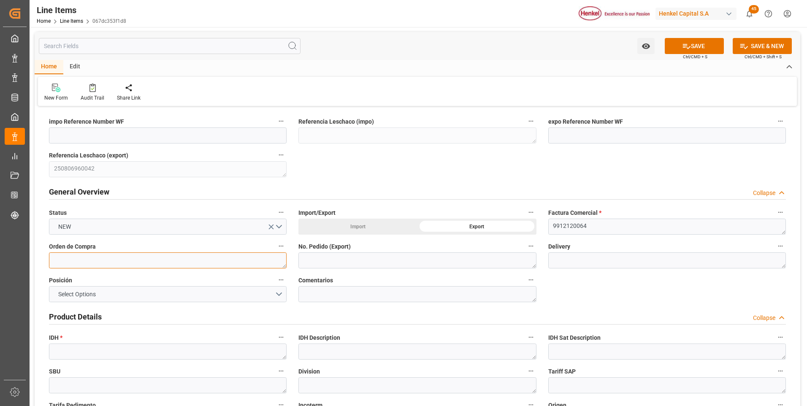
click at [178, 262] on textarea at bounding box center [167, 260] width 237 height 16
paste textarea "9912120064"
type textarea "9912120064"
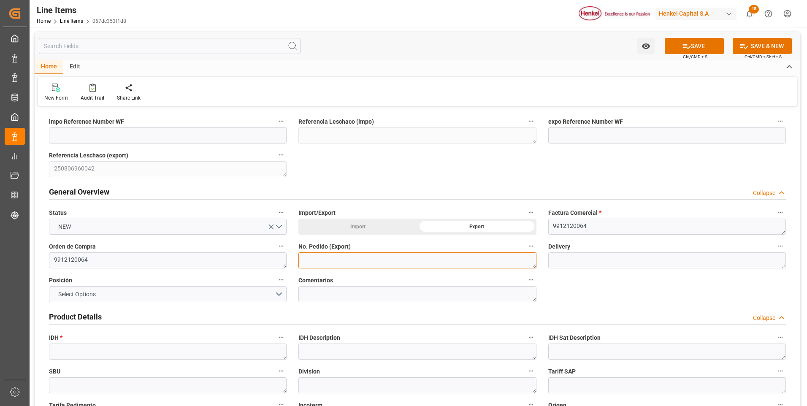
click at [318, 260] on textarea at bounding box center [416, 260] width 237 height 16
paste textarea "9912120064"
type textarea "9912120064"
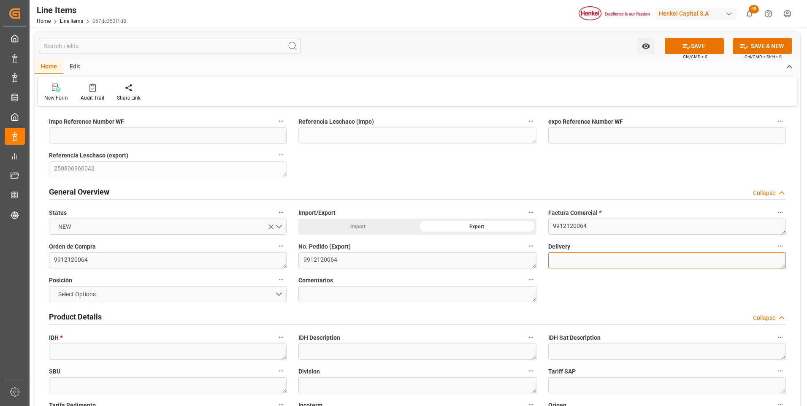
click at [559, 259] on textarea at bounding box center [666, 260] width 237 height 16
paste textarea "996187417"
type textarea "996187417"
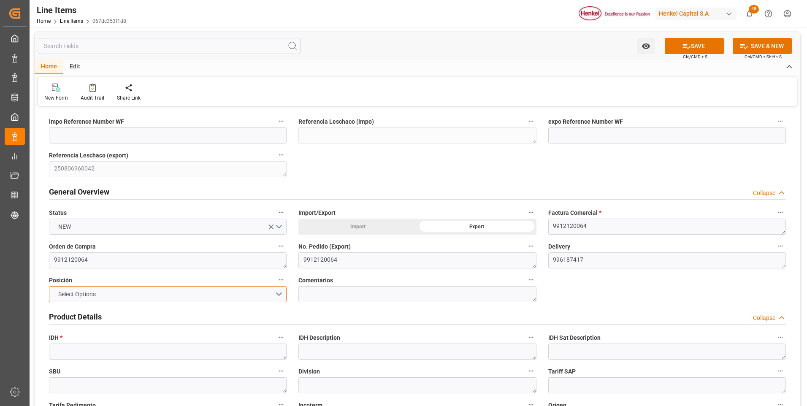
click at [277, 294] on button "Select Options" at bounding box center [167, 294] width 237 height 16
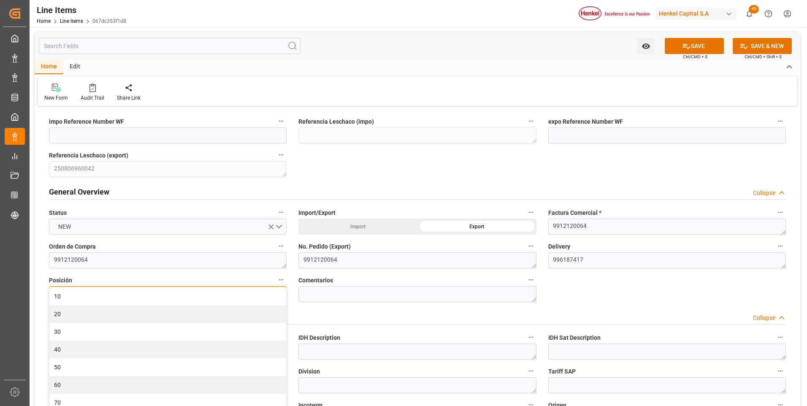
click at [277, 294] on div "10" at bounding box center [167, 296] width 237 height 18
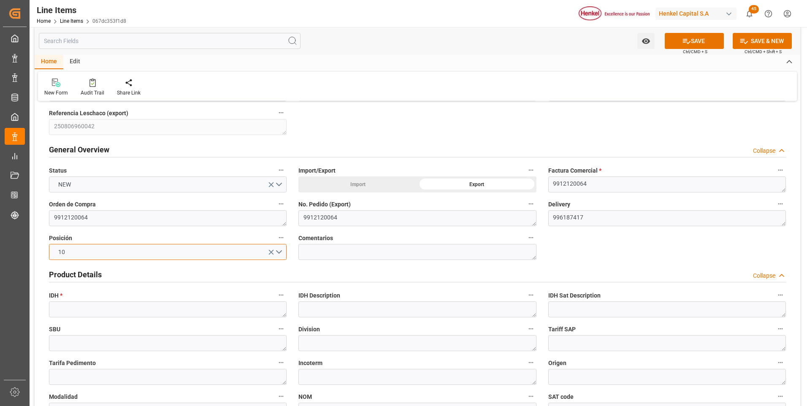
scroll to position [84, 0]
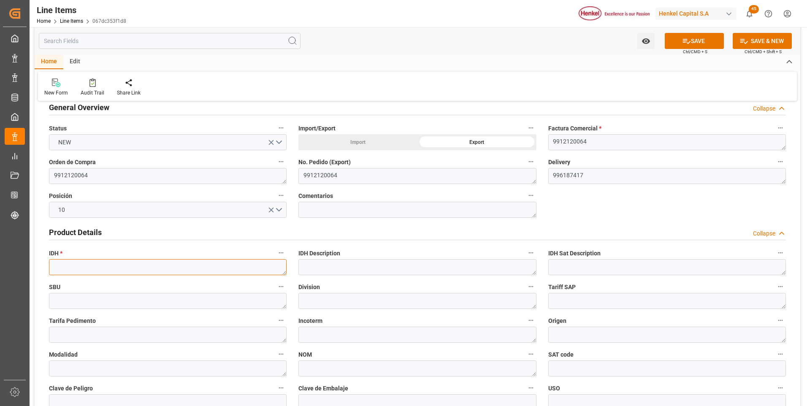
click at [61, 267] on textarea at bounding box center [167, 267] width 237 height 16
paste textarea "3052240"
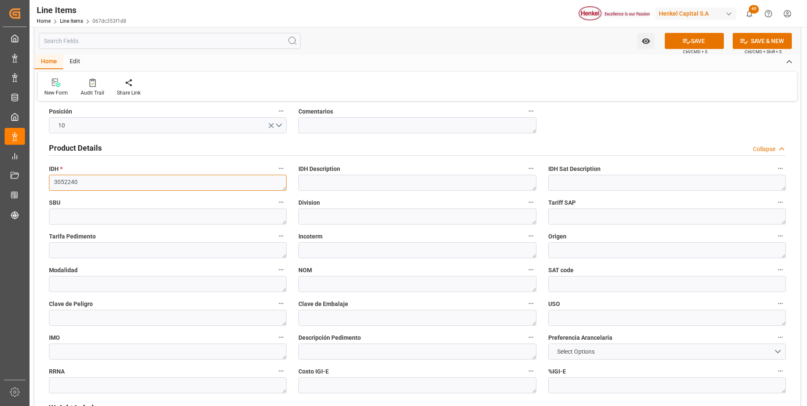
scroll to position [211, 0]
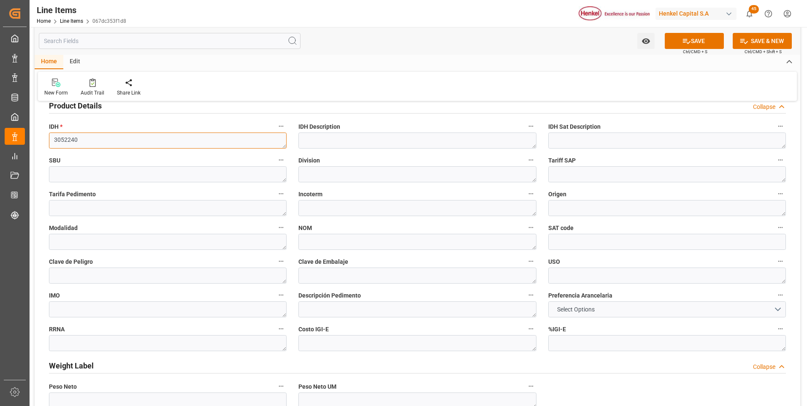
type textarea "3052240"
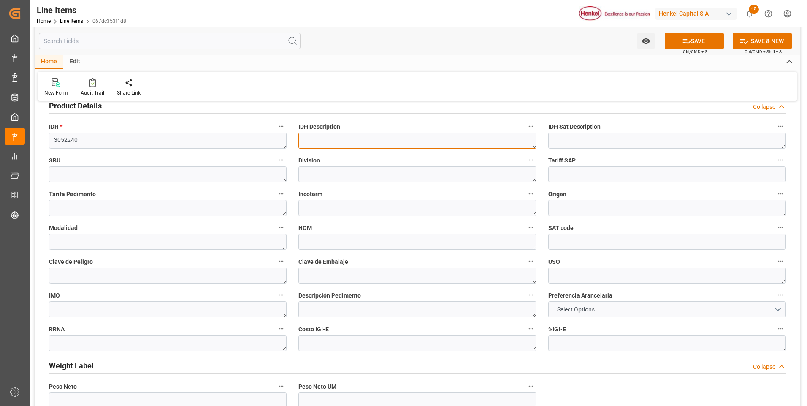
click at [306, 141] on textarea at bounding box center [416, 140] width 237 height 16
paste textarea "TECHNOMELT PS 1573 BX-EMM 1KG"
type textarea "TECHNOMELT PS 1573 BX-EMM 1KG"
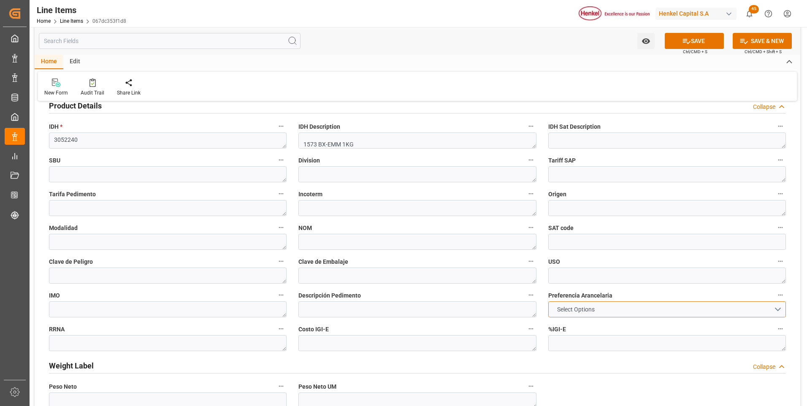
click at [575, 312] on span "Select Options" at bounding box center [576, 309] width 46 height 9
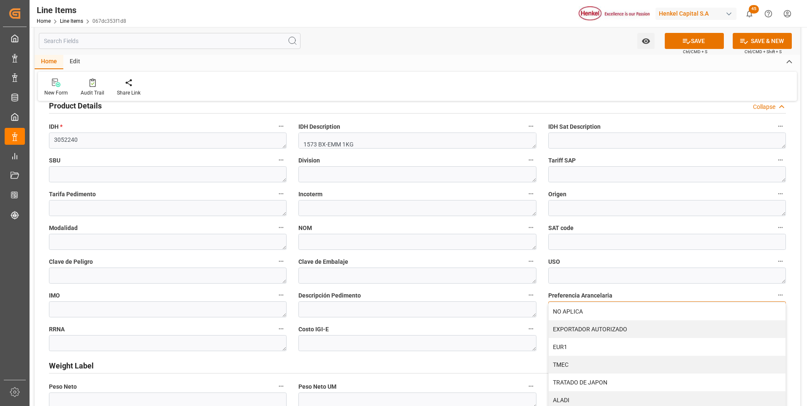
click at [575, 312] on div "NO APLICA" at bounding box center [666, 311] width 237 height 18
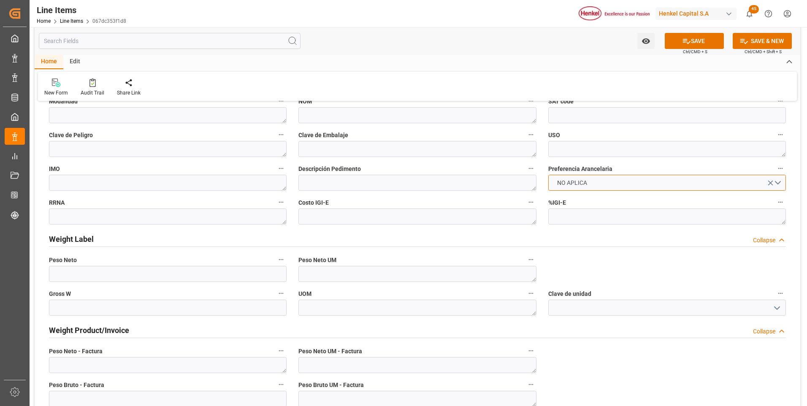
scroll to position [464, 0]
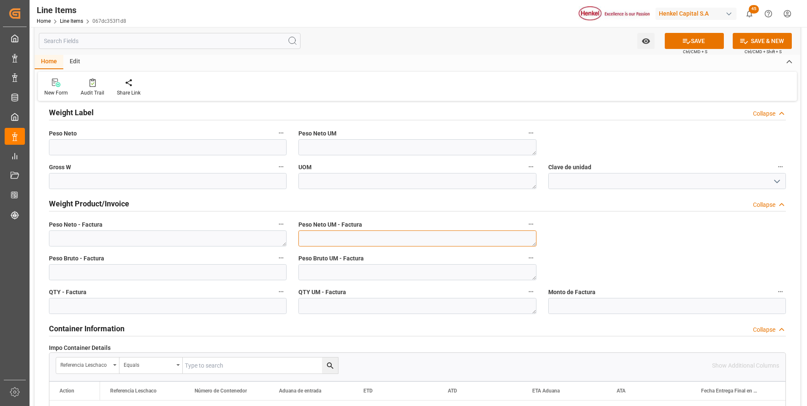
click at [435, 237] on textarea at bounding box center [416, 238] width 237 height 16
type textarea "KG"
click at [426, 272] on textarea at bounding box center [416, 272] width 237 height 16
type textarea "KG"
click at [424, 307] on textarea at bounding box center [416, 306] width 237 height 16
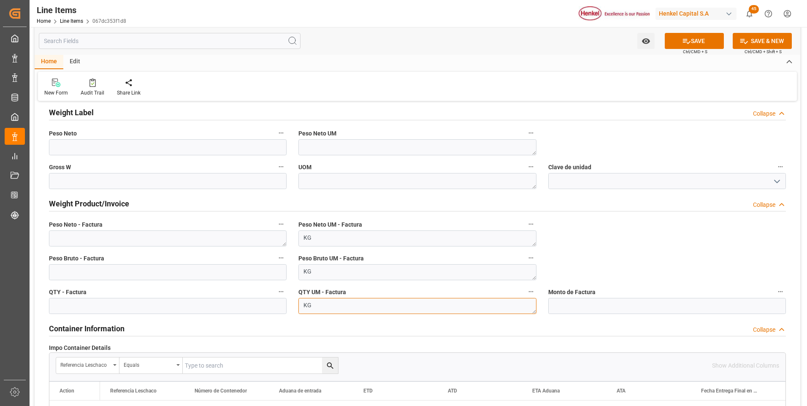
type textarea "KG"
click at [155, 240] on textarea at bounding box center [167, 238] width 237 height 16
paste textarea "724,000"
type textarea "724,000"
click at [142, 311] on input "text" at bounding box center [167, 306] width 237 height 16
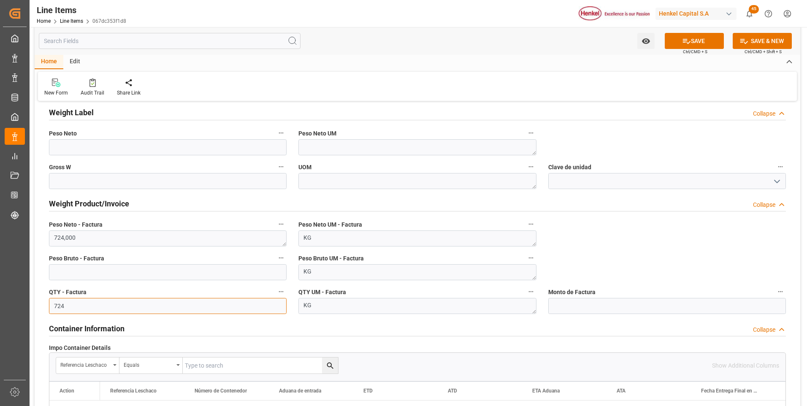
type input "724"
click at [135, 270] on input "text" at bounding box center [167, 272] width 237 height 16
type input "747.563"
click at [565, 305] on input "text" at bounding box center [666, 306] width 237 height 16
type input "4162.47"
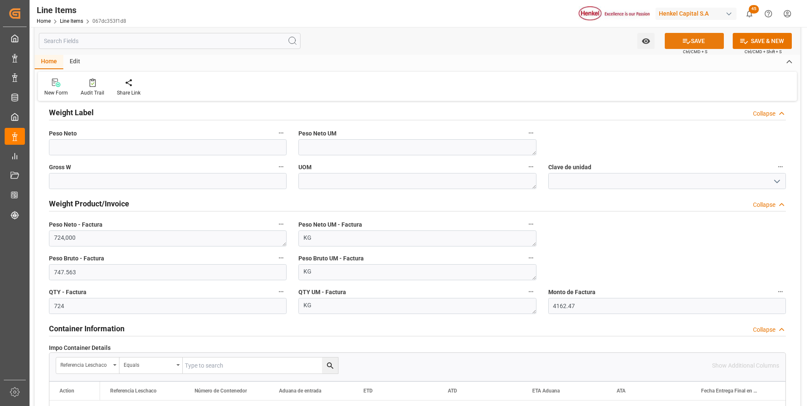
click at [682, 44] on icon at bounding box center [686, 41] width 9 height 9
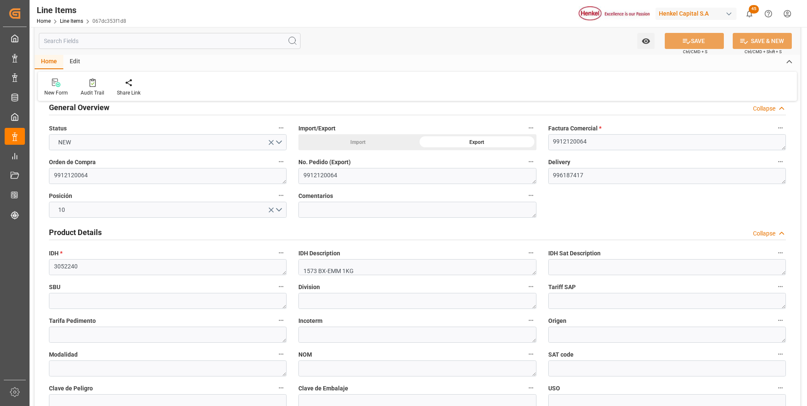
scroll to position [0, 0]
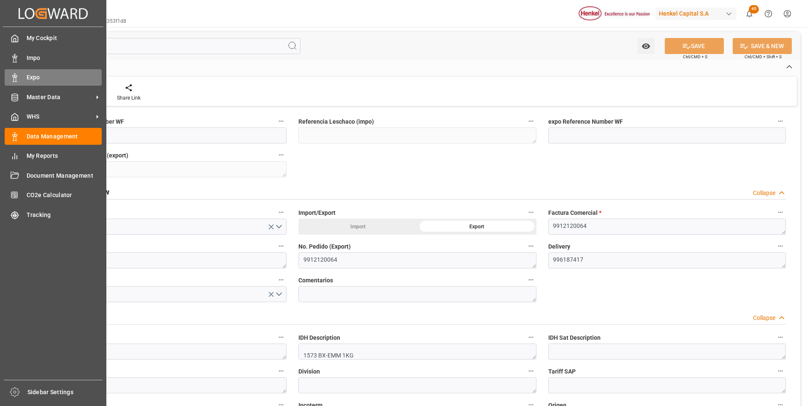
click at [13, 74] on icon at bounding box center [15, 77] width 8 height 8
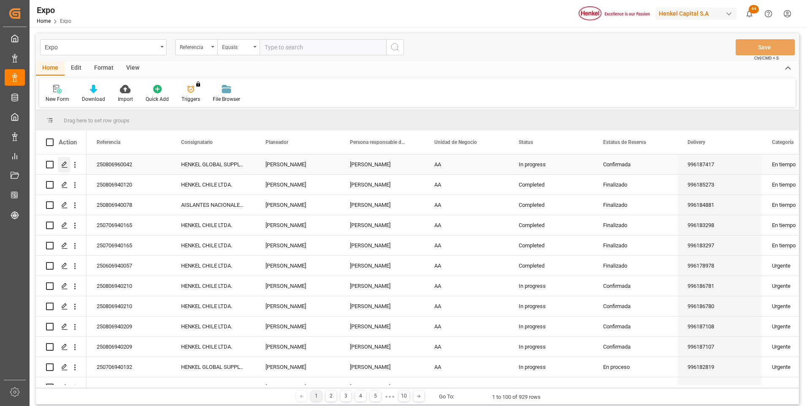
click at [64, 164] on icon "Press SPACE to select this row." at bounding box center [64, 164] width 7 height 7
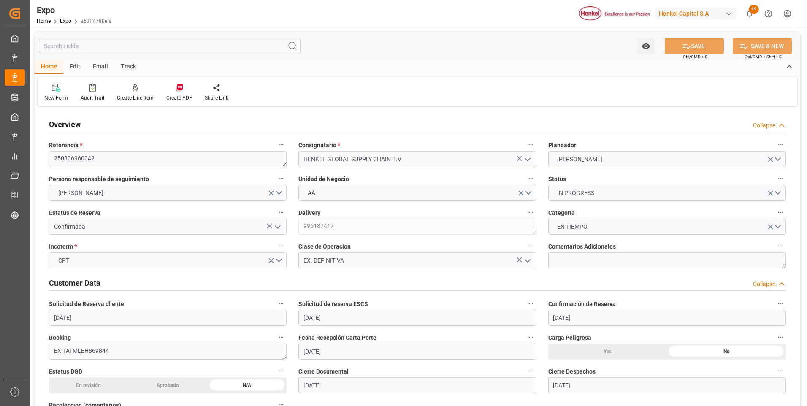
type input "[DATE]"
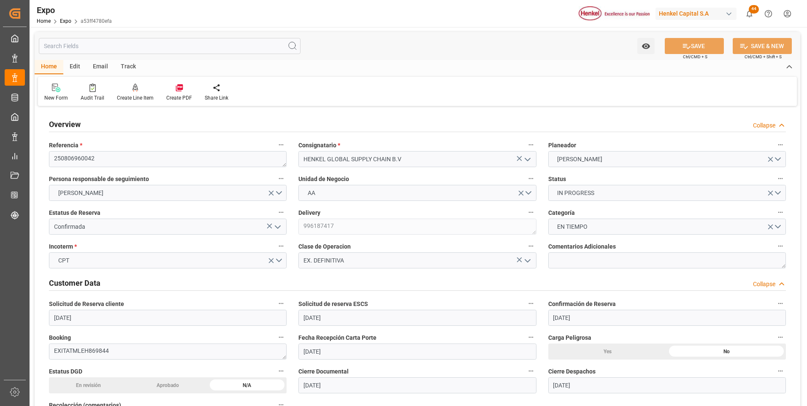
type input "[DATE]"
type input "[DATE] 15:40"
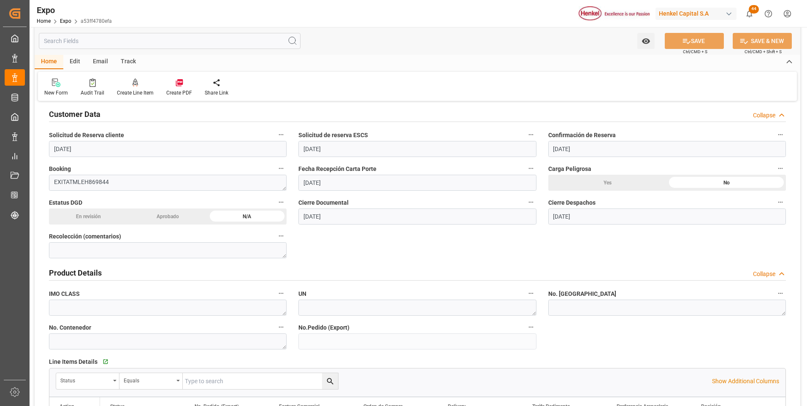
scroll to position [211, 0]
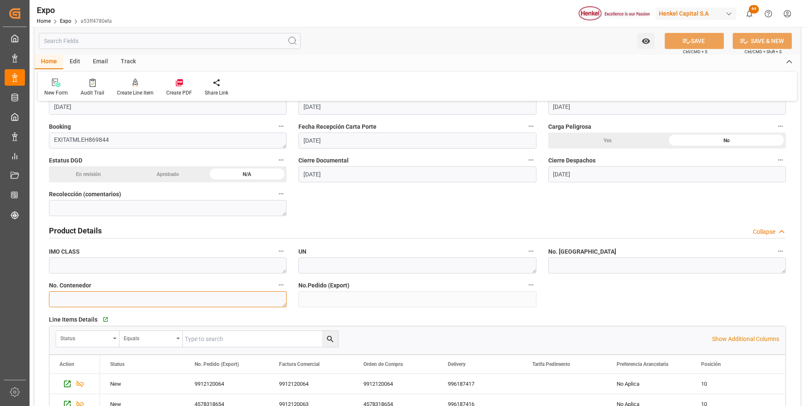
click at [202, 297] on textarea at bounding box center [167, 299] width 237 height 16
paste textarea "MSMU6748784"
type textarea "MSMU6748784"
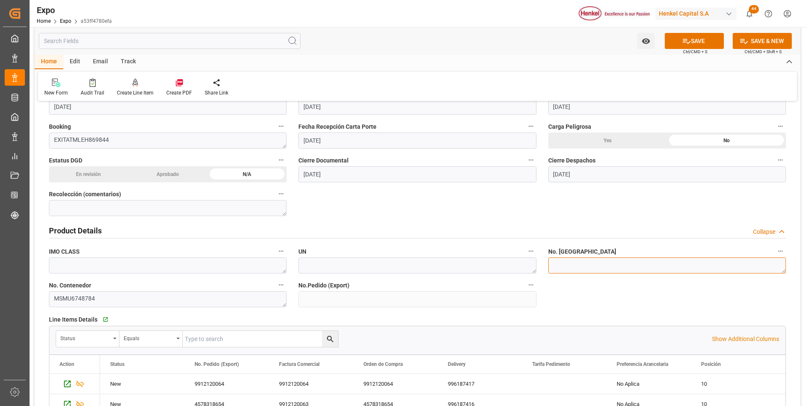
click at [657, 267] on textarea at bounding box center [666, 265] width 237 height 16
paste textarea "EU27225394"
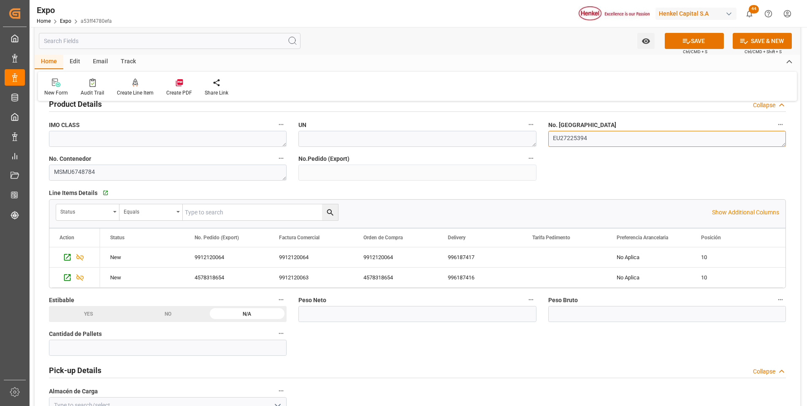
scroll to position [380, 0]
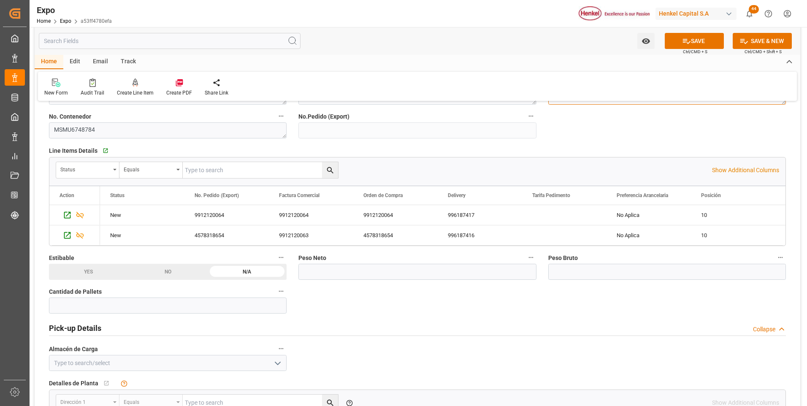
type textarea "EU27225394"
click at [186, 304] on input "text" at bounding box center [167, 305] width 237 height 16
type input "3"
click at [683, 43] on icon at bounding box center [686, 41] width 9 height 9
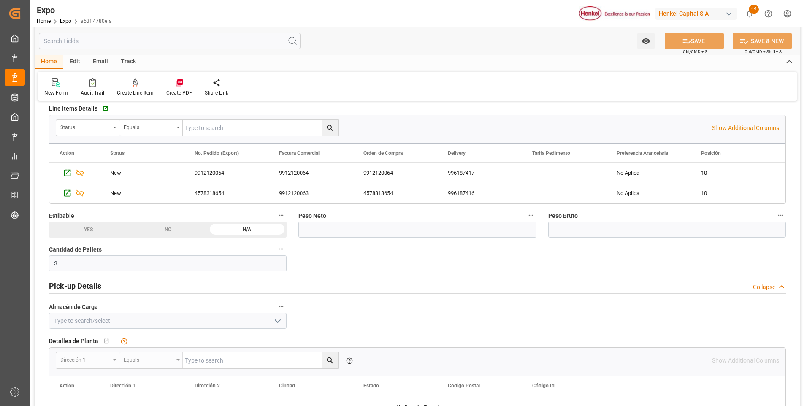
scroll to position [464, 0]
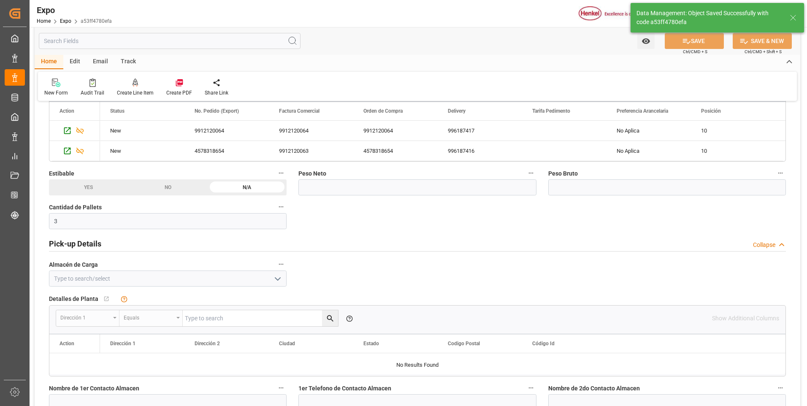
type input "[DATE] 15:47"
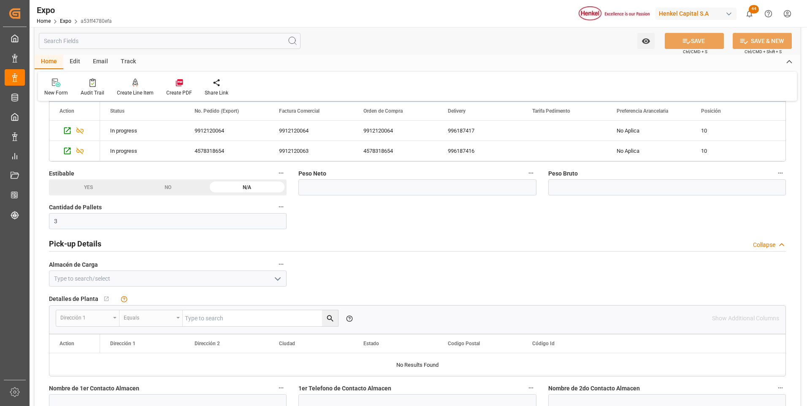
scroll to position [506, 0]
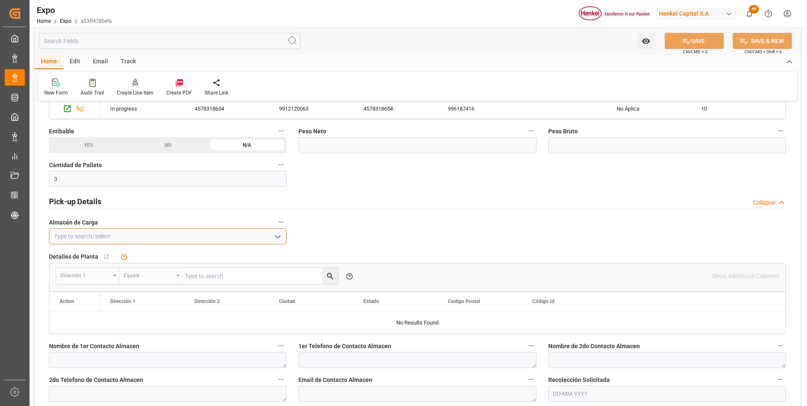
click at [131, 235] on input at bounding box center [167, 236] width 237 height 16
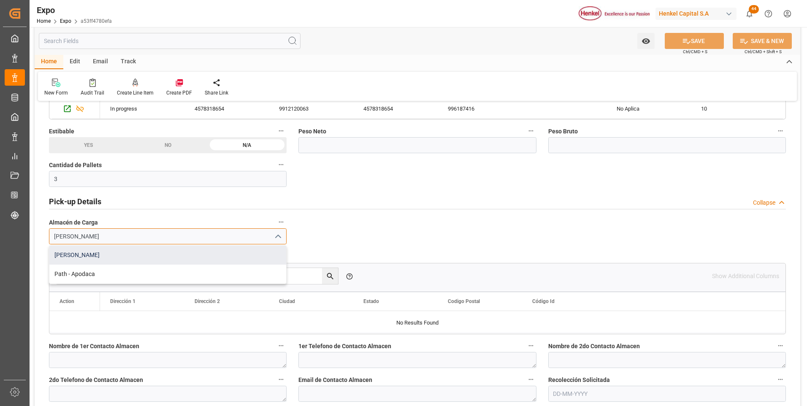
click at [105, 254] on div "[PERSON_NAME]" at bounding box center [167, 255] width 237 height 19
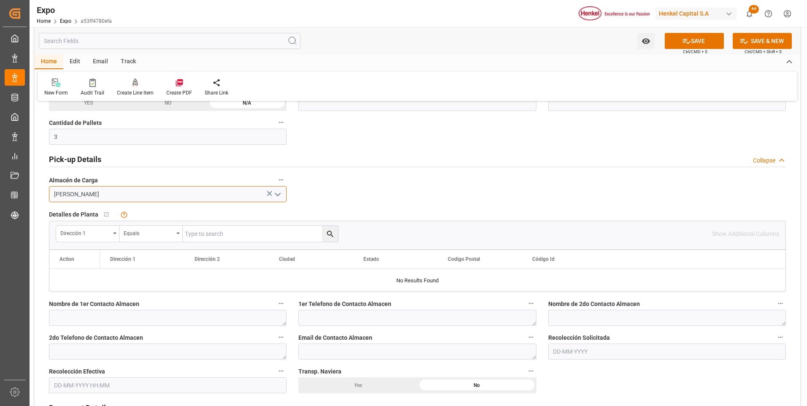
scroll to position [591, 0]
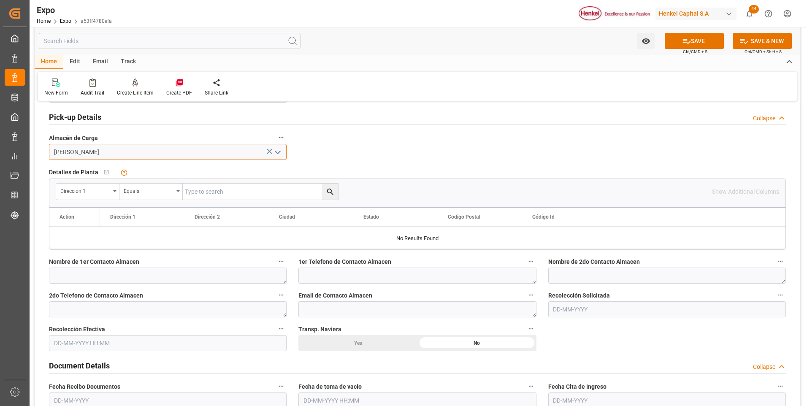
type input "[PERSON_NAME]"
click at [575, 309] on input "text" at bounding box center [666, 309] width 237 height 16
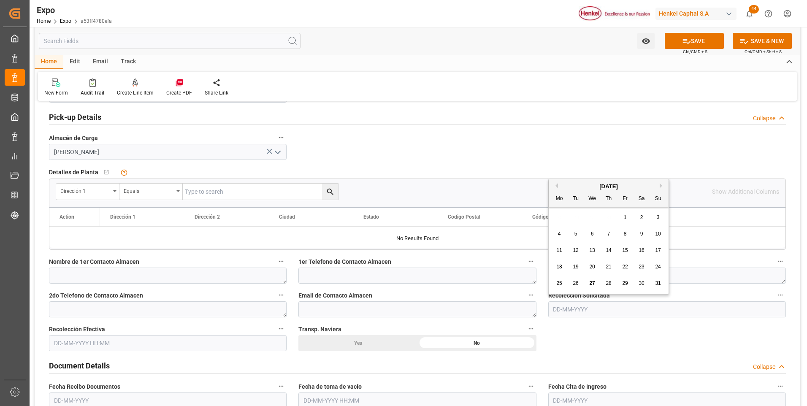
click at [625, 232] on span "8" at bounding box center [624, 234] width 3 height 6
type input "[DATE]"
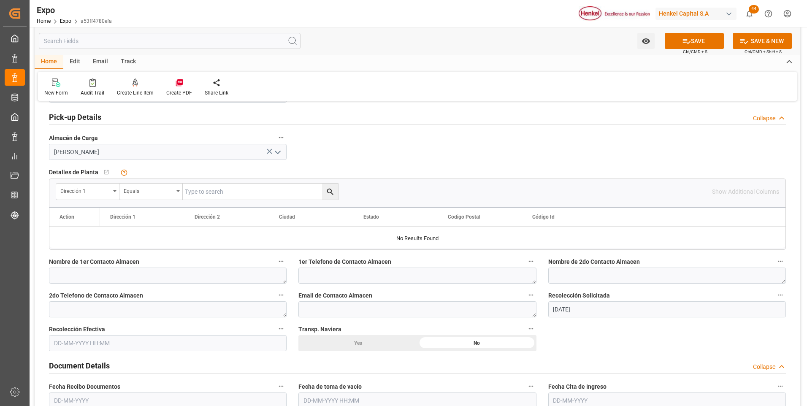
click at [83, 339] on input "text" at bounding box center [167, 343] width 237 height 16
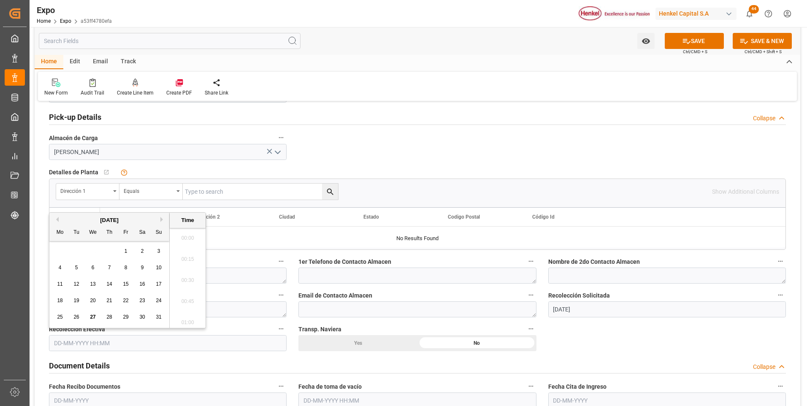
scroll to position [783, 0]
click at [126, 268] on span "8" at bounding box center [125, 267] width 3 height 6
type input "[DATE] 00:00"
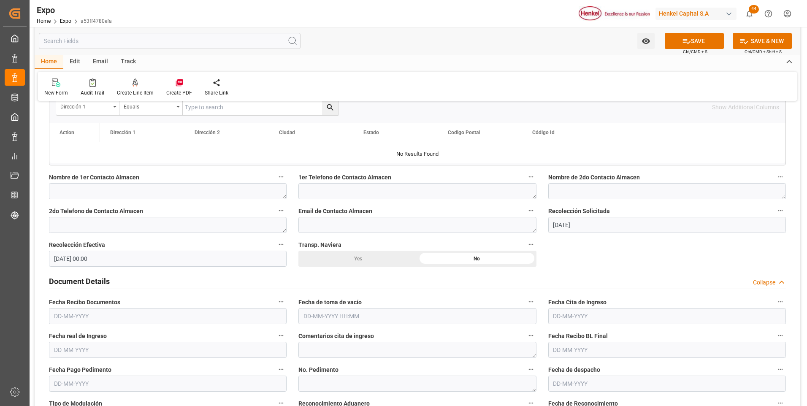
scroll to position [717, 0]
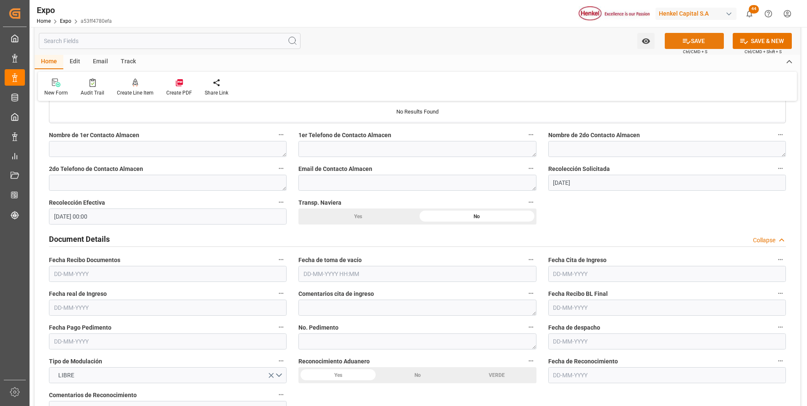
click at [694, 47] on button "SAVE" at bounding box center [693, 41] width 59 height 16
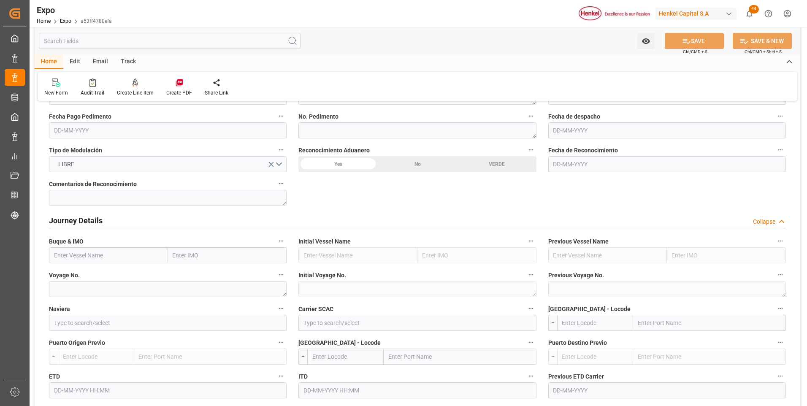
scroll to position [970, 0]
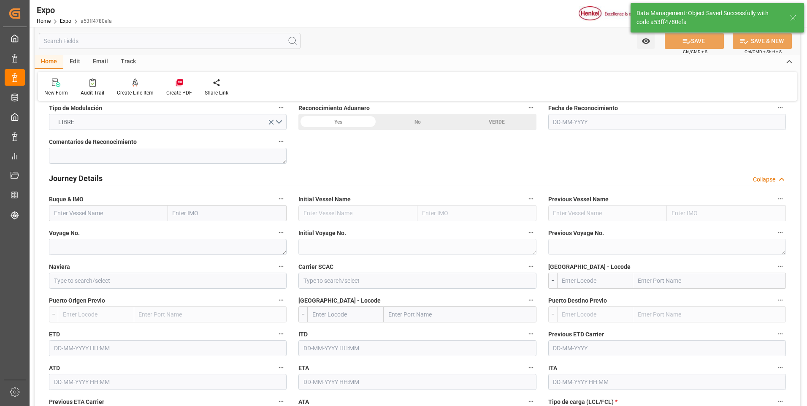
type input "[DATE] 15:49"
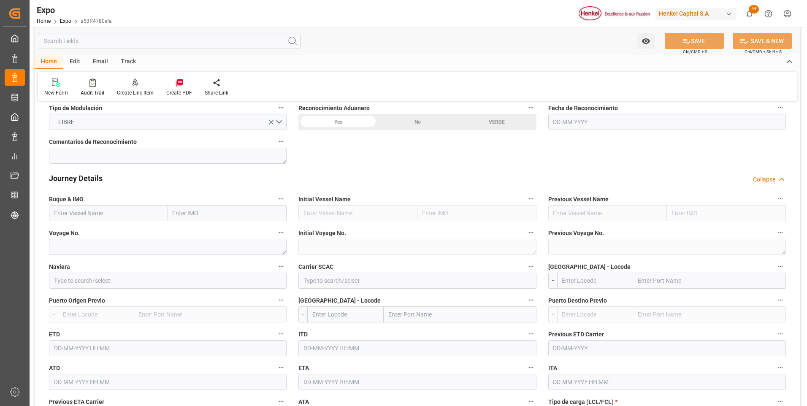
click at [92, 216] on input "text" at bounding box center [108, 213] width 119 height 16
paste input "[PERSON_NAME]"
type input "[PERSON_NAME]"
click at [100, 234] on b "[PERSON_NAME]" at bounding box center [77, 231] width 46 height 7
type input "9535163"
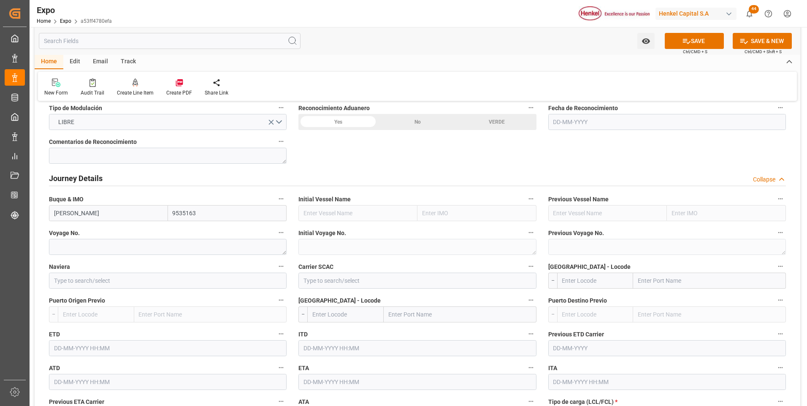
type input "[PERSON_NAME]"
click at [121, 248] on textarea at bounding box center [167, 247] width 237 height 16
paste textarea "NH534R"
type textarea "NH534R"
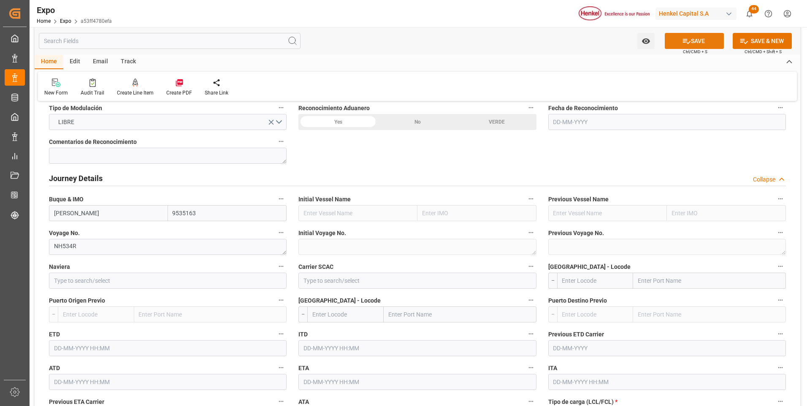
click at [682, 41] on icon at bounding box center [686, 41] width 9 height 9
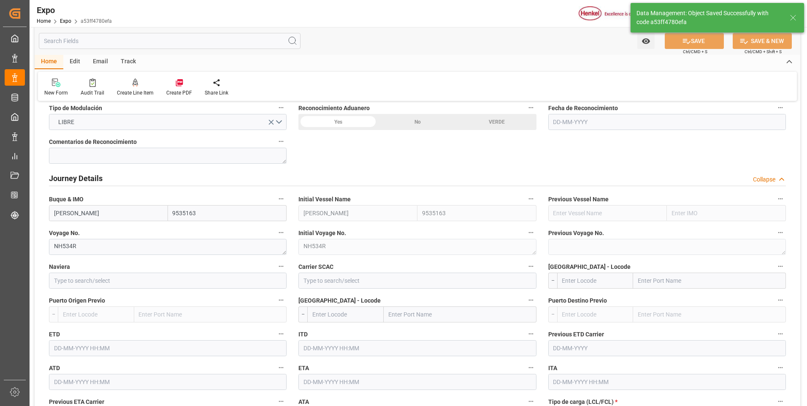
type input "[PERSON_NAME]"
type input "9535163"
type textarea "NH534R"
type input "[DATE] 15:50"
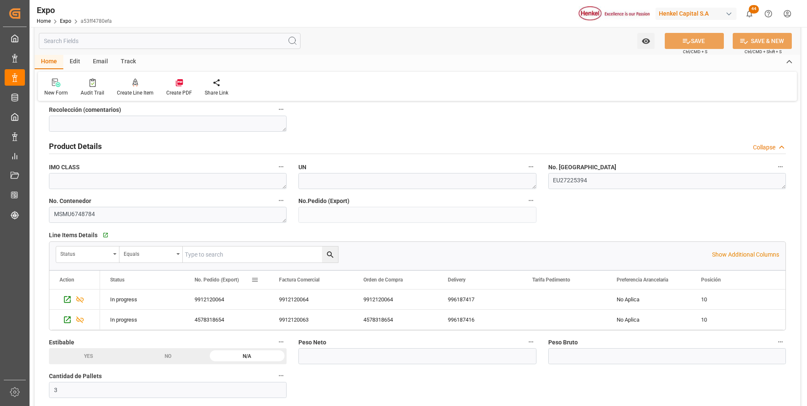
scroll to position [380, 0]
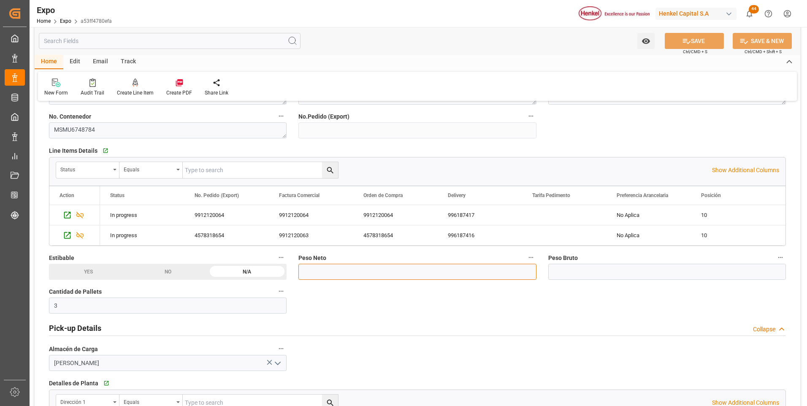
click at [329, 273] on input "text" at bounding box center [416, 272] width 237 height 16
type input "2192"
click at [577, 271] on input "text" at bounding box center [666, 272] width 237 height 16
type input "2263.34"
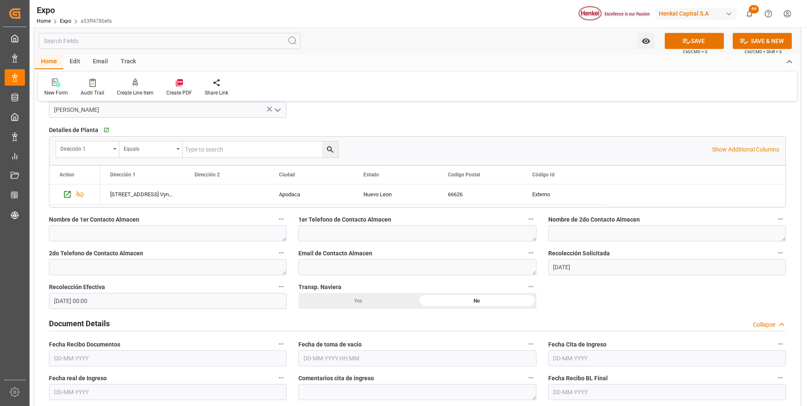
scroll to position [675, 0]
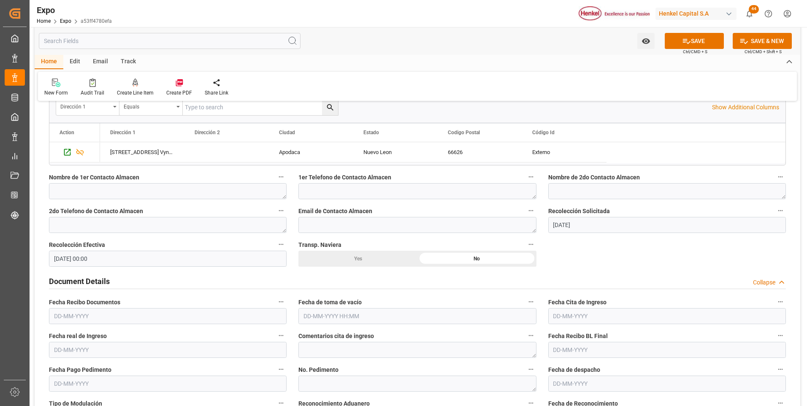
click at [55, 317] on input "text" at bounding box center [167, 316] width 237 height 16
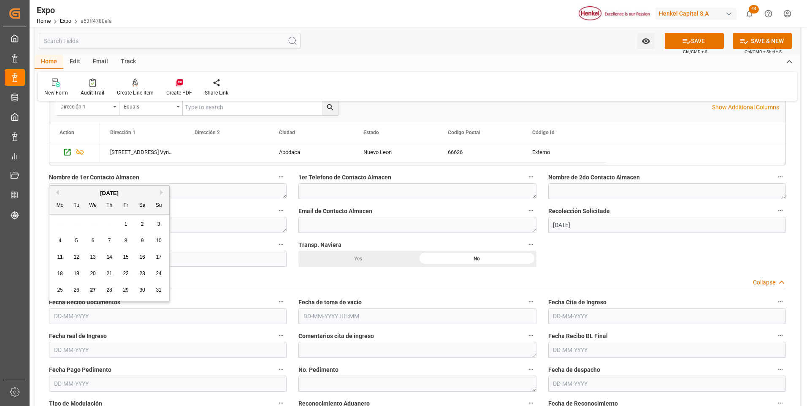
click at [60, 259] on span "11" at bounding box center [59, 257] width 5 height 6
type input "[DATE]"
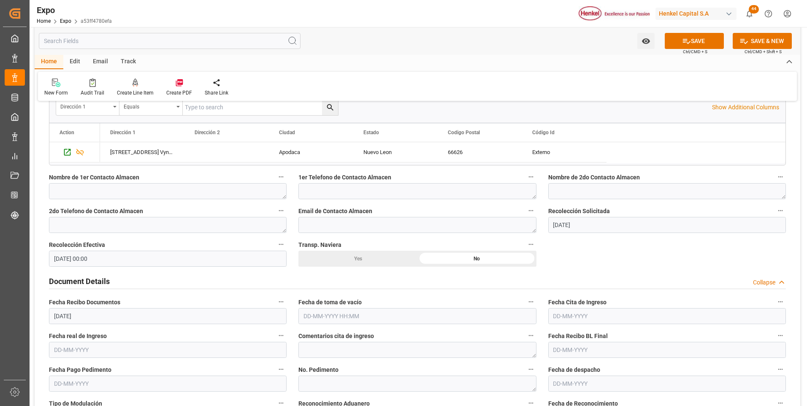
scroll to position [717, 0]
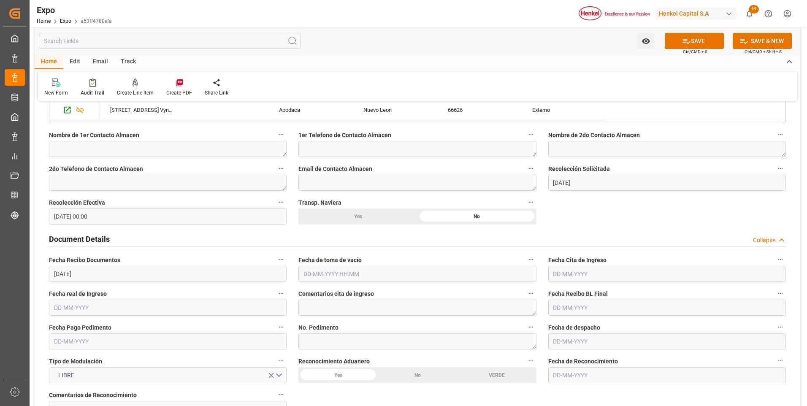
click at [323, 277] on input "text" at bounding box center [416, 274] width 237 height 16
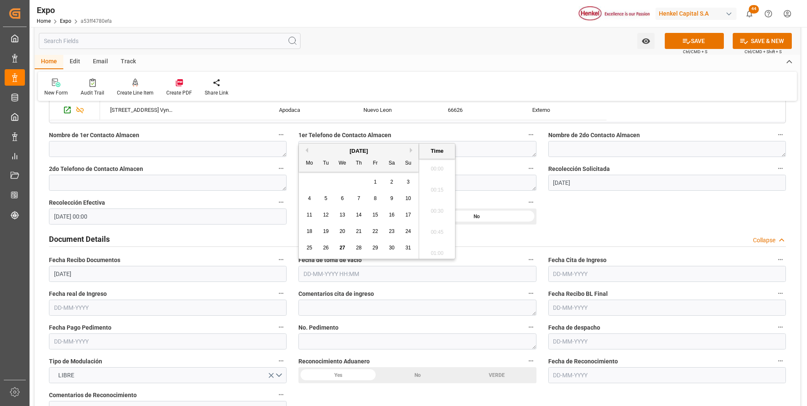
scroll to position [783, 0]
click at [375, 199] on span "8" at bounding box center [375, 198] width 3 height 6
type input "[DATE] 00:00"
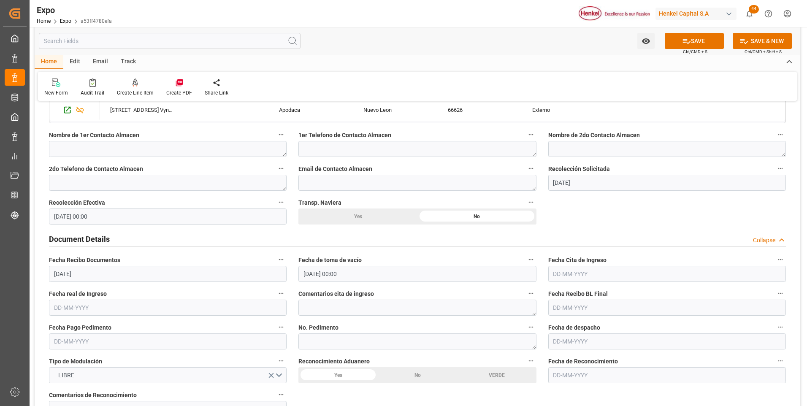
click at [583, 274] on input "text" at bounding box center [666, 274] width 237 height 16
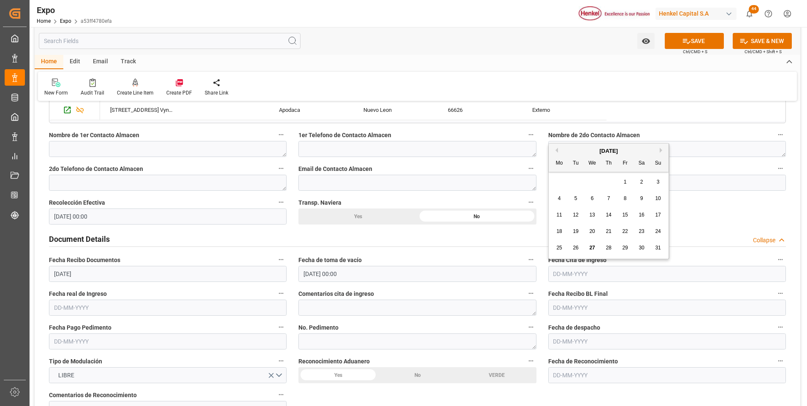
click at [610, 214] on span "14" at bounding box center [607, 215] width 5 height 6
type input "[DATE]"
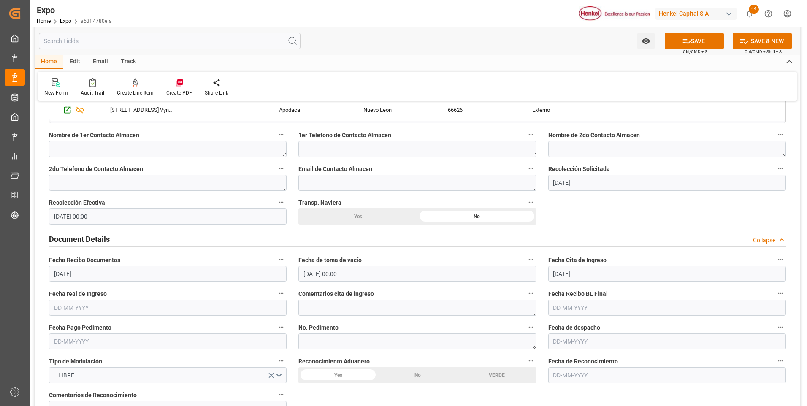
click at [56, 308] on input "text" at bounding box center [167, 307] width 237 height 16
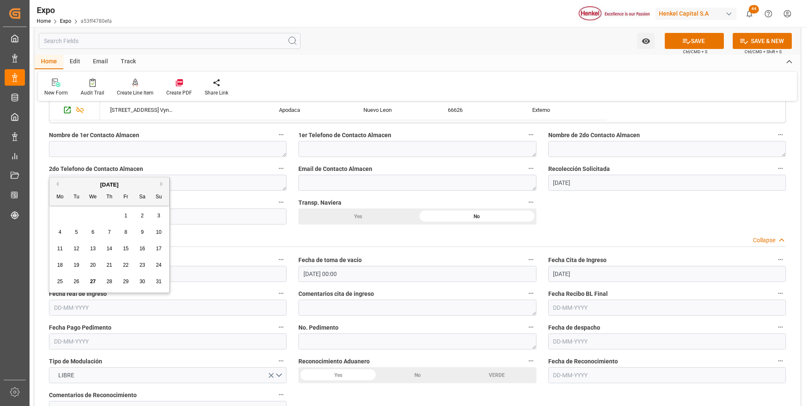
click at [109, 248] on span "14" at bounding box center [108, 249] width 5 height 6
type input "[DATE]"
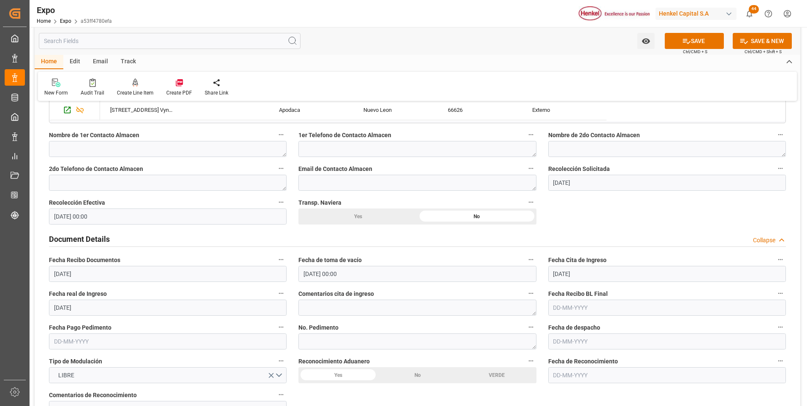
scroll to position [759, 0]
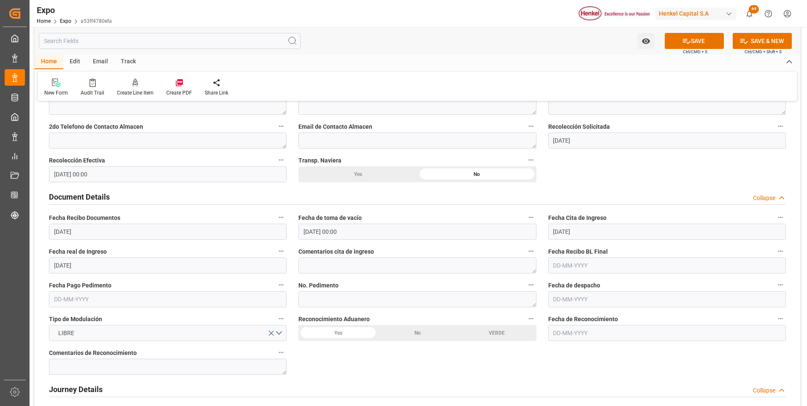
click at [560, 262] on input "text" at bounding box center [666, 265] width 237 height 16
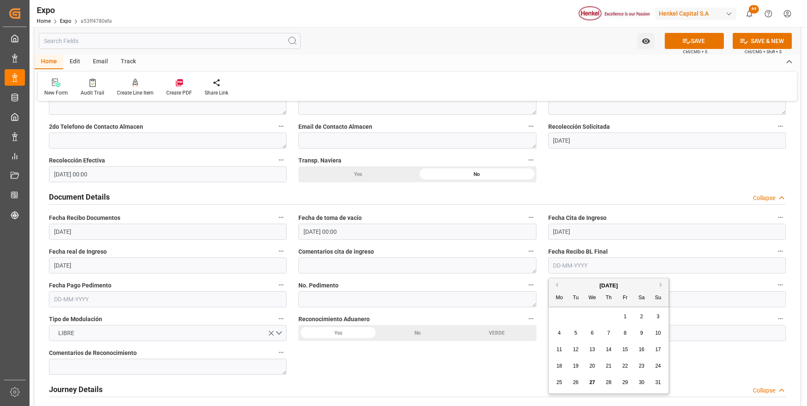
click at [623, 366] on span "22" at bounding box center [624, 366] width 5 height 6
type input "[DATE]"
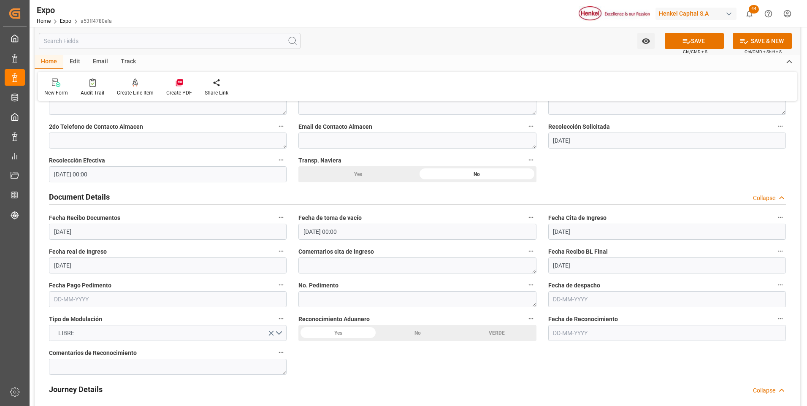
click at [411, 335] on div "No" at bounding box center [417, 333] width 79 height 16
click at [670, 47] on button "SAVE" at bounding box center [693, 41] width 59 height 16
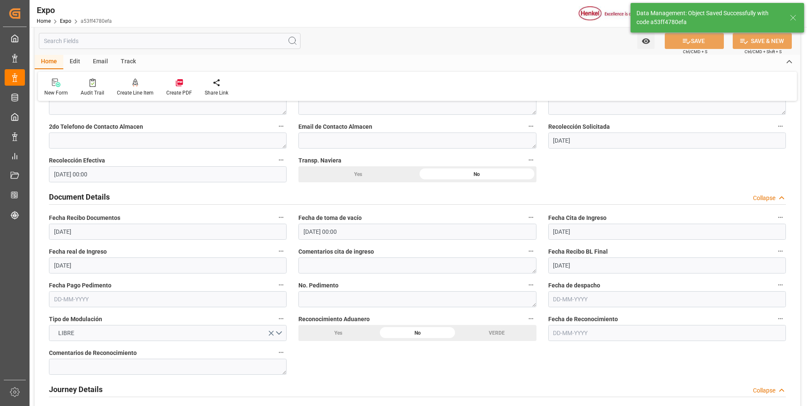
type input "[DATE] 15:54"
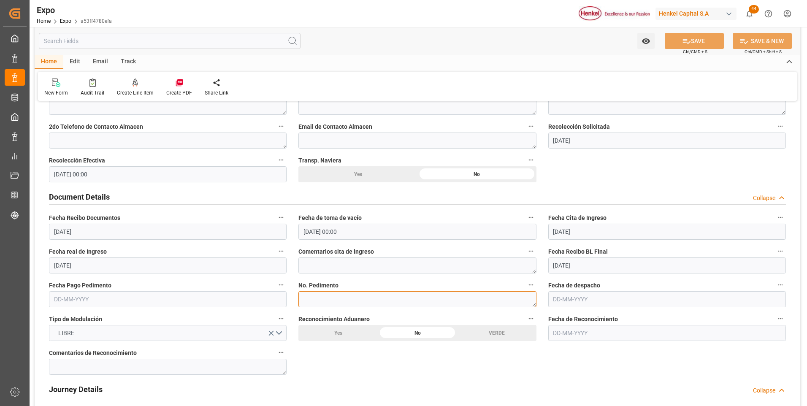
click at [314, 298] on textarea at bounding box center [416, 299] width 237 height 16
paste textarea "25 81 3108 5001762"
type textarea "25 81 3108 5001762"
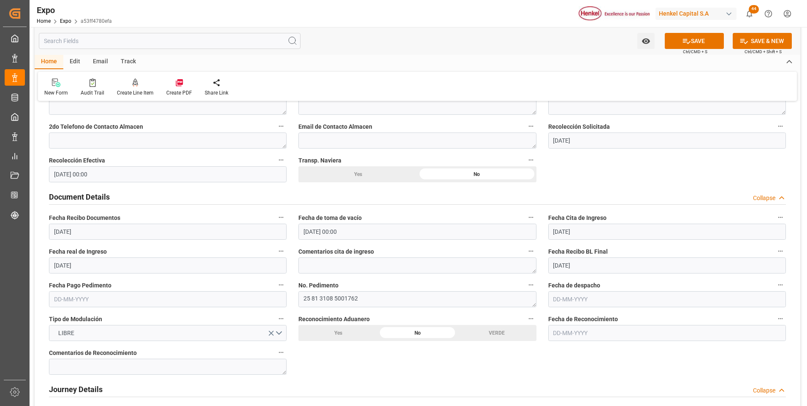
click at [65, 297] on input "text" at bounding box center [167, 299] width 237 height 16
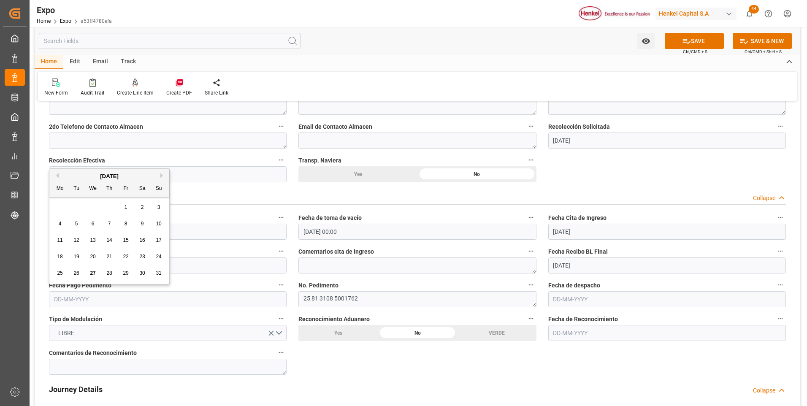
click at [108, 241] on span "14" at bounding box center [108, 240] width 5 height 6
type input "[DATE]"
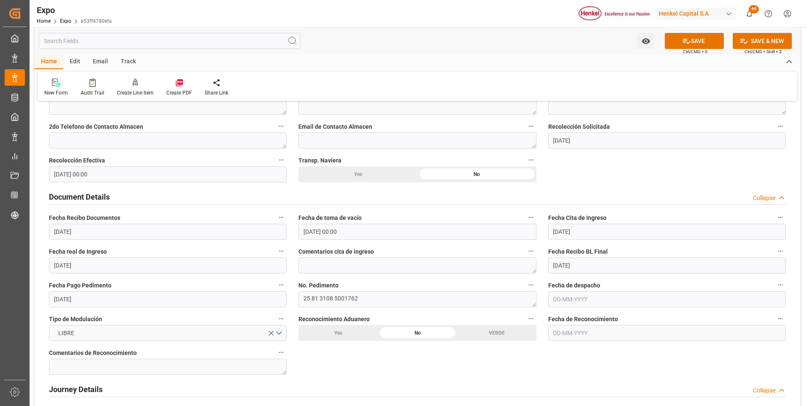
click at [557, 299] on input "text" at bounding box center [666, 299] width 237 height 16
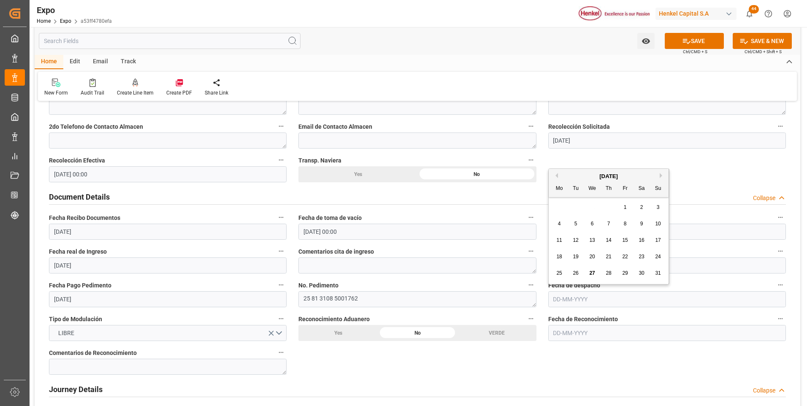
click at [610, 240] on span "14" at bounding box center [607, 240] width 5 height 6
type input "[DATE]"
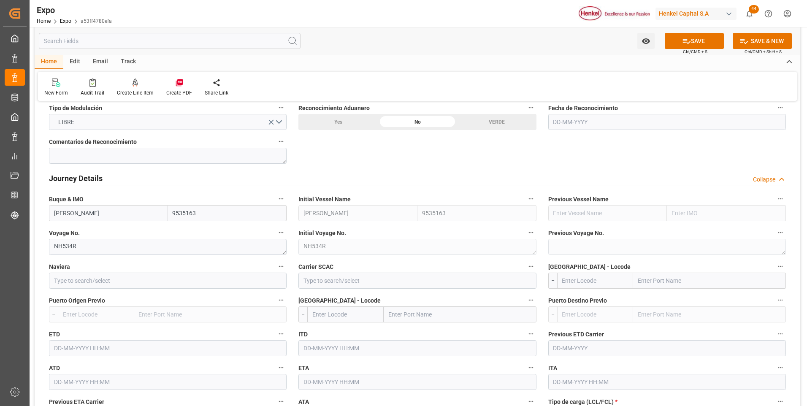
scroll to position [1012, 0]
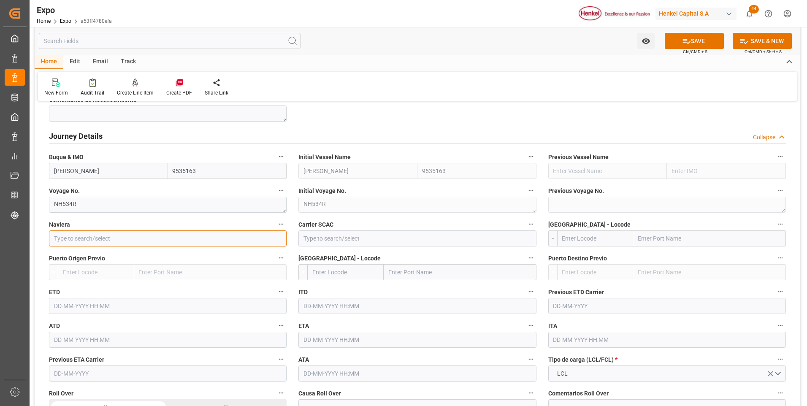
click at [147, 240] on input at bounding box center [167, 238] width 237 height 16
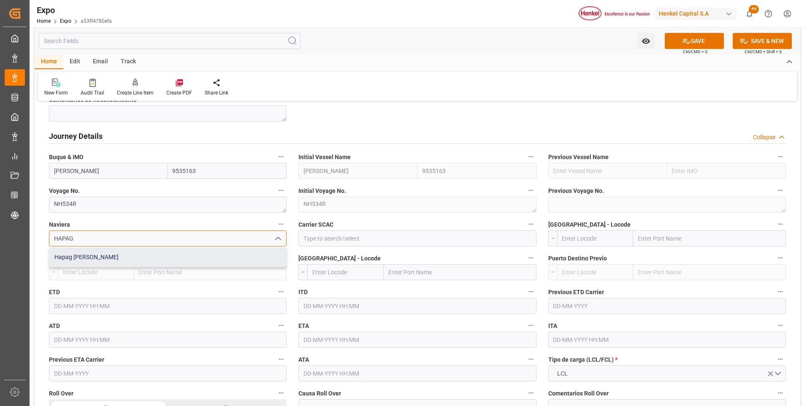
click at [143, 254] on div "Hapag [PERSON_NAME]" at bounding box center [167, 257] width 237 height 19
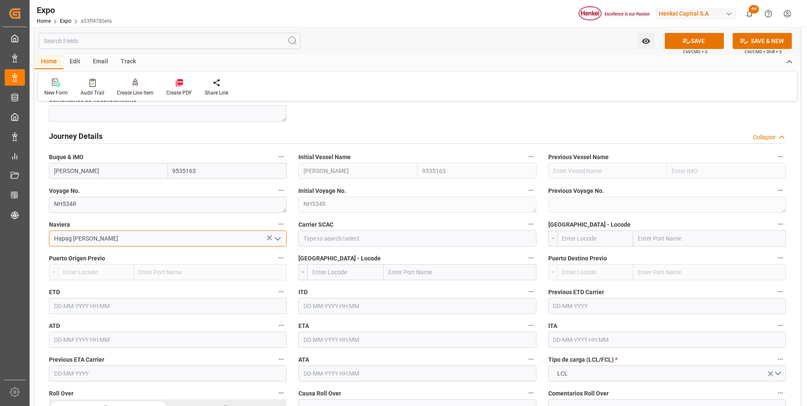
type input "Hapag [PERSON_NAME]"
click at [335, 237] on input at bounding box center [416, 238] width 237 height 16
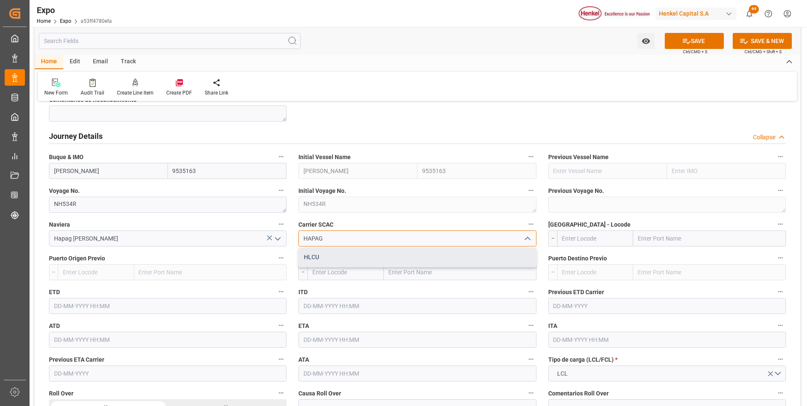
click at [333, 262] on div "HLCU" at bounding box center [417, 257] width 237 height 19
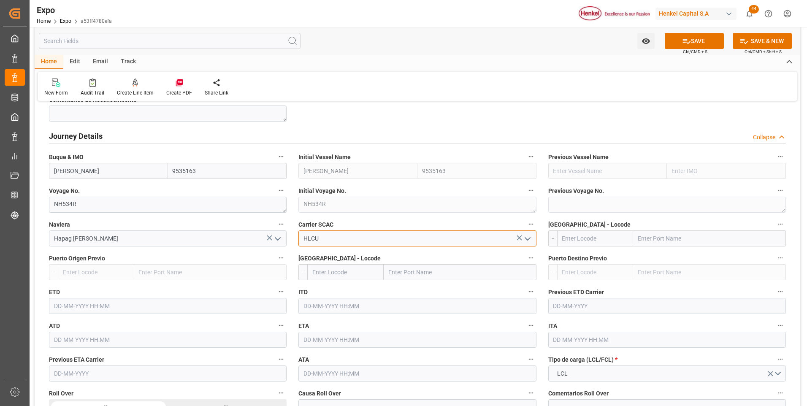
type input "HLCU"
click at [584, 236] on input "text" at bounding box center [595, 238] width 76 height 16
type input "MXATM"
click at [594, 263] on div "MXATM - [GEOGRAPHIC_DATA]" at bounding box center [584, 257] width 55 height 19
type input "Altamira"
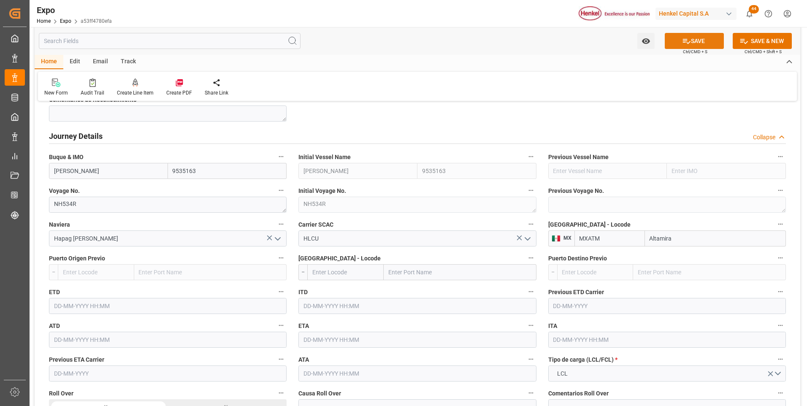
type input "MXATM"
click at [682, 44] on icon at bounding box center [686, 41] width 9 height 9
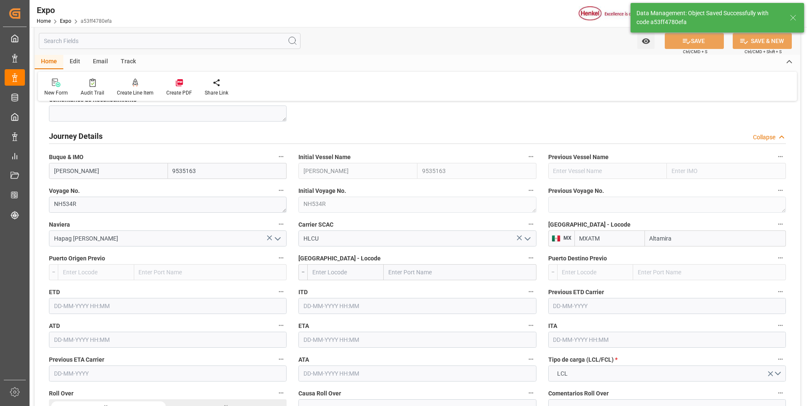
type textarea "25 81 3108 5001762"
type input "[DATE] 15:55"
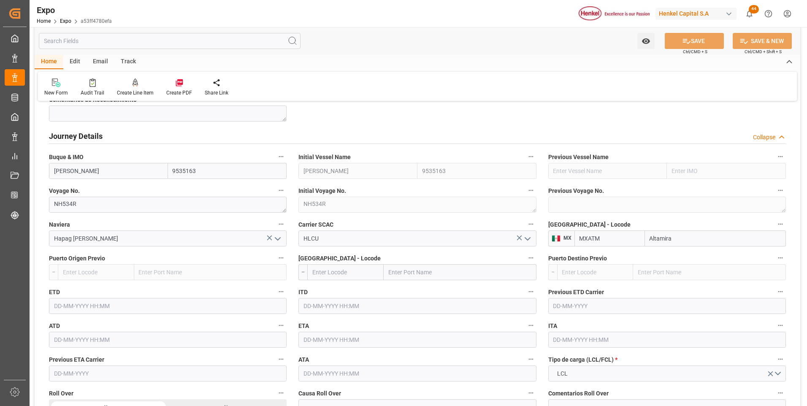
scroll to position [1055, 0]
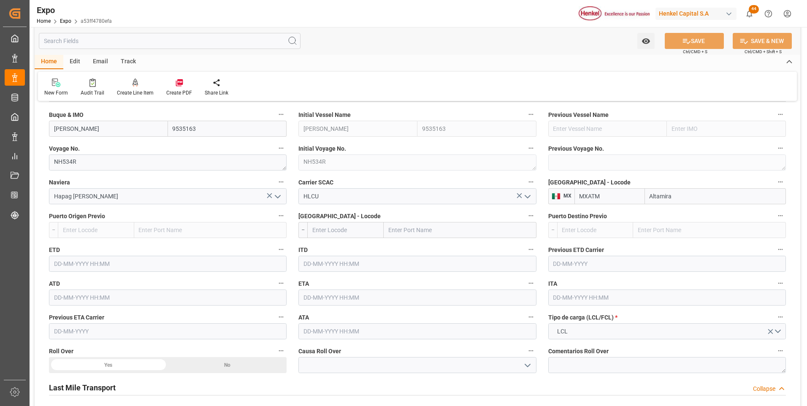
click at [393, 229] on input "text" at bounding box center [459, 230] width 153 height 16
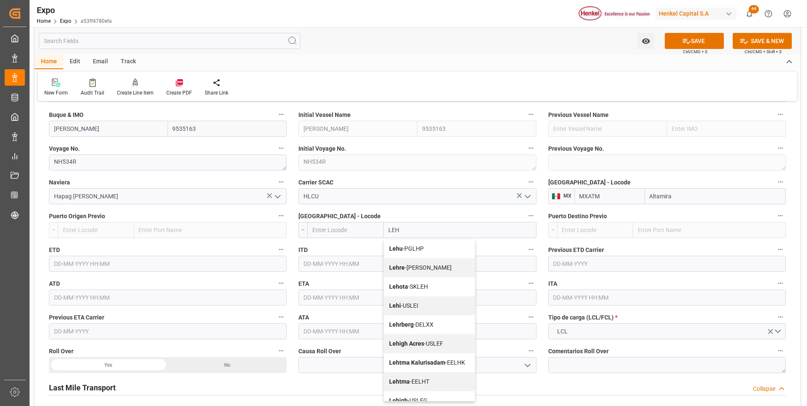
type input "LE"
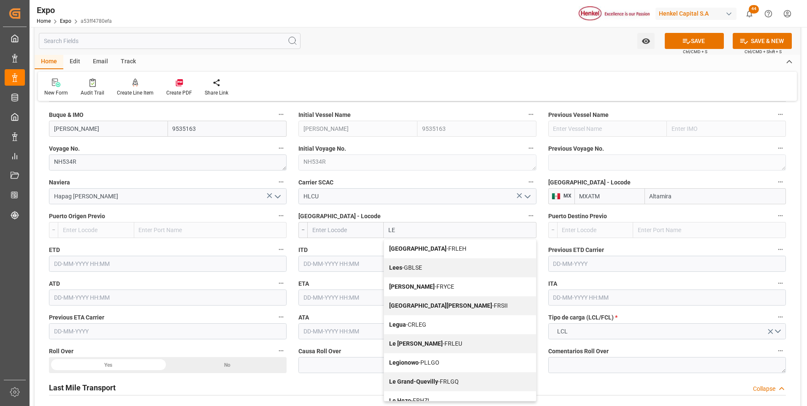
scroll to position [970, 0]
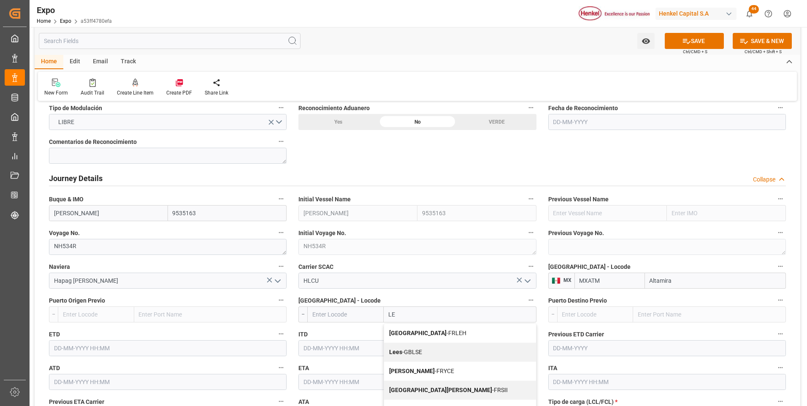
click at [428, 337] on div "Le Havre - FRLEH" at bounding box center [460, 333] width 152 height 19
type input "FRLEH"
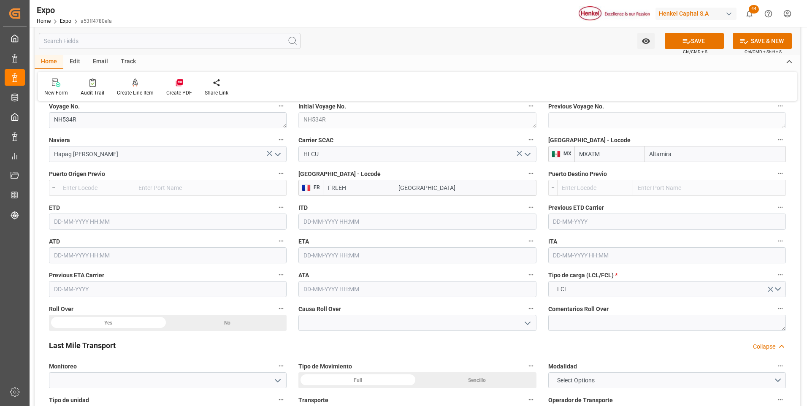
scroll to position [1139, 0]
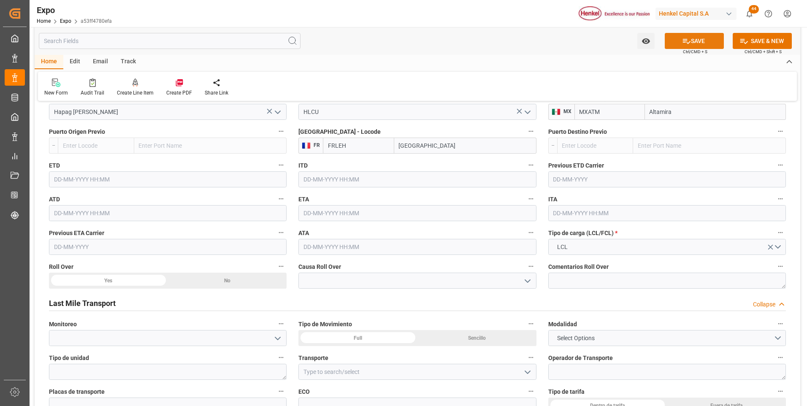
type input "[GEOGRAPHIC_DATA]"
click at [673, 43] on button "SAVE" at bounding box center [693, 41] width 59 height 16
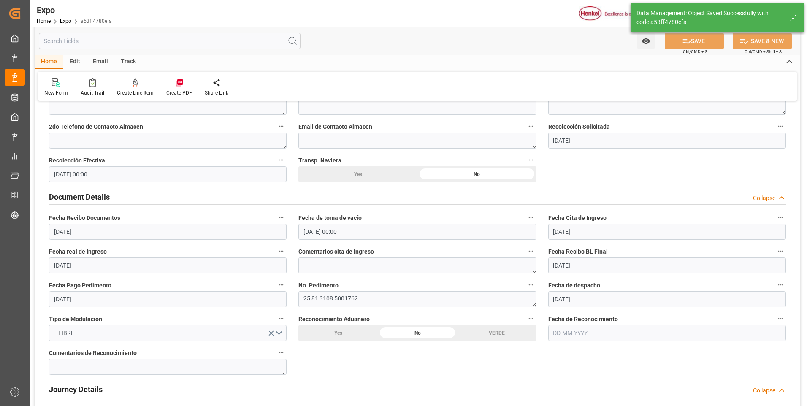
scroll to position [506, 0]
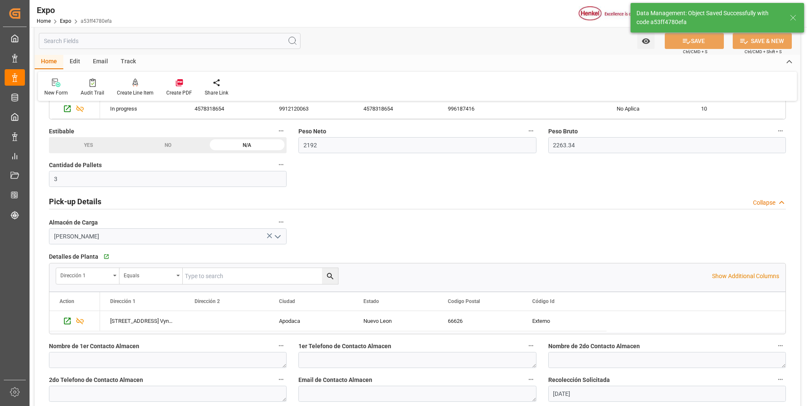
type input "[DATE] 16:01"
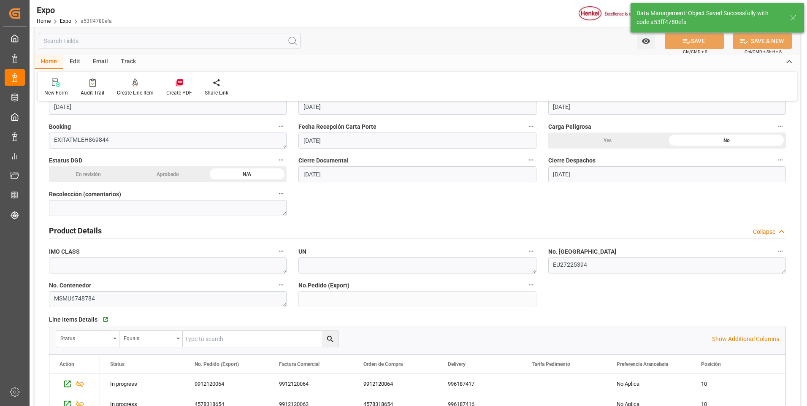
scroll to position [295, 0]
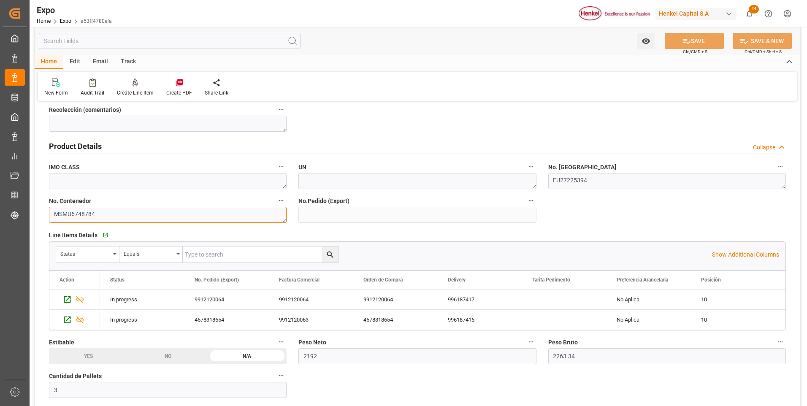
click at [88, 214] on textarea "MSMU6748784" at bounding box center [167, 215] width 237 height 16
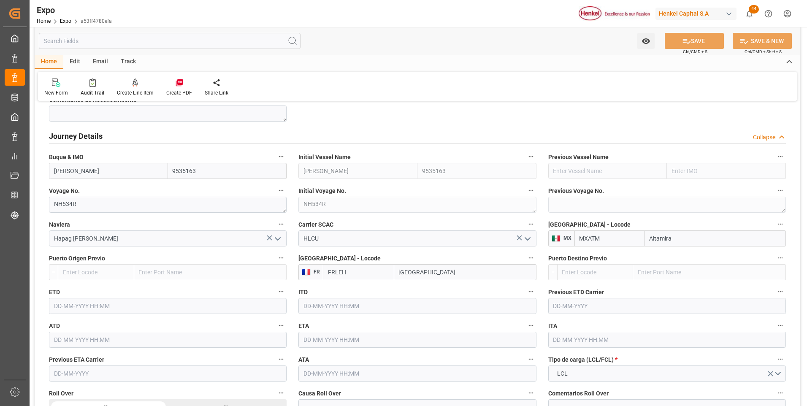
scroll to position [1055, 0]
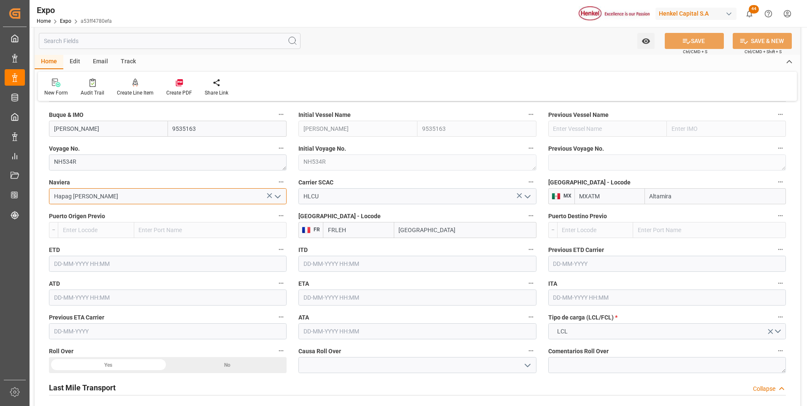
click at [123, 198] on input "Hapag [PERSON_NAME]" at bounding box center [167, 196] width 237 height 16
type input "H"
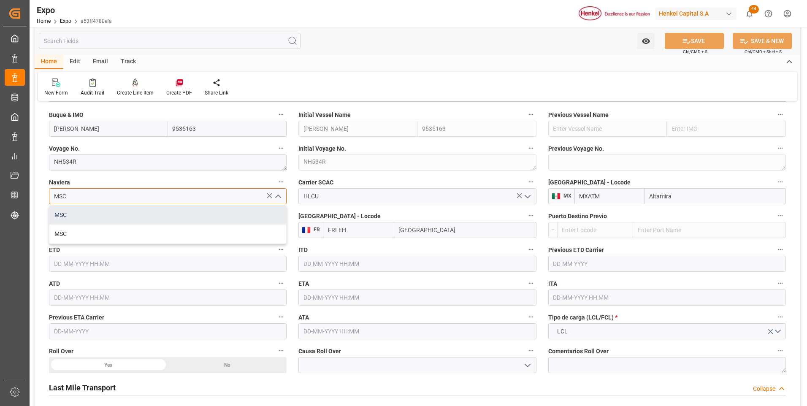
click at [108, 212] on div "MSC" at bounding box center [167, 214] width 237 height 19
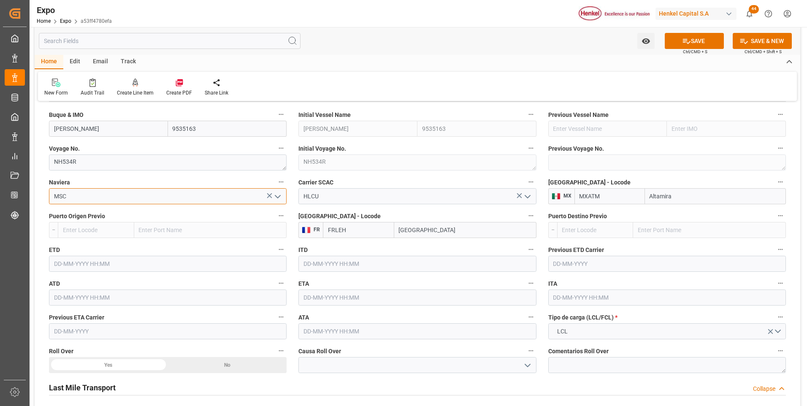
type input "MSC"
click at [323, 197] on input "HLCU" at bounding box center [416, 196] width 237 height 16
type input "H"
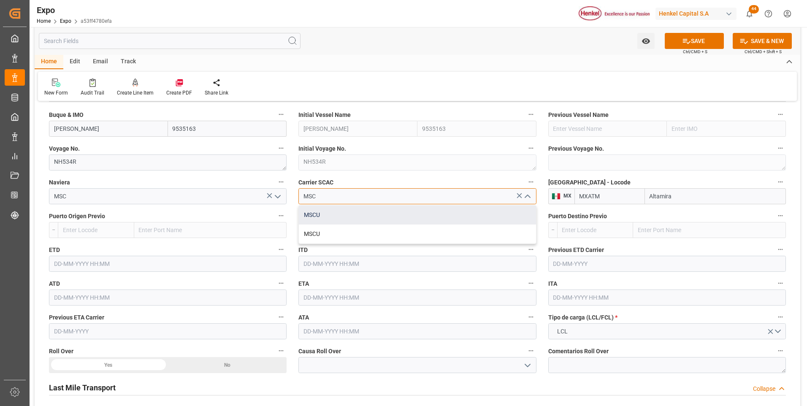
click at [331, 215] on div "MSCU" at bounding box center [417, 214] width 237 height 19
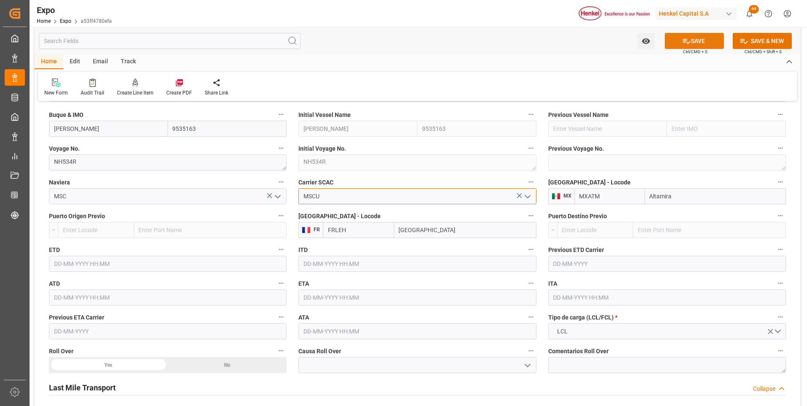
type input "MSCU"
click at [679, 43] on button "SAVE" at bounding box center [693, 41] width 59 height 16
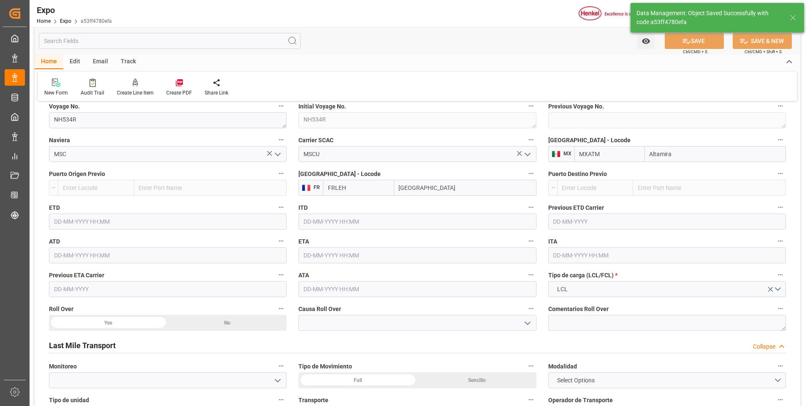
type input "[DATE] 16:02"
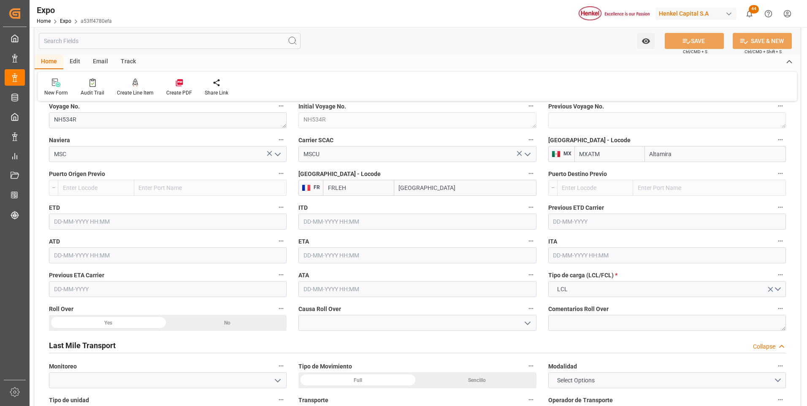
click at [67, 222] on input "text" at bounding box center [167, 221] width 237 height 16
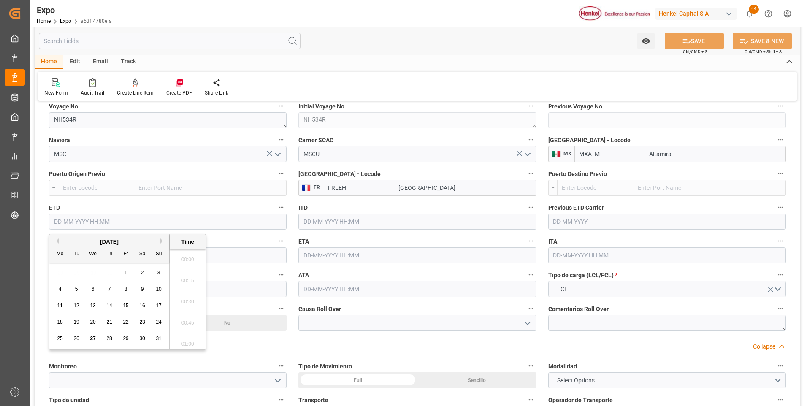
scroll to position [804, 0]
click at [92, 322] on span "20" at bounding box center [92, 322] width 5 height 6
type input "[DATE] 00:00"
click at [320, 254] on input "text" at bounding box center [416, 255] width 237 height 16
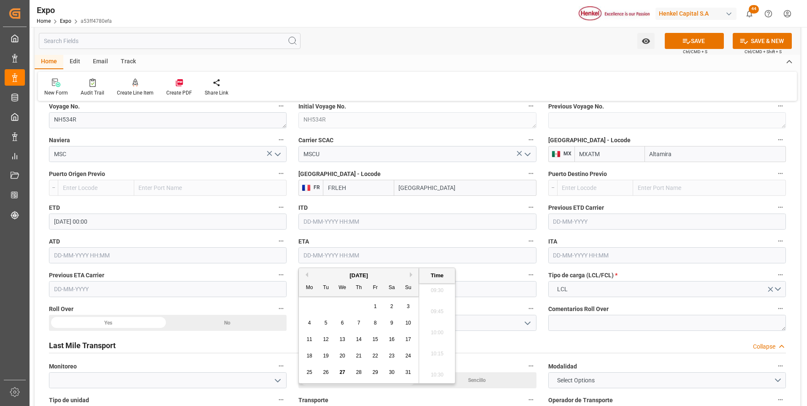
click at [410, 273] on button "Next Month" at bounding box center [412, 274] width 5 height 5
click at [375, 321] on span "12" at bounding box center [374, 323] width 5 height 6
type input "[DATE] 00:00"
click at [496, 272] on label "ATA" at bounding box center [416, 275] width 237 height 12
click at [525, 272] on button "ATA" at bounding box center [530, 274] width 11 height 11
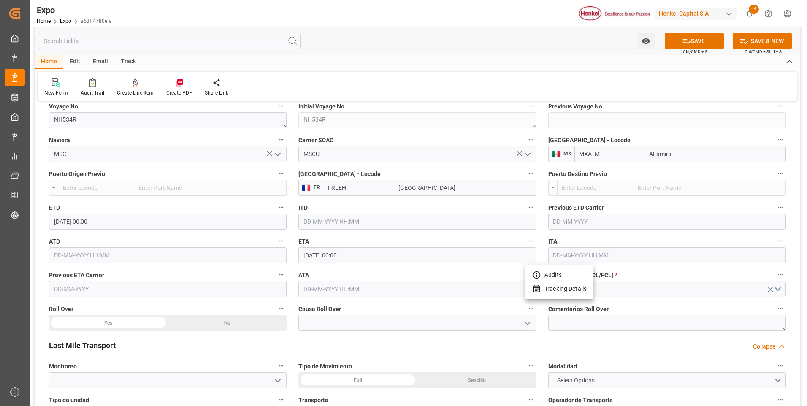
click at [688, 43] on div at bounding box center [403, 203] width 807 height 406
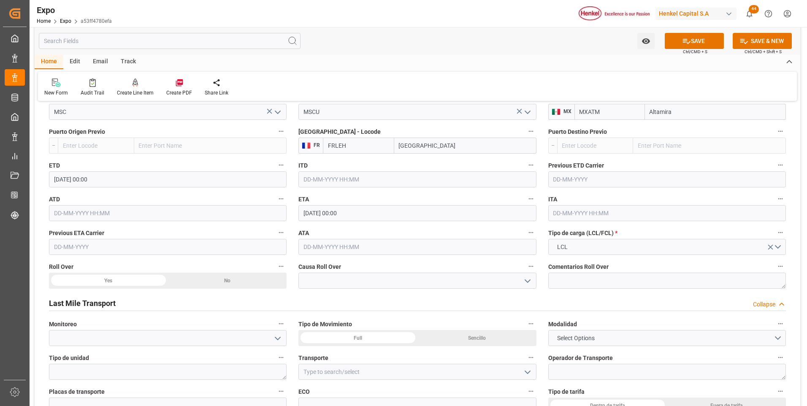
scroll to position [1181, 0]
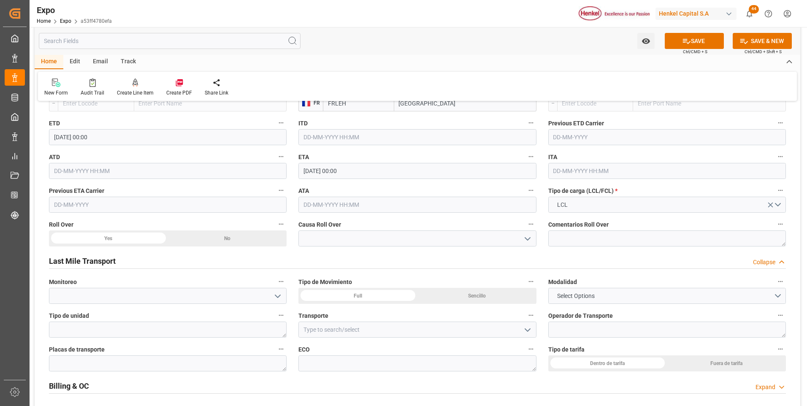
click at [234, 234] on div "No" at bounding box center [227, 238] width 119 height 16
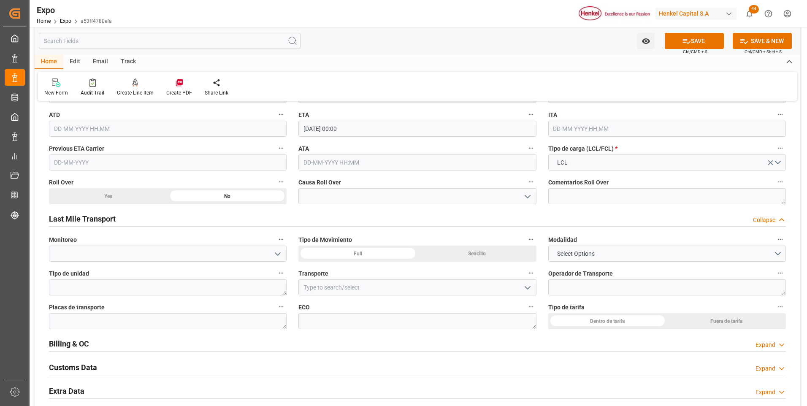
scroll to position [1265, 0]
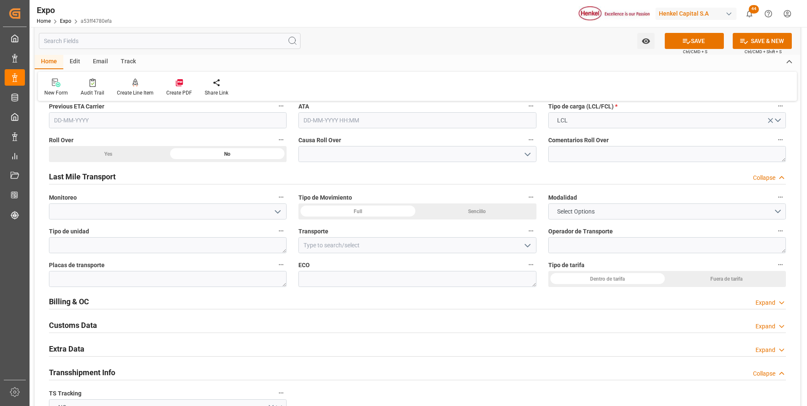
click at [481, 211] on div "Sencillo" at bounding box center [476, 211] width 119 height 16
click at [572, 214] on span "Select Options" at bounding box center [576, 211] width 46 height 9
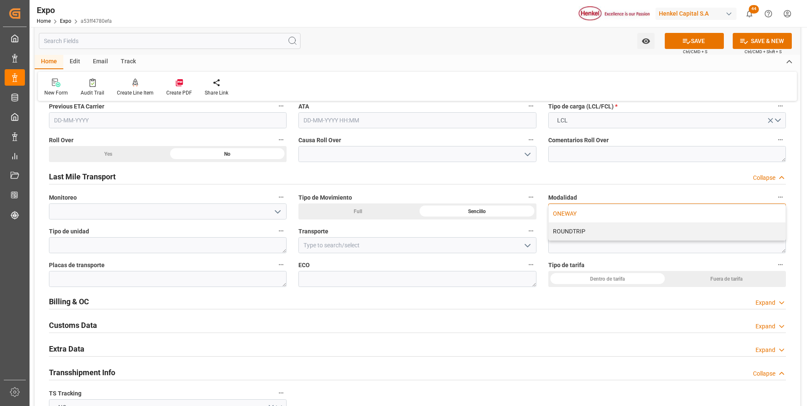
click at [569, 213] on div "ONEWAY" at bounding box center [666, 214] width 237 height 18
click at [593, 277] on div "Dentro de tarifa" at bounding box center [607, 279] width 119 height 16
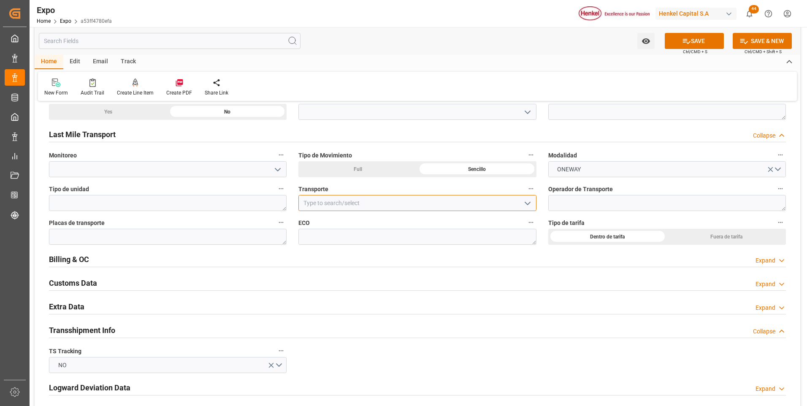
click at [359, 202] on input at bounding box center [416, 203] width 237 height 16
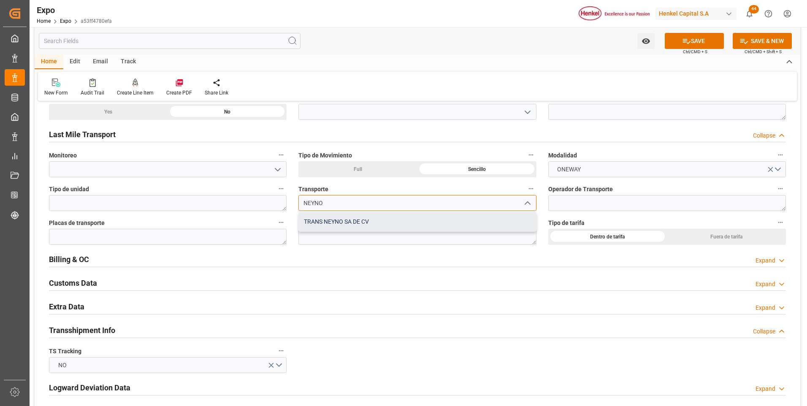
click at [359, 225] on div "TRANS NEYNO SA DE CV" at bounding box center [417, 221] width 237 height 19
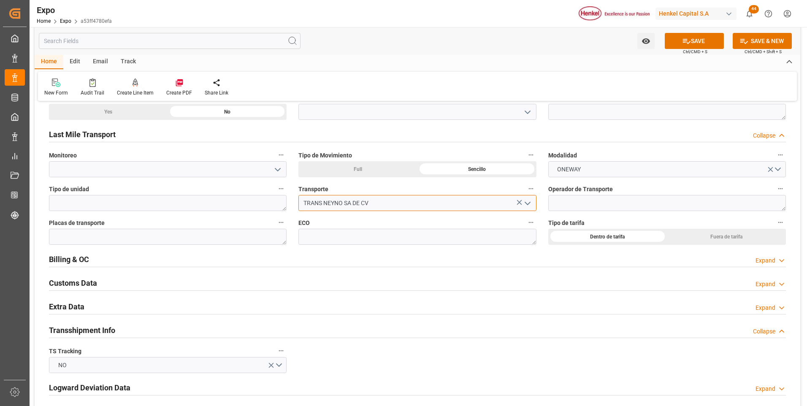
type input "TRANS NEYNO SA DE CV"
click at [564, 199] on textarea at bounding box center [666, 203] width 237 height 16
paste textarea "[PERSON_NAME]"
type textarea "[PERSON_NAME]"
click at [234, 241] on textarea at bounding box center [167, 237] width 237 height 16
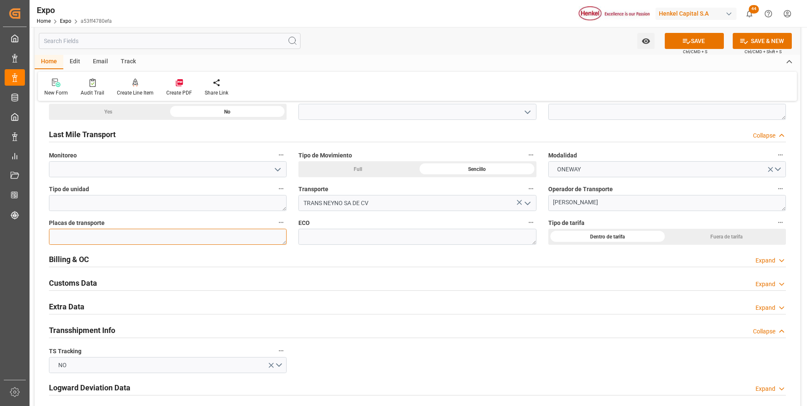
paste textarea "38-AR-4A"
type textarea "38-AR-4A"
click at [342, 237] on textarea at bounding box center [416, 237] width 237 height 16
click at [703, 47] on button "SAVE" at bounding box center [693, 41] width 59 height 16
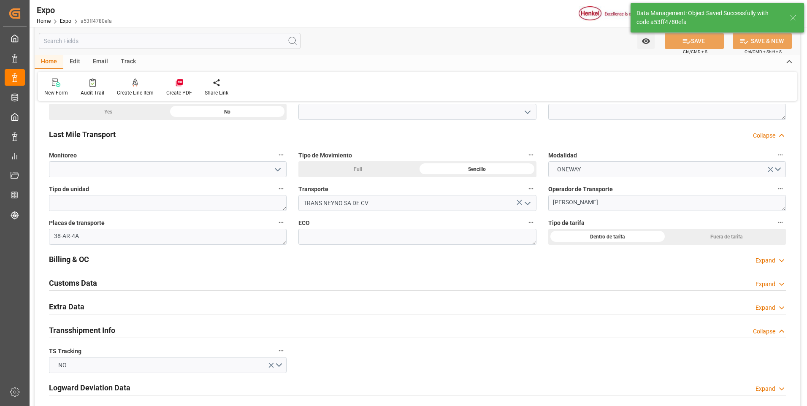
type input "[DATE] 00:00"
type input "[DATE] 16:06"
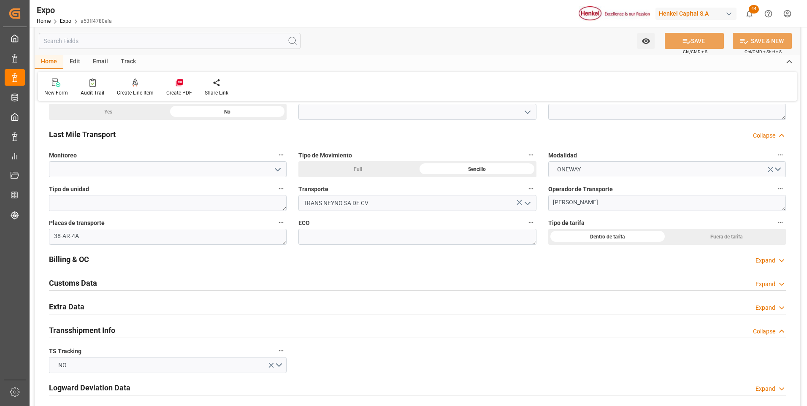
scroll to position [1392, 0]
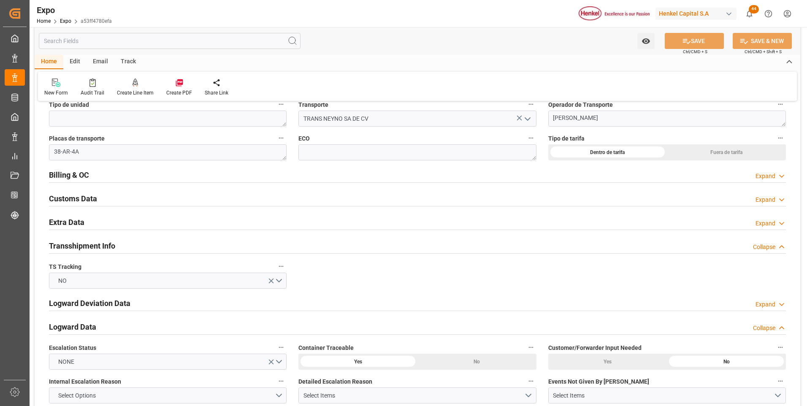
drag, startPoint x: 781, startPoint y: 177, endPoint x: 737, endPoint y: 205, distance: 52.2
click at [781, 177] on polyline at bounding box center [781, 176] width 4 height 2
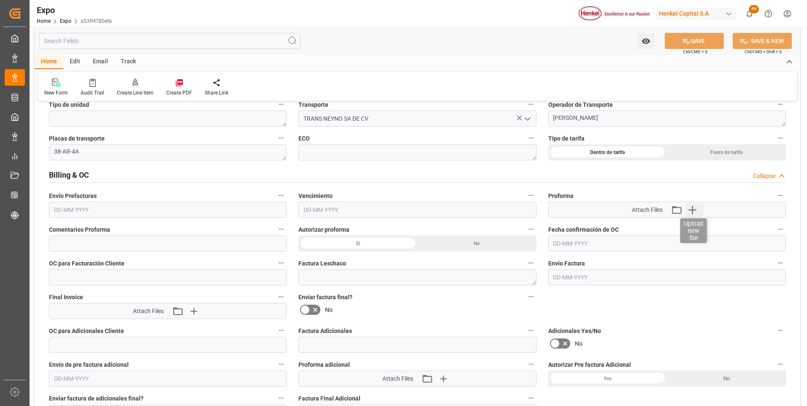
click at [693, 208] on icon "button" at bounding box center [692, 210] width 8 height 8
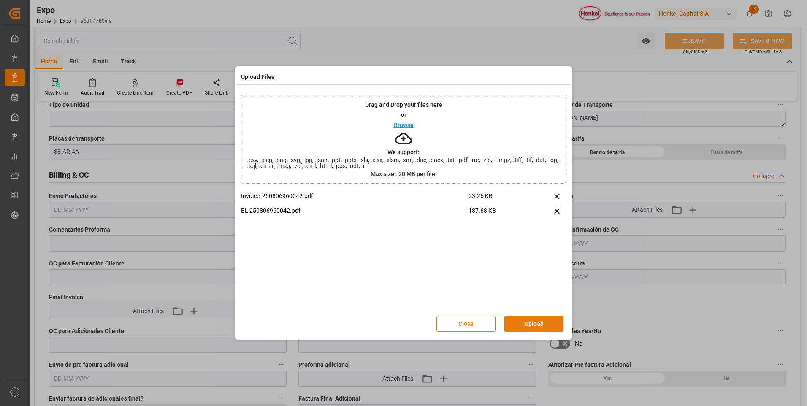
click at [529, 324] on button "Upload" at bounding box center [533, 324] width 59 height 16
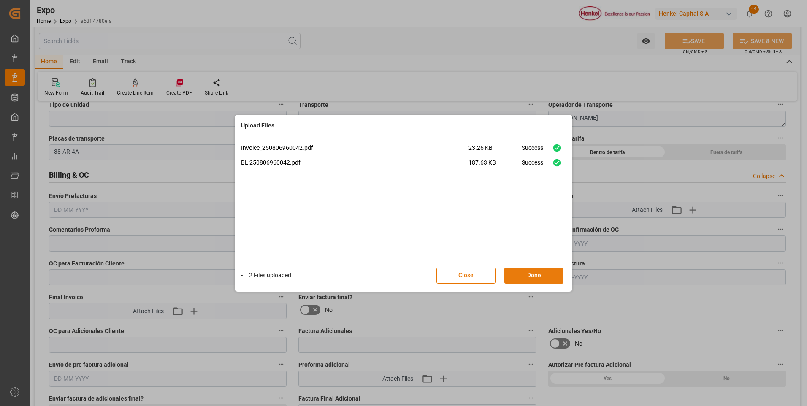
click at [543, 278] on button "Done" at bounding box center [533, 275] width 59 height 16
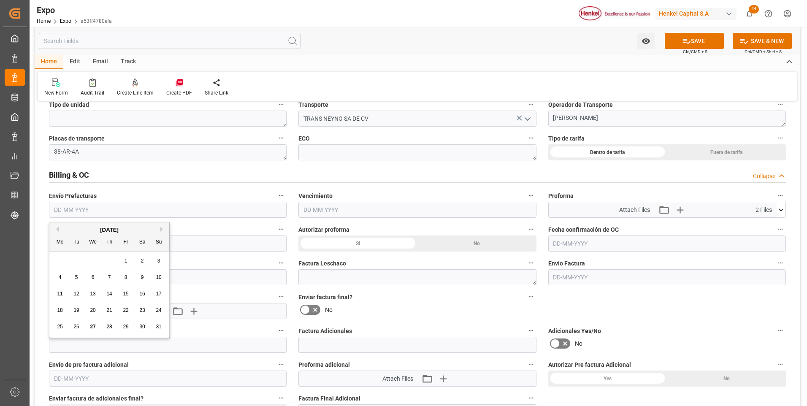
click at [60, 208] on input "text" at bounding box center [167, 210] width 237 height 16
click at [88, 327] on div "27" at bounding box center [93, 327] width 11 height 10
type input "[DATE]"
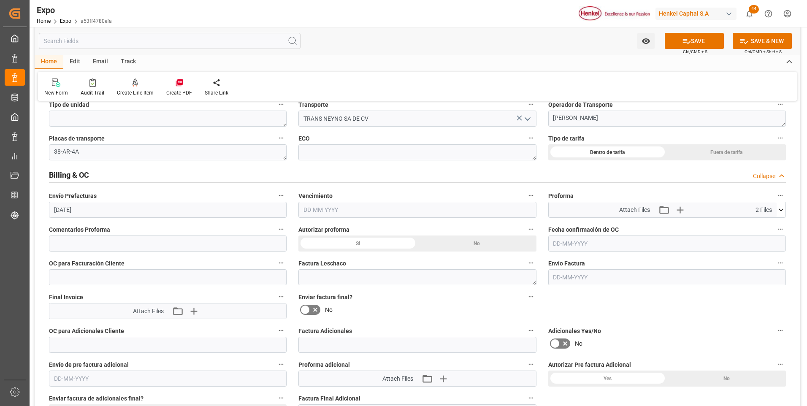
click at [302, 208] on input "text" at bounding box center [416, 210] width 237 height 16
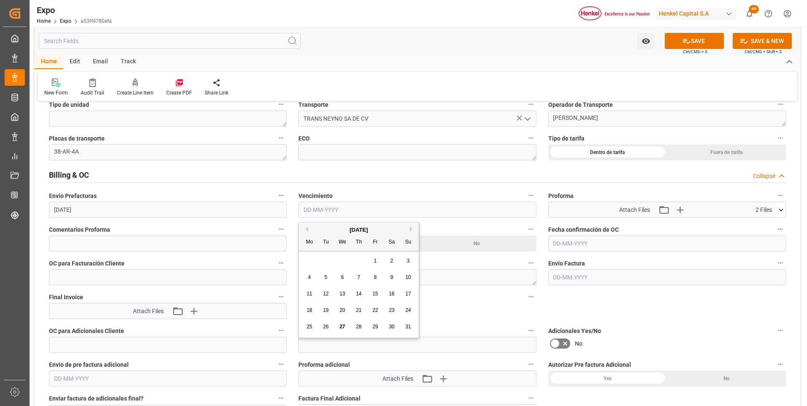
click at [410, 229] on button "Next Month" at bounding box center [412, 229] width 5 height 5
click at [310, 260] on span "1" at bounding box center [309, 261] width 3 height 6
type input "[DATE]"
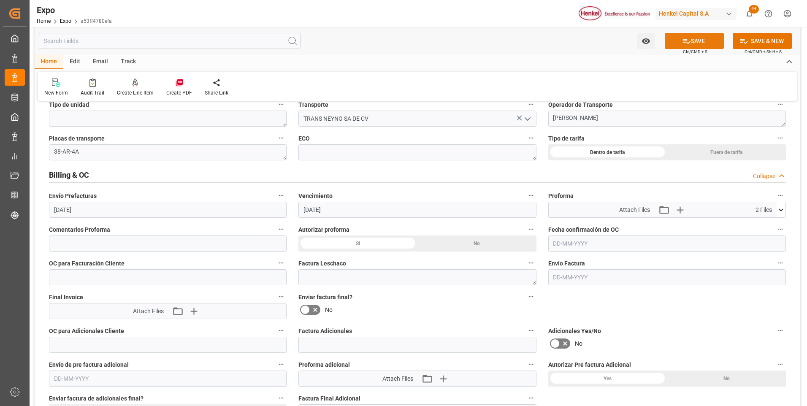
click at [677, 44] on button "SAVE" at bounding box center [693, 41] width 59 height 16
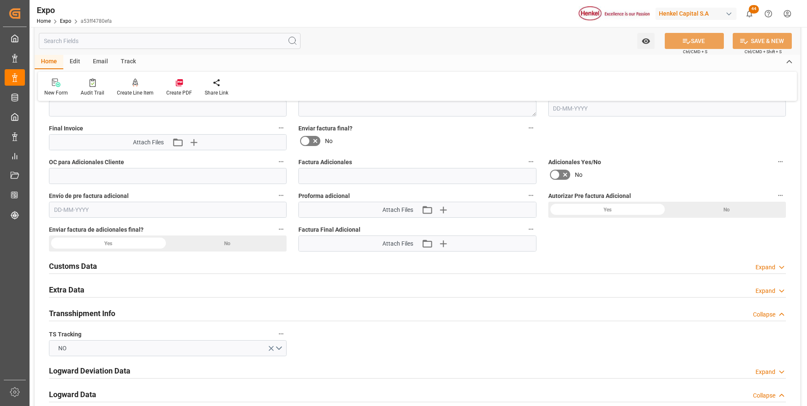
scroll to position [1645, 0]
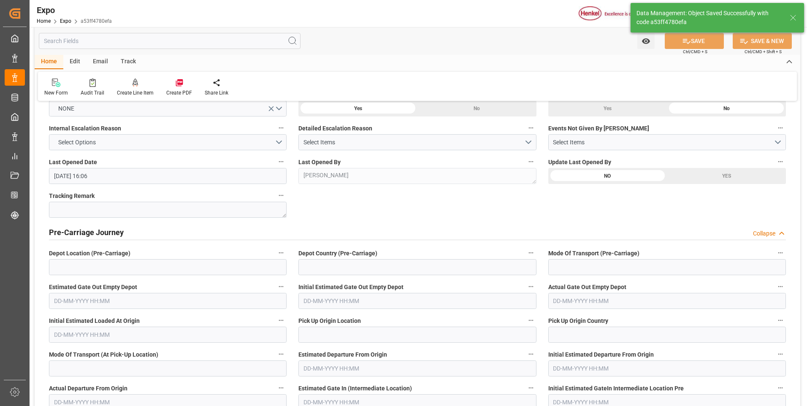
type input "[DATE] 16:07"
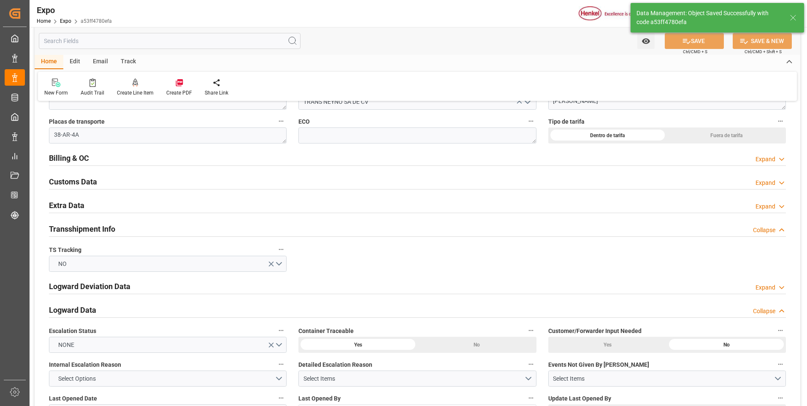
click at [781, 205] on icon at bounding box center [781, 206] width 8 height 9
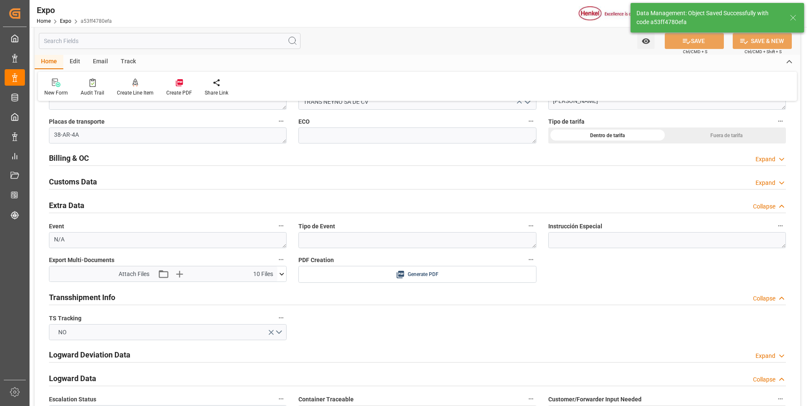
scroll to position [1451, 0]
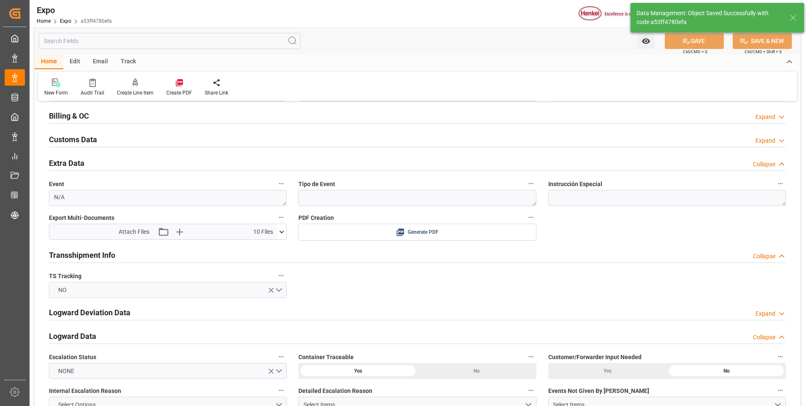
click at [283, 235] on icon at bounding box center [281, 231] width 9 height 9
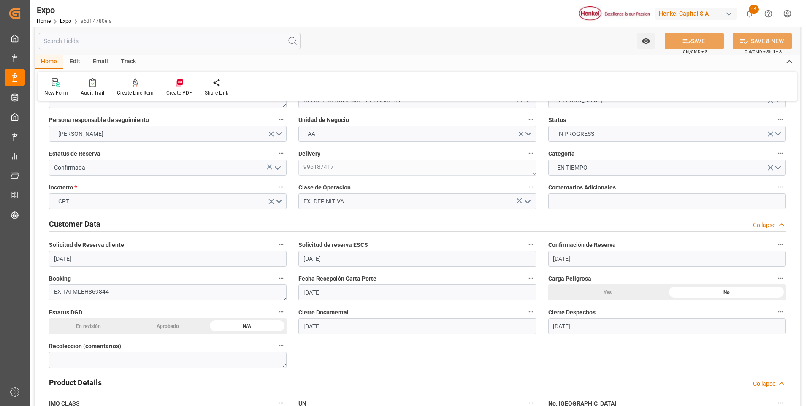
scroll to position [0, 0]
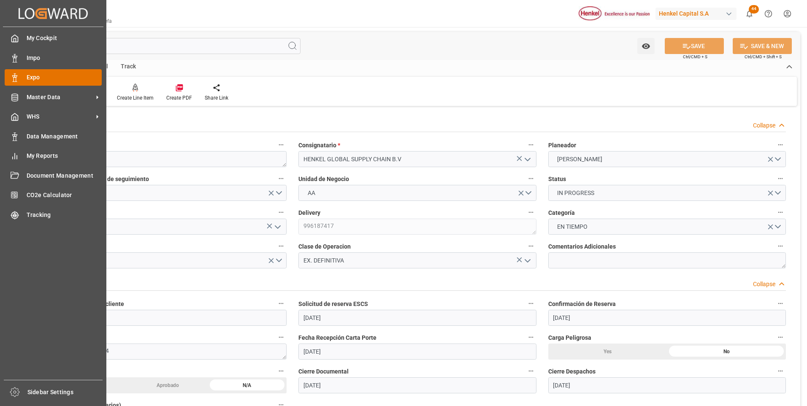
click at [29, 81] on span "Expo" at bounding box center [65, 77] width 76 height 9
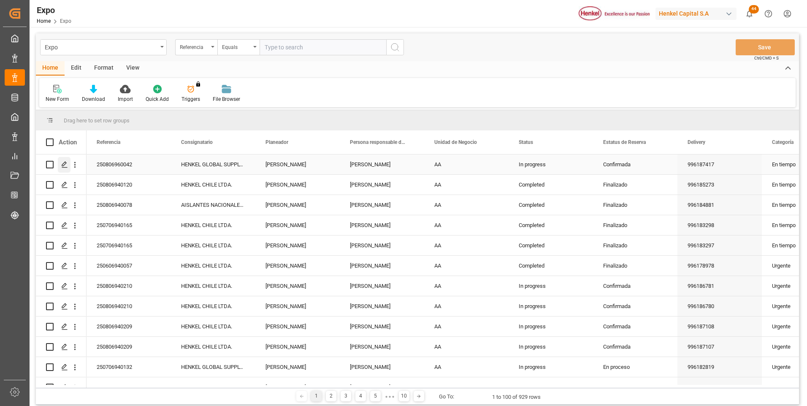
click at [64, 165] on icon "Press SPACE to select this row." at bounding box center [64, 164] width 7 height 7
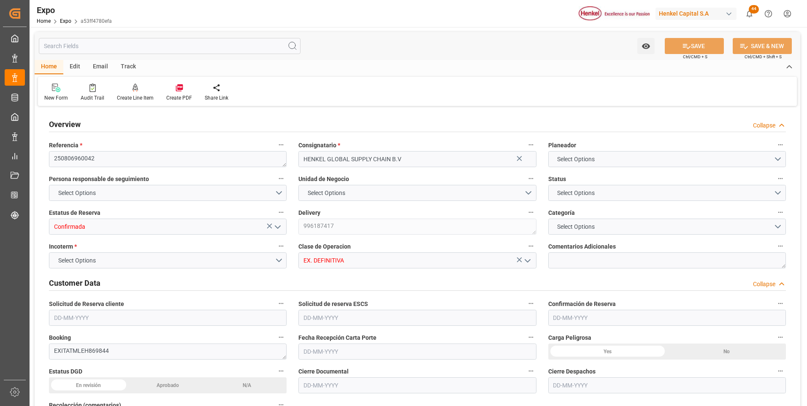
type input "2192"
type input "2263.34"
type input "3"
type input "9535163"
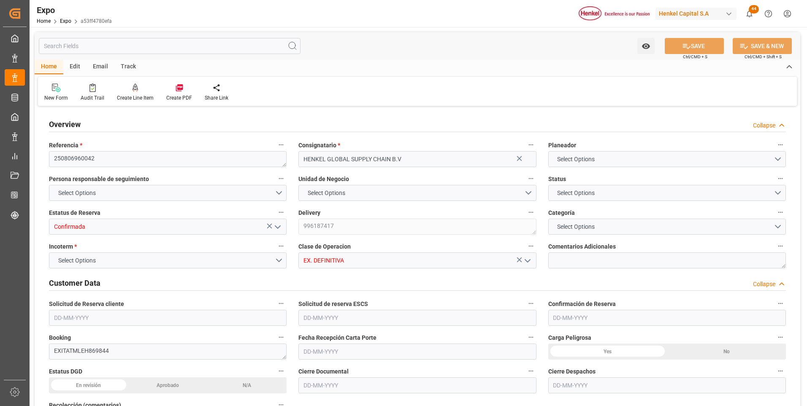
type input "MXATM"
type input "FRLEH"
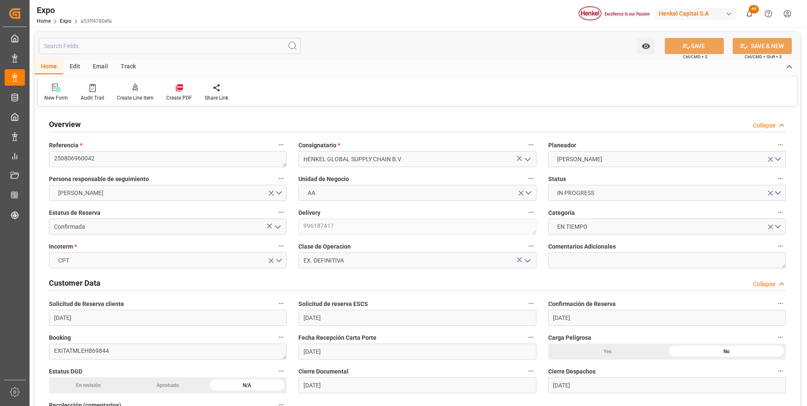
type input "[DATE]"
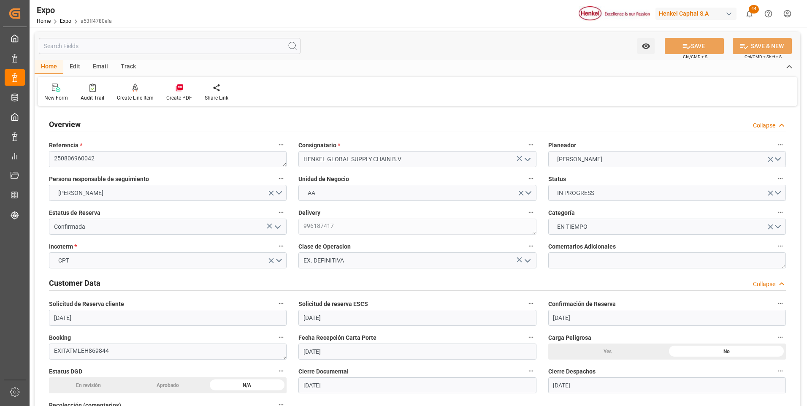
type input "[DATE]"
type input "[DATE] 00:00"
type input "[DATE]"
type input "[DATE] 00:00"
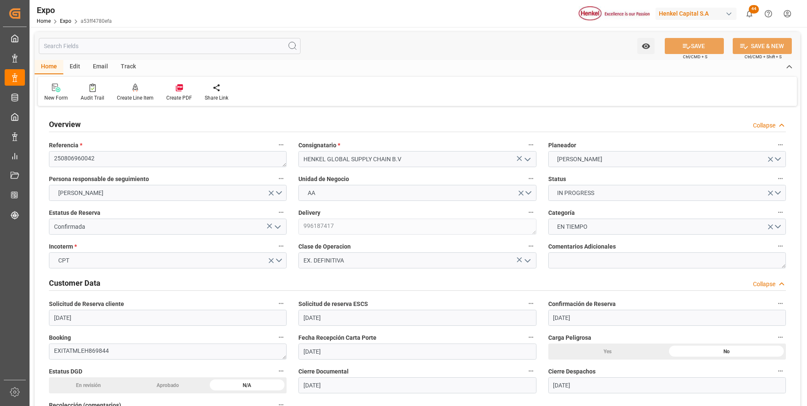
type input "[DATE]"
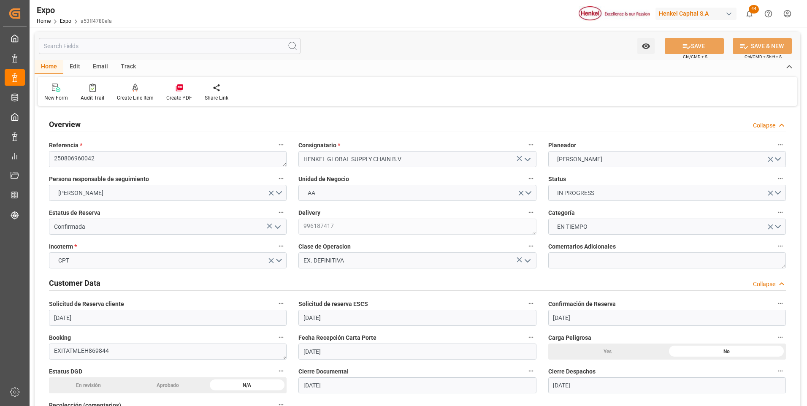
type input "[DATE] 00:00"
type input "[DATE] 16:07"
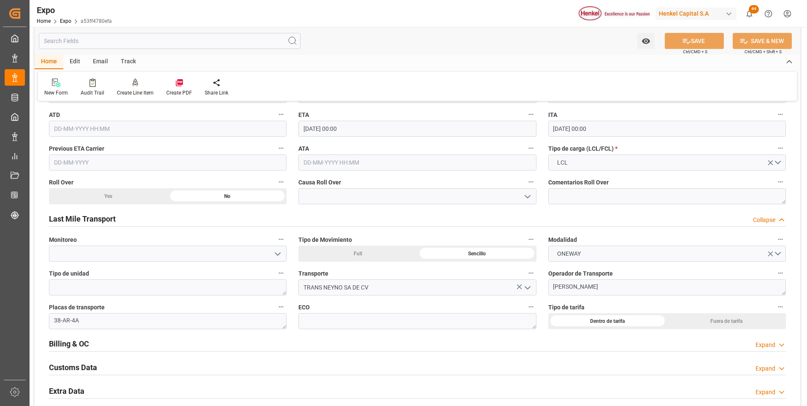
scroll to position [1097, 0]
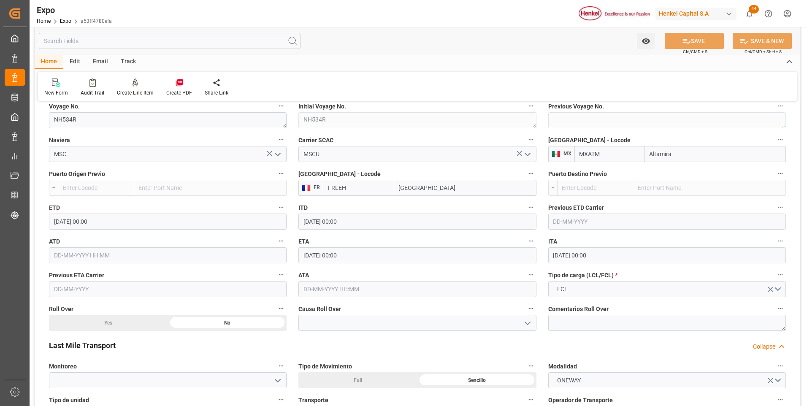
click at [311, 254] on input "[DATE] 00:00" at bounding box center [416, 255] width 237 height 16
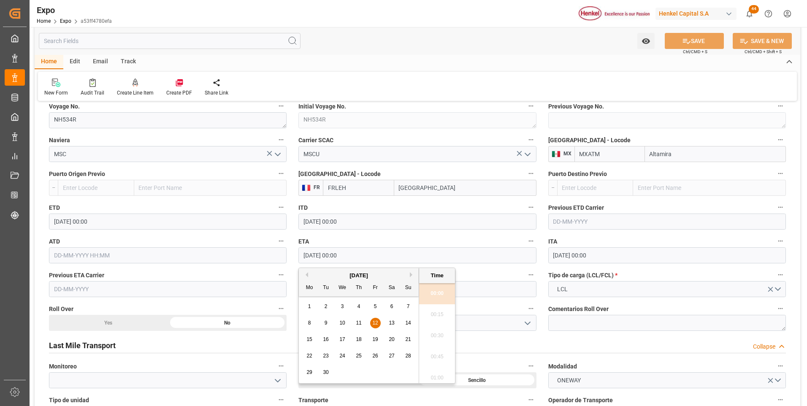
click at [310, 372] on span "29" at bounding box center [308, 372] width 5 height 6
type input "[DATE] 00:00"
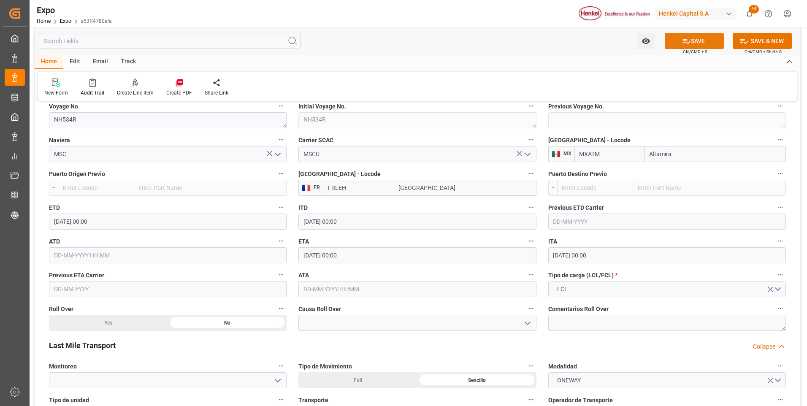
click at [682, 40] on icon at bounding box center [686, 41] width 9 height 9
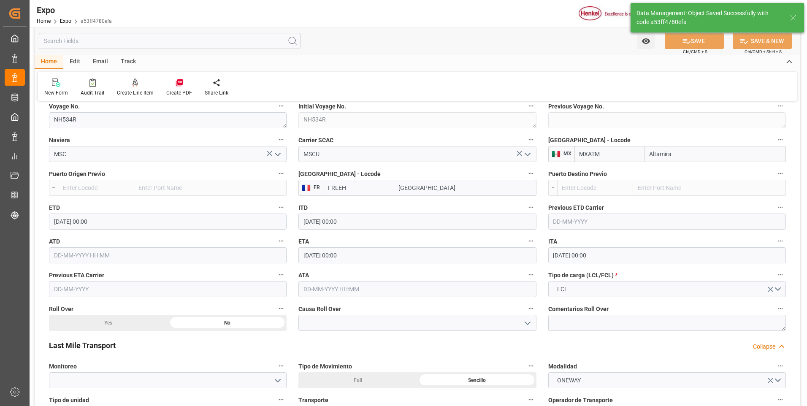
type input "[DATE] 16:09"
